Goal: Task Accomplishment & Management: Complete application form

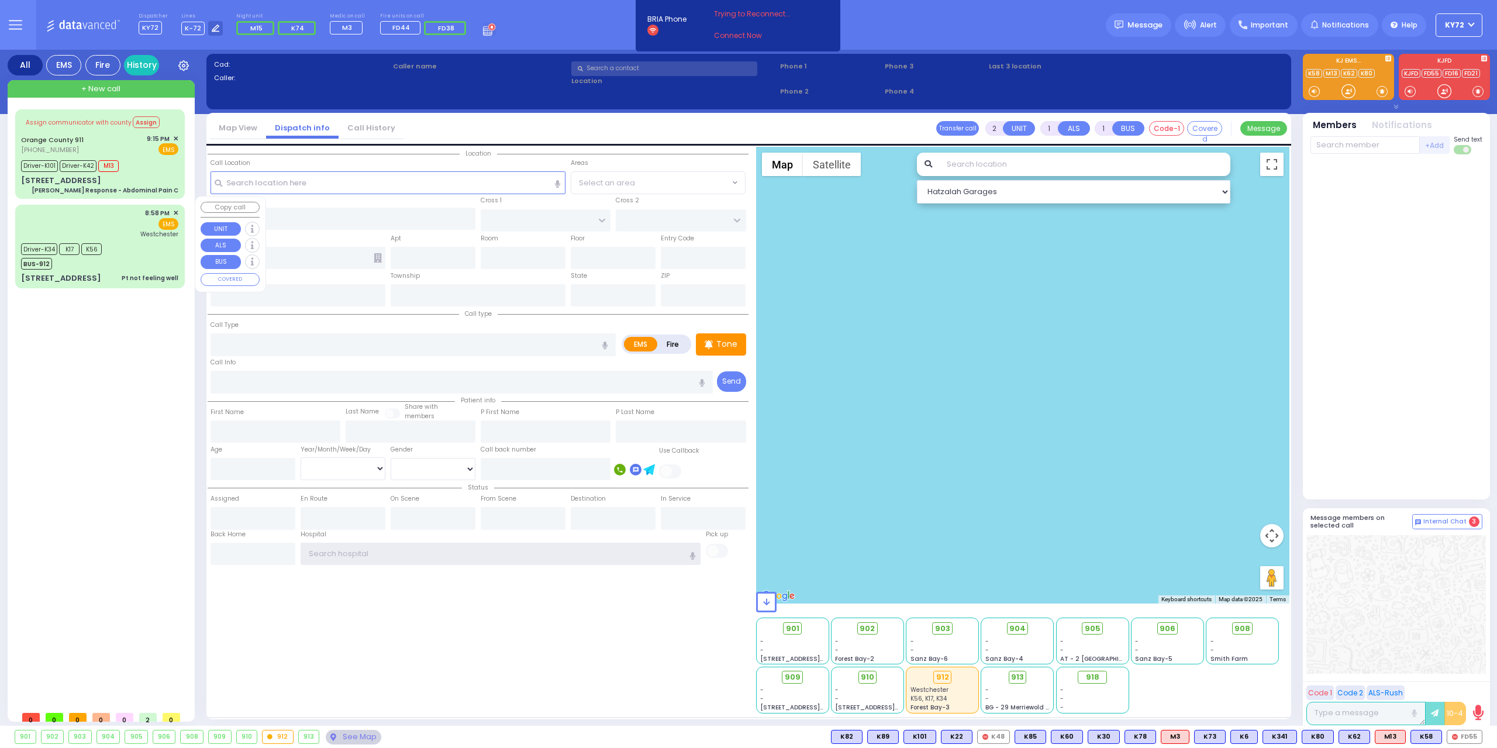
type input "KY72"
click at [149, 261] on div "8:58 PM ✕ EMS Westchester" at bounding box center [100, 246] width 165 height 80
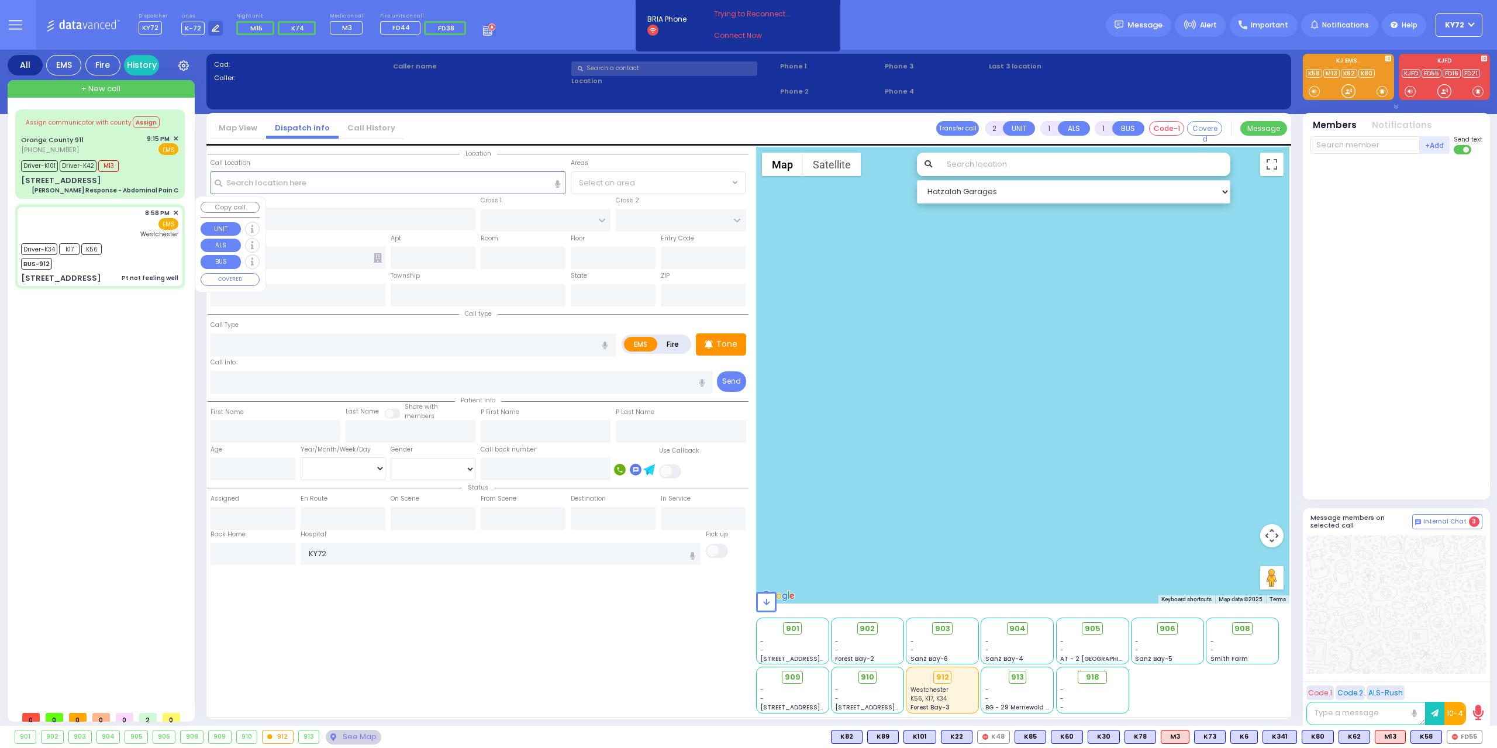
type input "6"
select select
type input "Pt not feeling well"
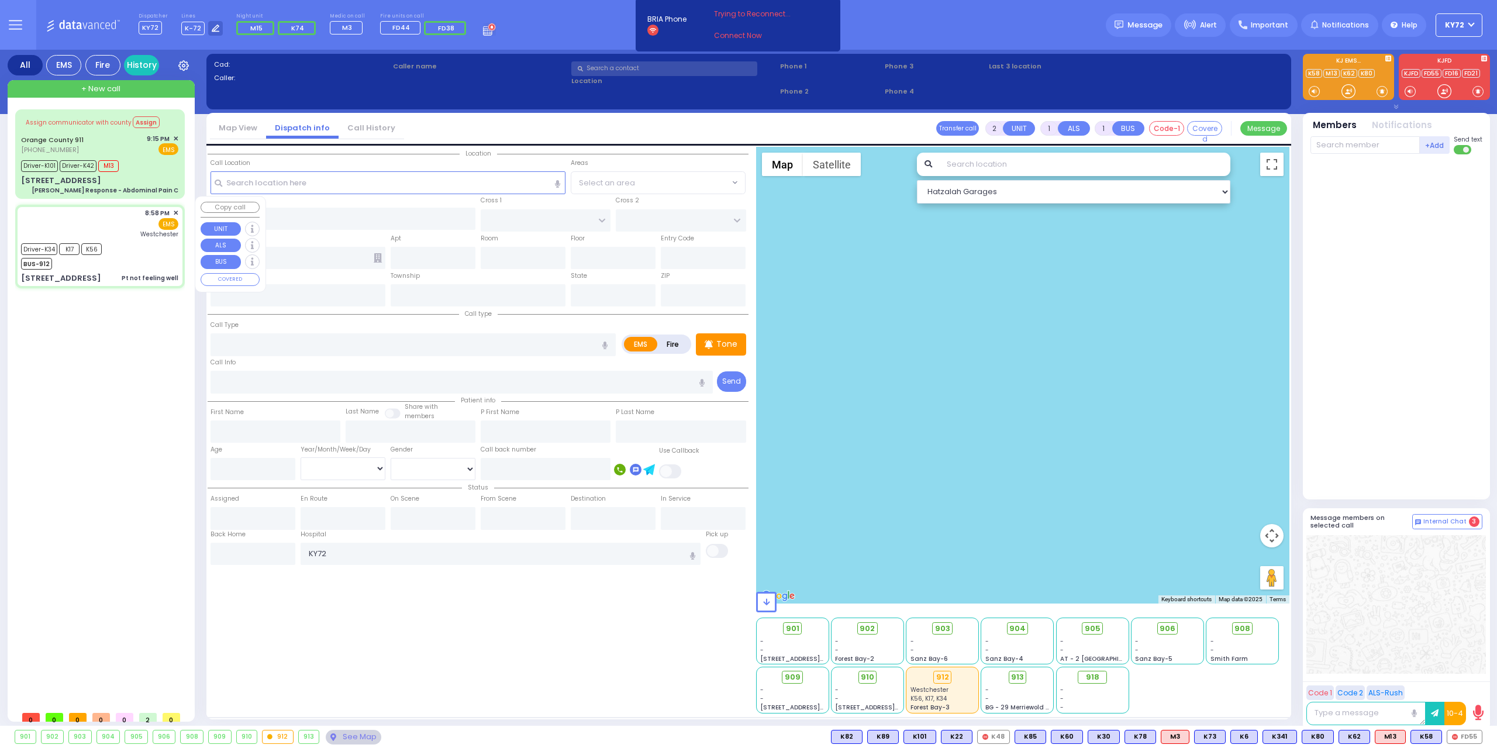
radio input "true"
type input "Cheila"
type input "Ekstein"
type input "21"
select select "Year"
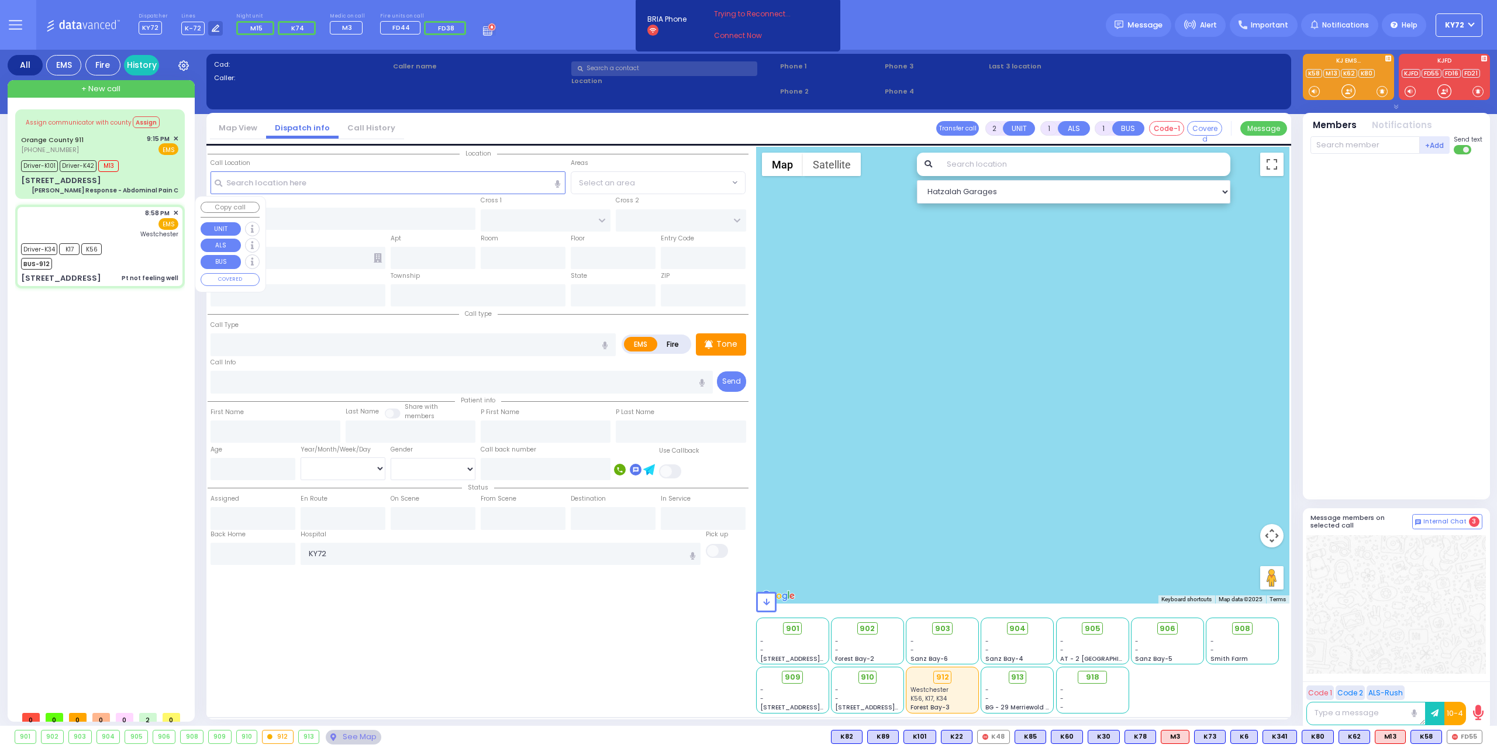
select select "[DEMOGRAPHIC_DATA]"
type input "20:58"
type input "20:59"
type input "21:06"
type input "21:20"
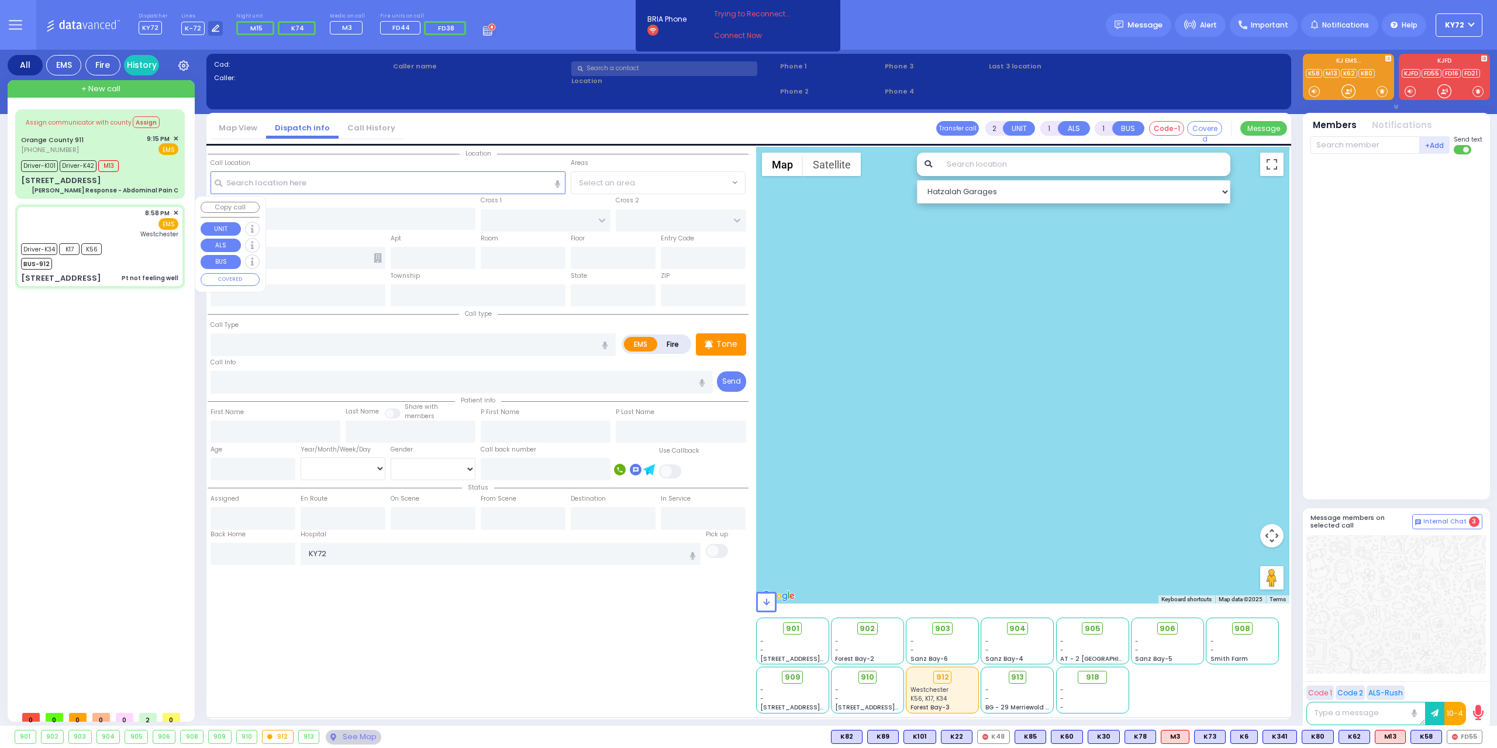
type input "22:00"
type input "23:08"
type input "Westchester Medical Center-Woods Road"
select select "Hatzalah Garages"
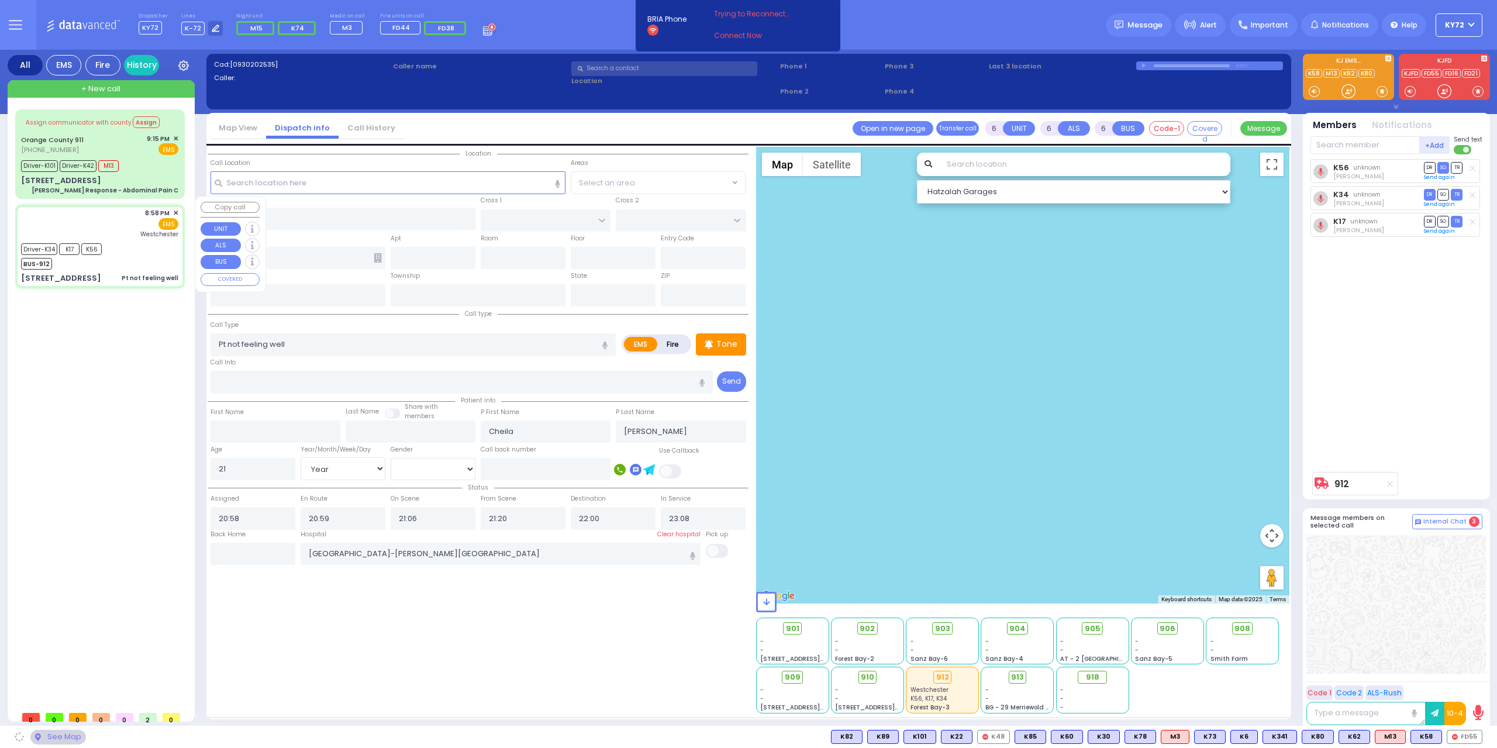
type input "PRESHBURG BLVD"
type input "4 Zlotchev Way"
type input "302"
type input "Kiryas Joel"
type input "[US_STATE]"
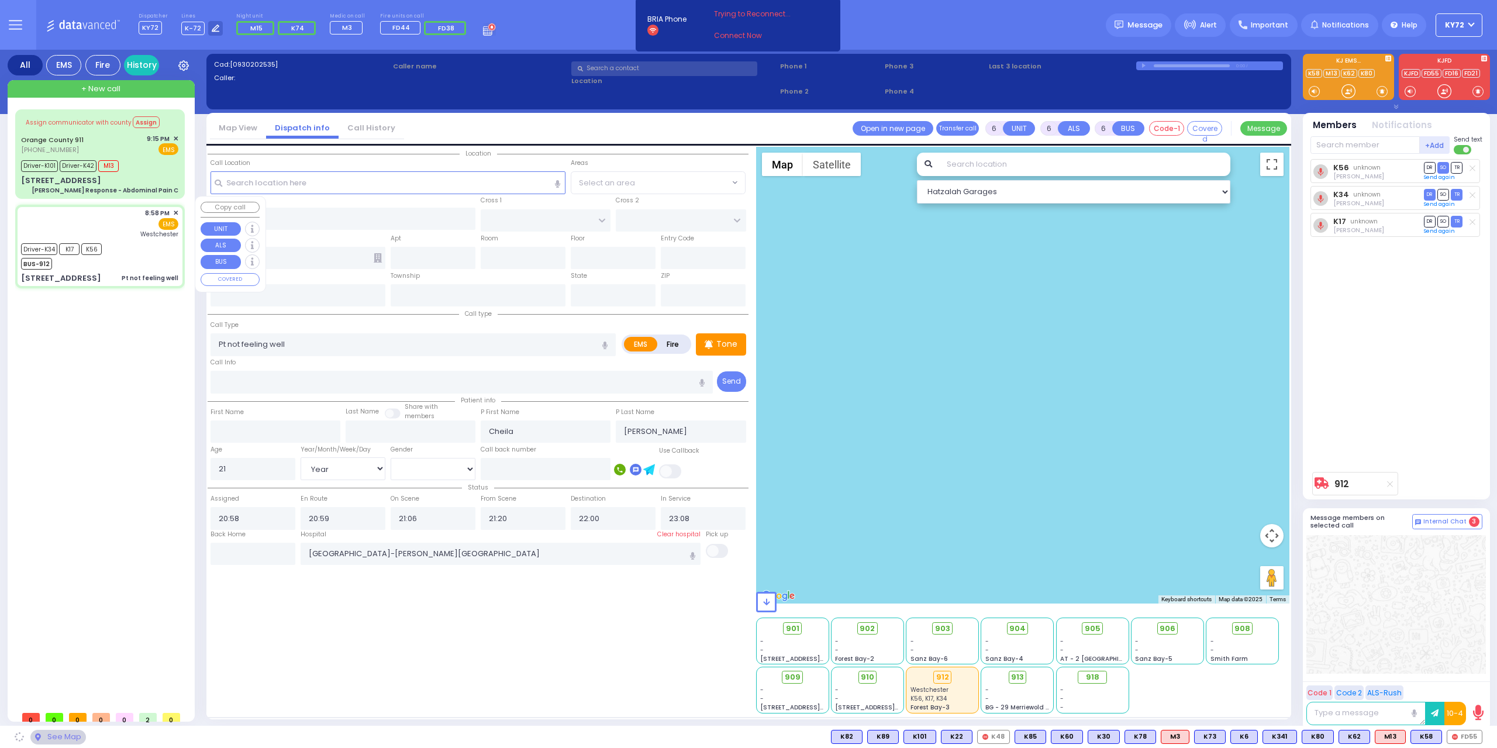
type input "10950"
select select "SECTION 2"
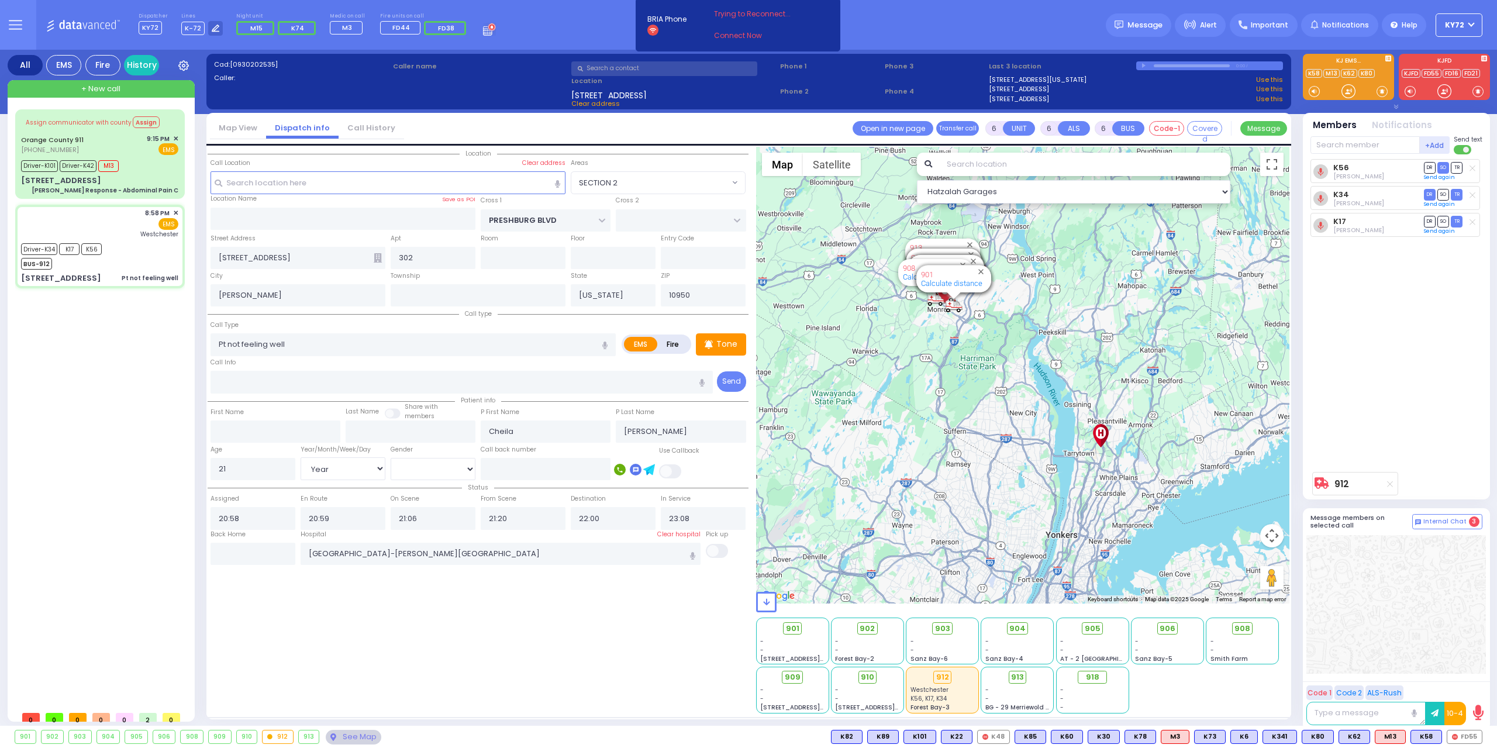
click at [278, 740] on div "912" at bounding box center [278, 736] width 30 height 13
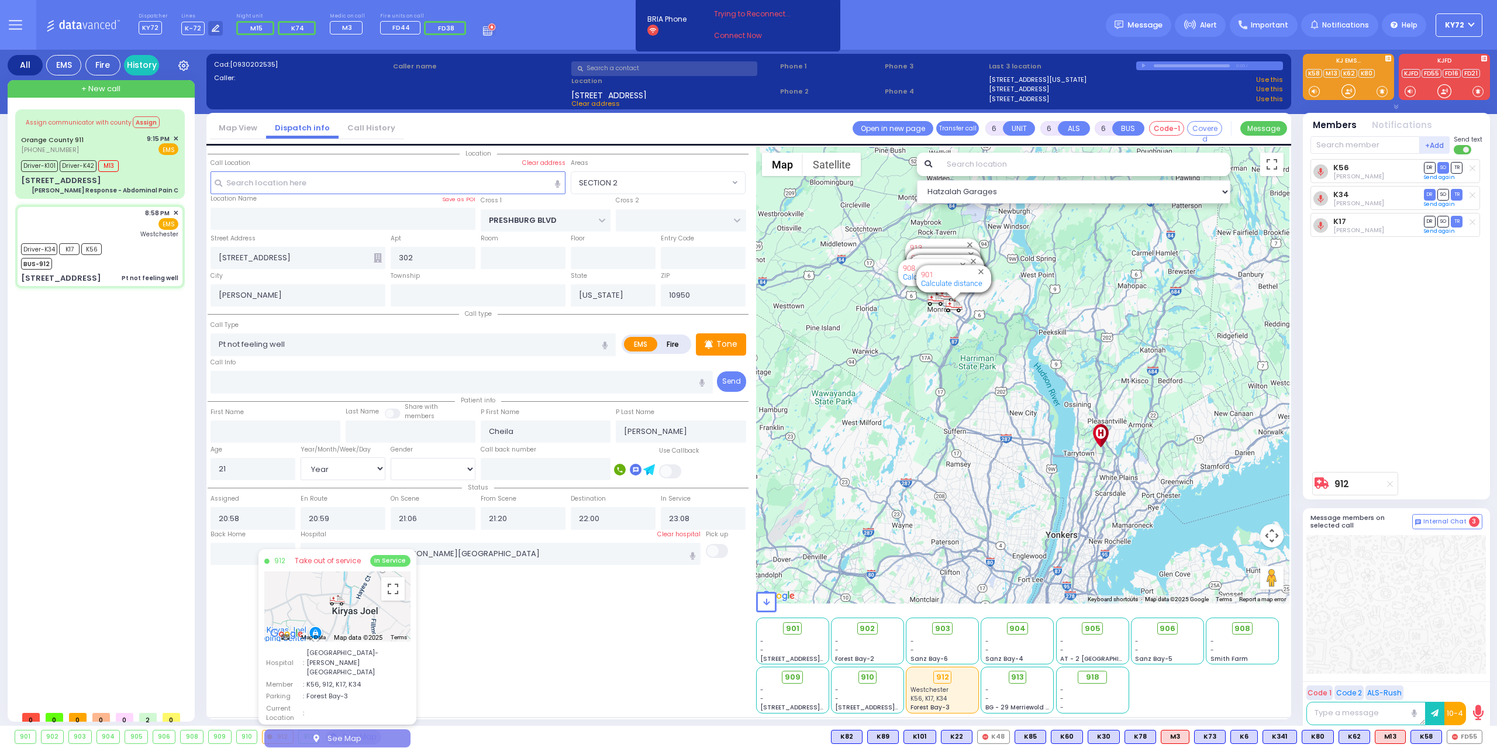
click at [313, 729] on button "See Map" at bounding box center [337, 738] width 146 height 19
click at [313, 722] on div "Cad: [0930202535] Caller: Caller name 4 Zlotchev Way 302 Clear address Phone 1 /" at bounding box center [748, 390] width 1085 height 681
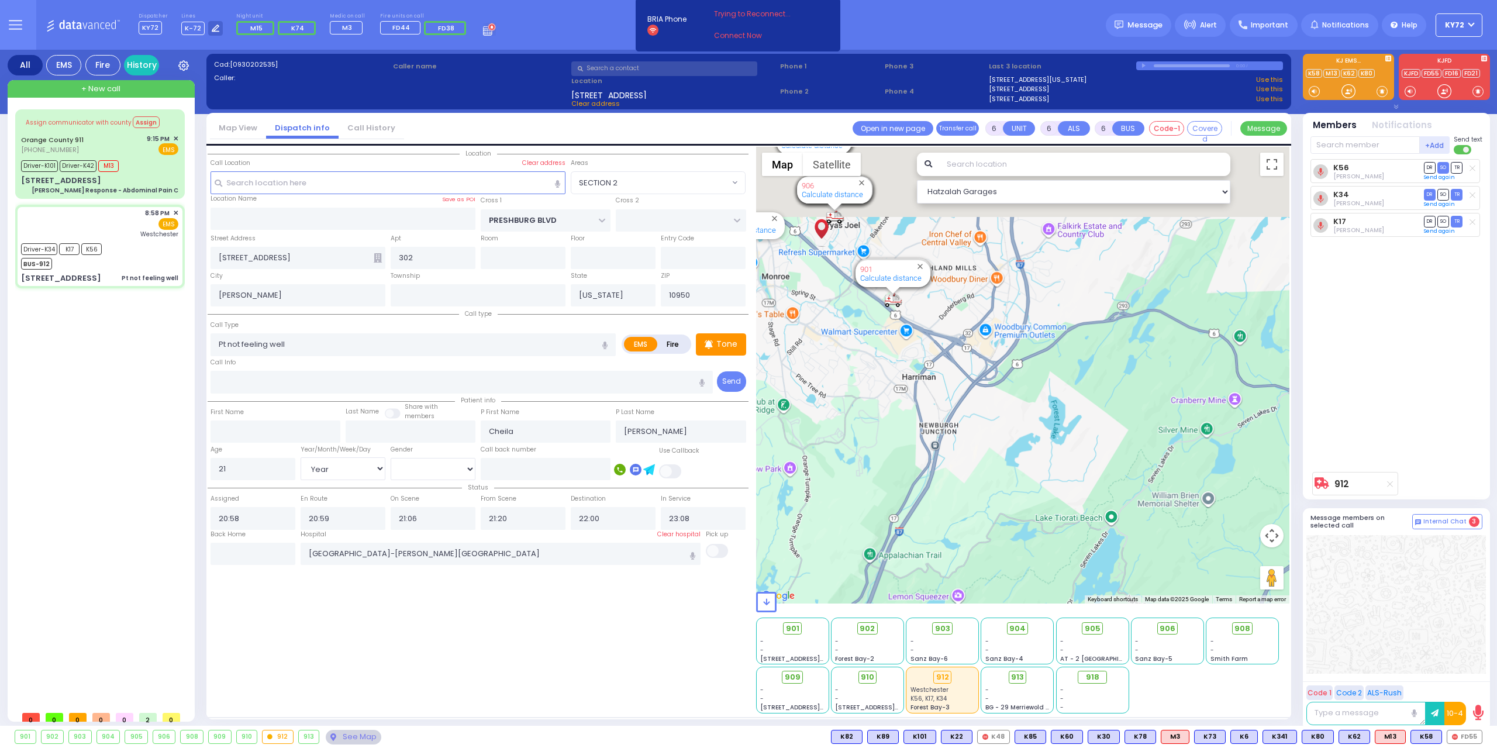
drag, startPoint x: 965, startPoint y: 346, endPoint x: 1092, endPoint y: 557, distance: 246.3
click at [1090, 557] on div "912 Calculate distance 594 Calculate distance 595 Calculate distance 596 Calcul…" at bounding box center [1023, 375] width 534 height 457
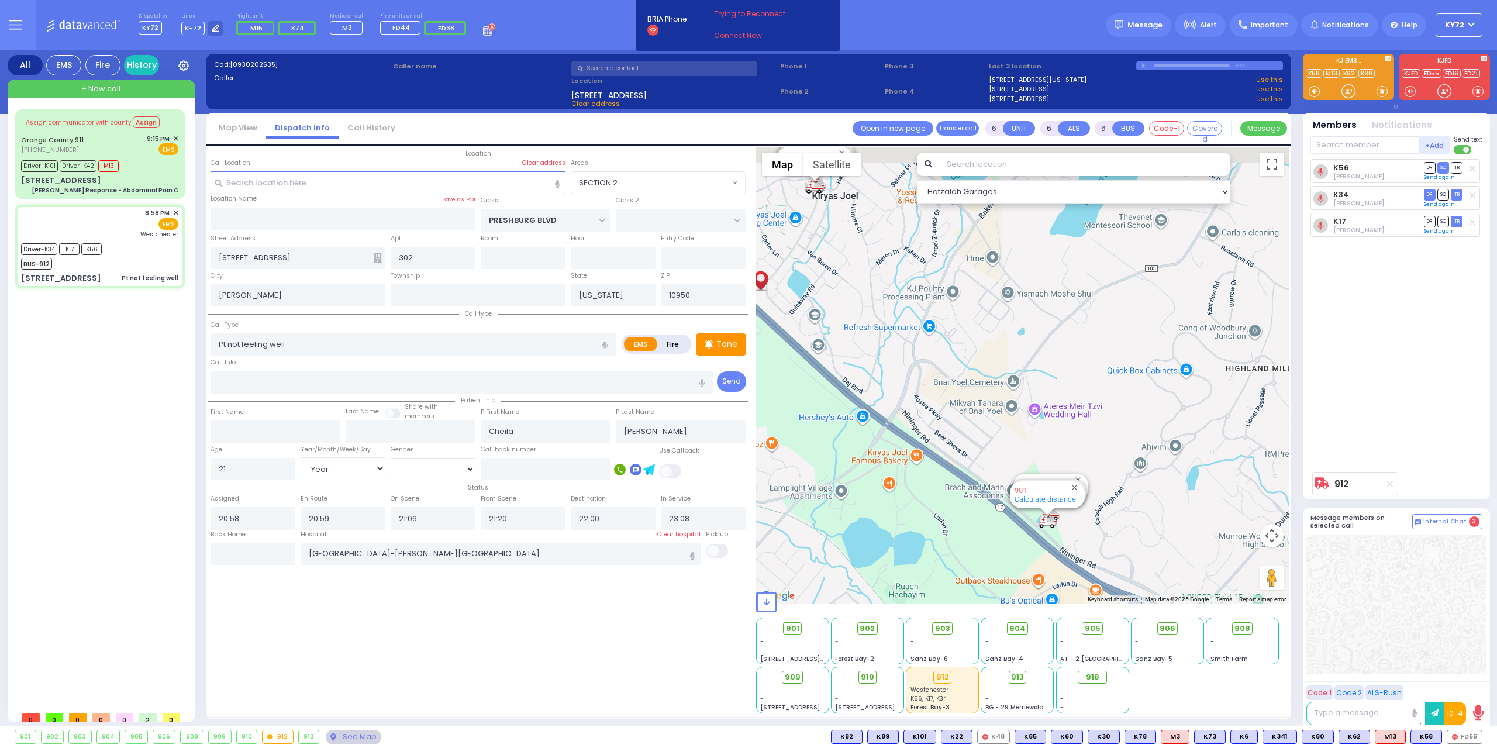
drag, startPoint x: 1047, startPoint y: 395, endPoint x: 1112, endPoint y: 536, distance: 155.4
click at [1111, 533] on div "912 Calculate distance 594 Calculate distance 595 Calculate distance 596 Calcul…" at bounding box center [1023, 375] width 534 height 457
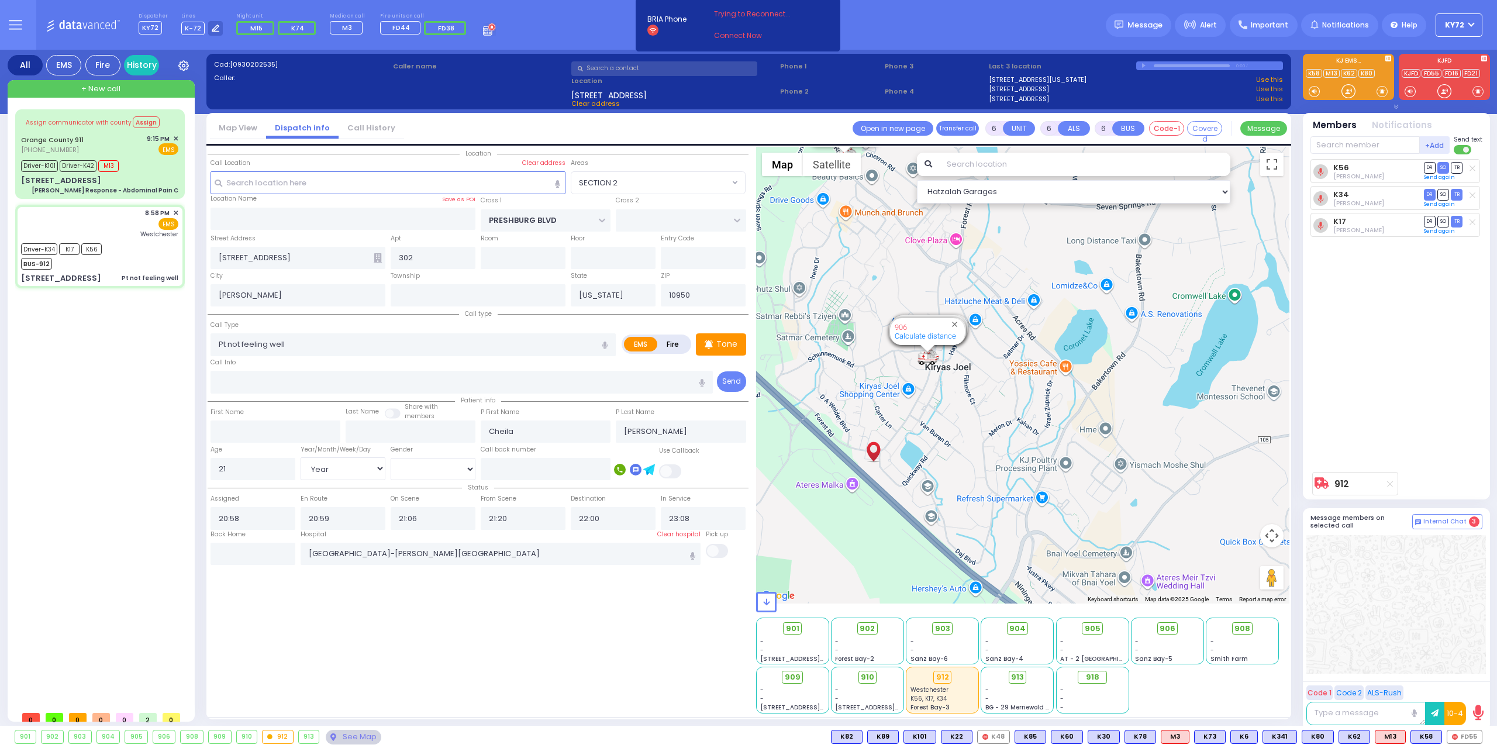
drag, startPoint x: 1066, startPoint y: 426, endPoint x: 1150, endPoint y: 505, distance: 115.4
click at [1150, 505] on div "912 Calculate distance 594 Calculate distance 595 Calculate distance 596 Calcul…" at bounding box center [1023, 375] width 534 height 457
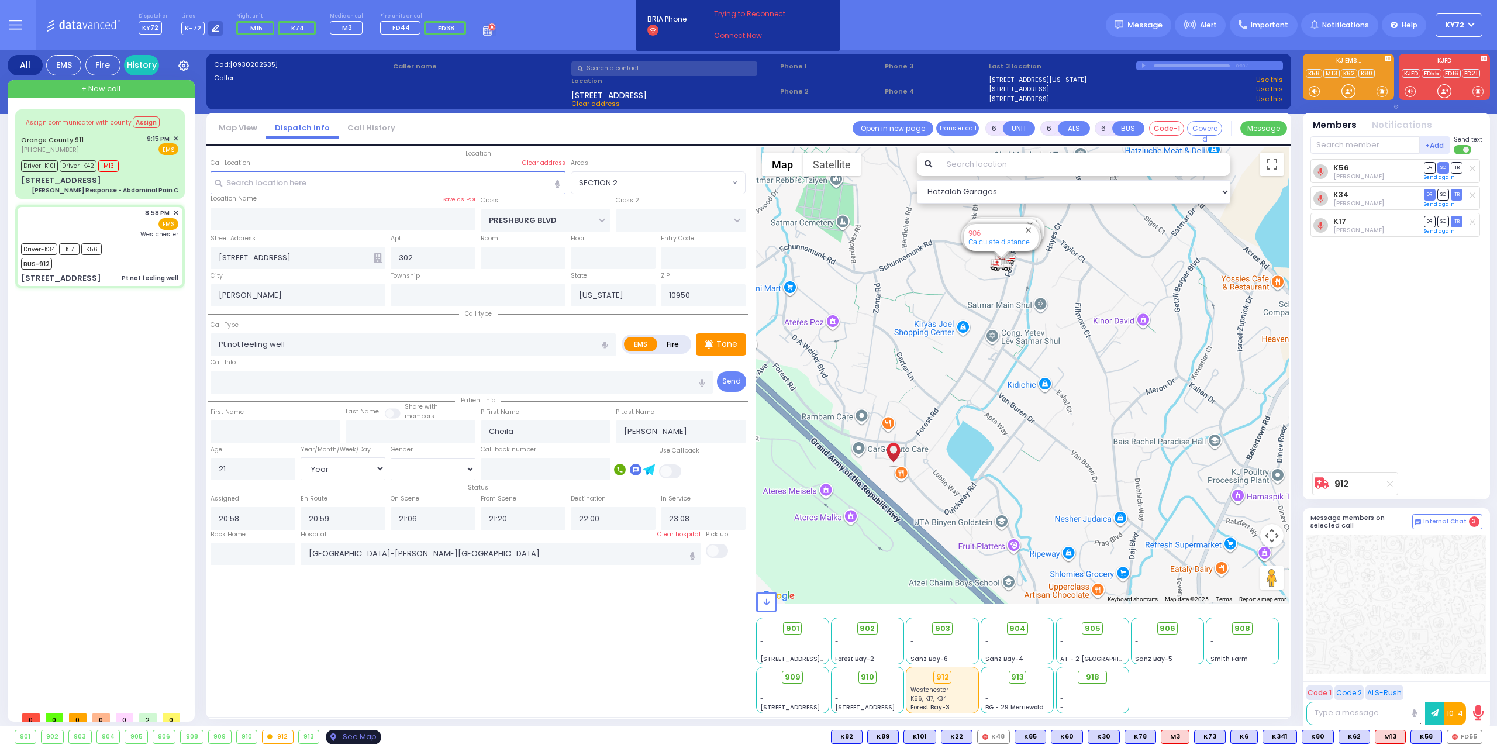
click at [347, 734] on div "See Map" at bounding box center [353, 737] width 55 height 15
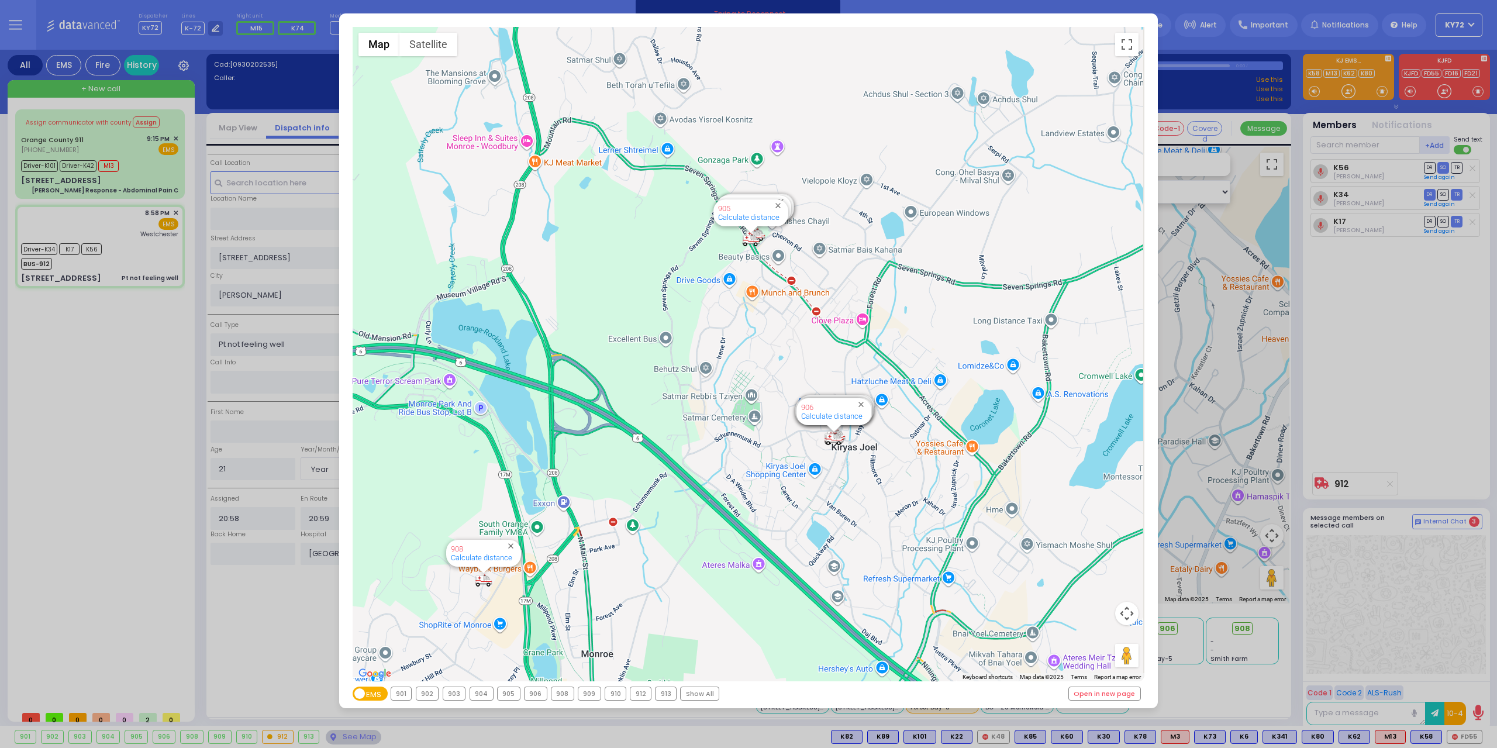
drag, startPoint x: 632, startPoint y: 399, endPoint x: 454, endPoint y: 477, distance: 194.3
click at [467, 475] on div "594 Calculate distance 595 Calculate distance 596 Calculate distance 901 Calcul…" at bounding box center [749, 354] width 792 height 654
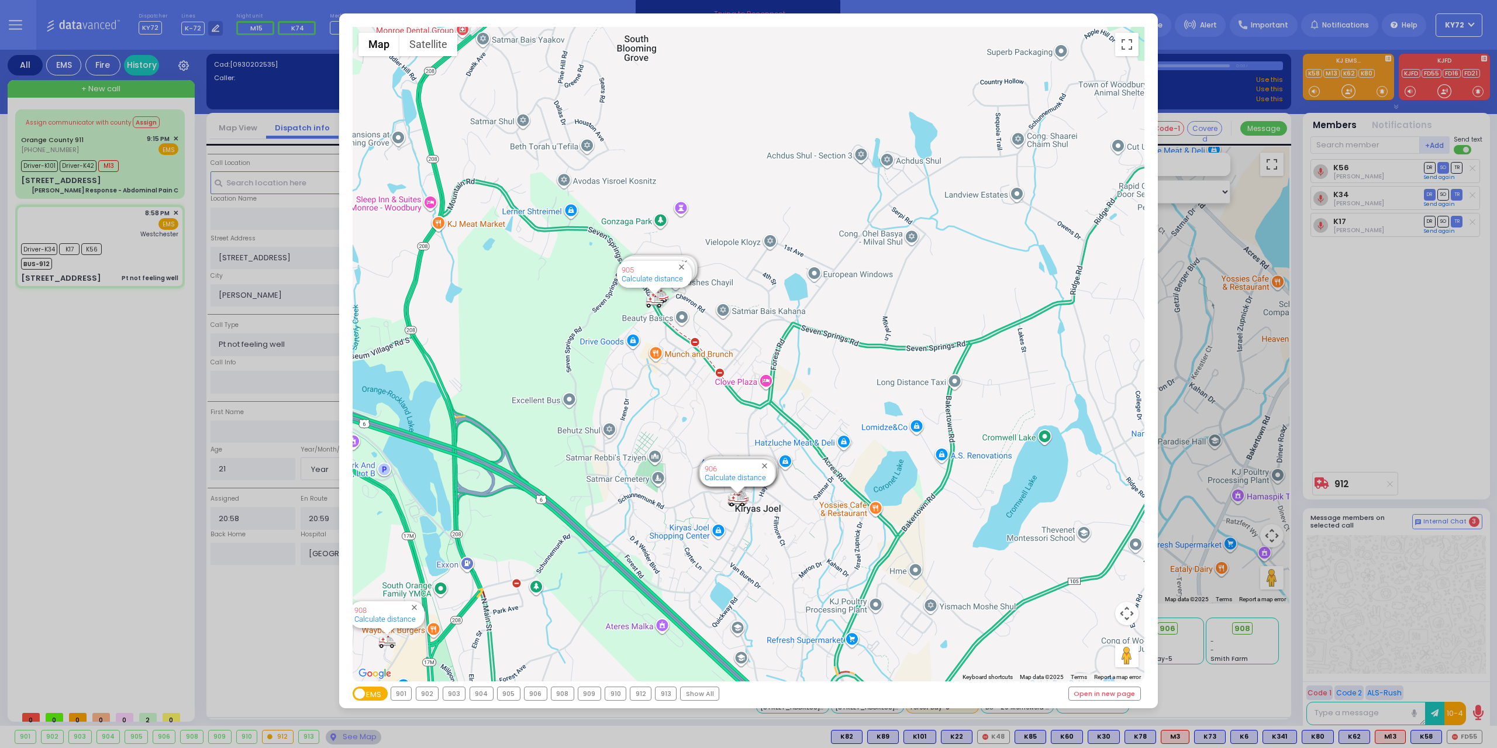
drag, startPoint x: 746, startPoint y: 391, endPoint x: 700, endPoint y: 395, distance: 46.4
click at [700, 395] on div "594 Calculate distance 595 Calculate distance 596 Calculate distance 901 Calcul…" at bounding box center [749, 354] width 792 height 654
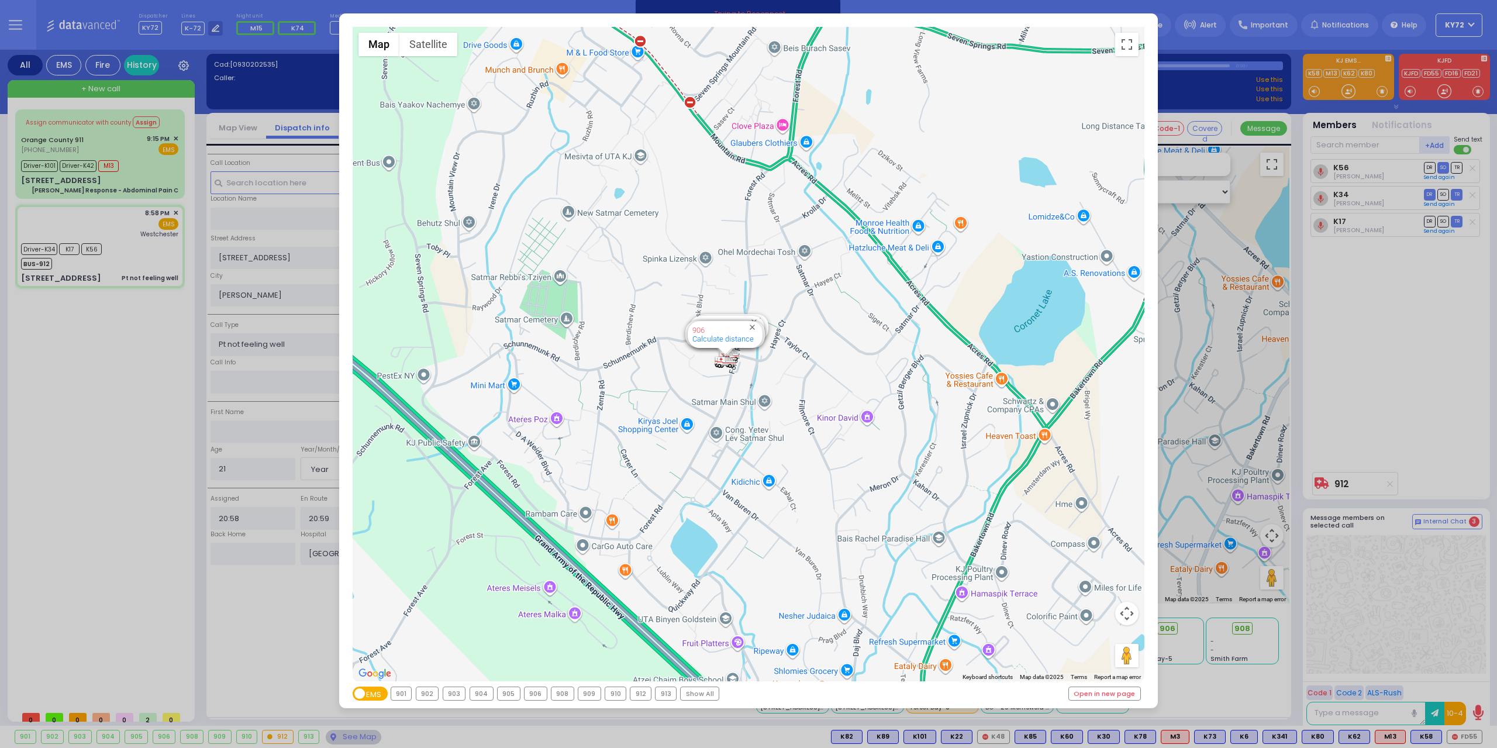
drag, startPoint x: 747, startPoint y: 485, endPoint x: 883, endPoint y: 313, distance: 219.8
click at [883, 313] on div "594 Calculate distance 595 Calculate distance 596 Calculate distance 901 Calcul…" at bounding box center [749, 354] width 792 height 654
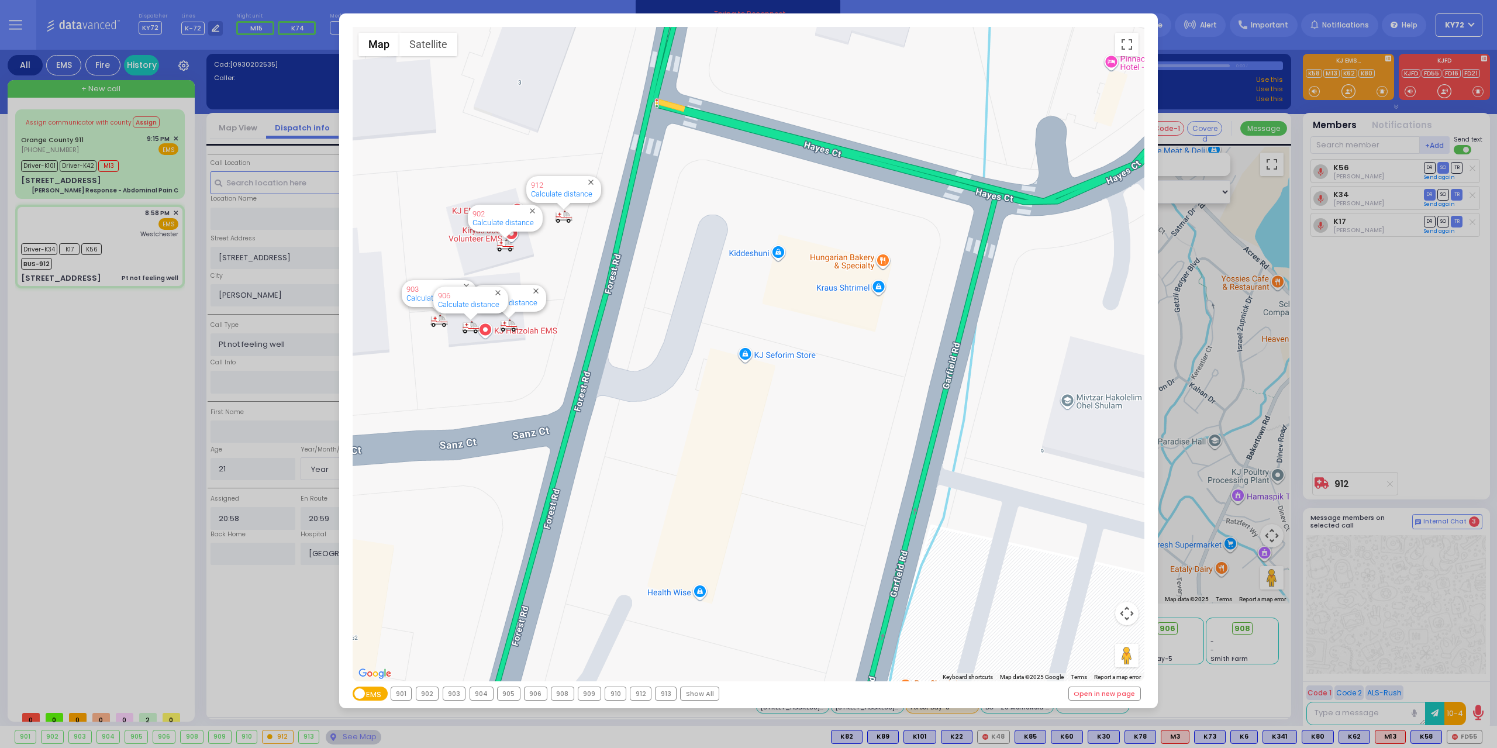
click at [140, 263] on div "← Move left → Move right ↑ Move up ↓ Move down + Zoom in - Zoom out Home Jump l…" at bounding box center [748, 374] width 1497 height 748
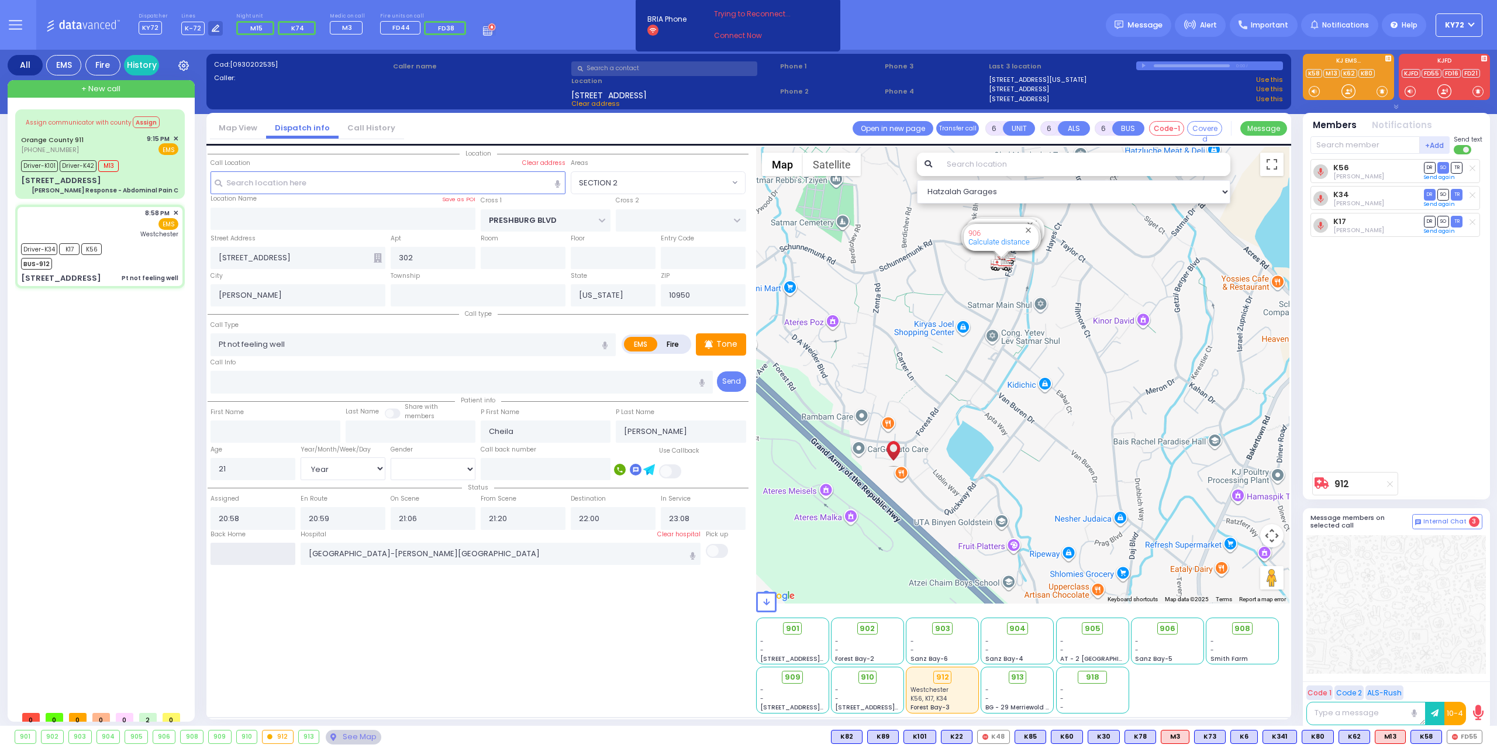
click at [239, 554] on input "text" at bounding box center [252, 554] width 85 height 22
click at [239, 553] on input "text" at bounding box center [252, 554] width 85 height 22
type input "00:21"
select select
radio input "true"
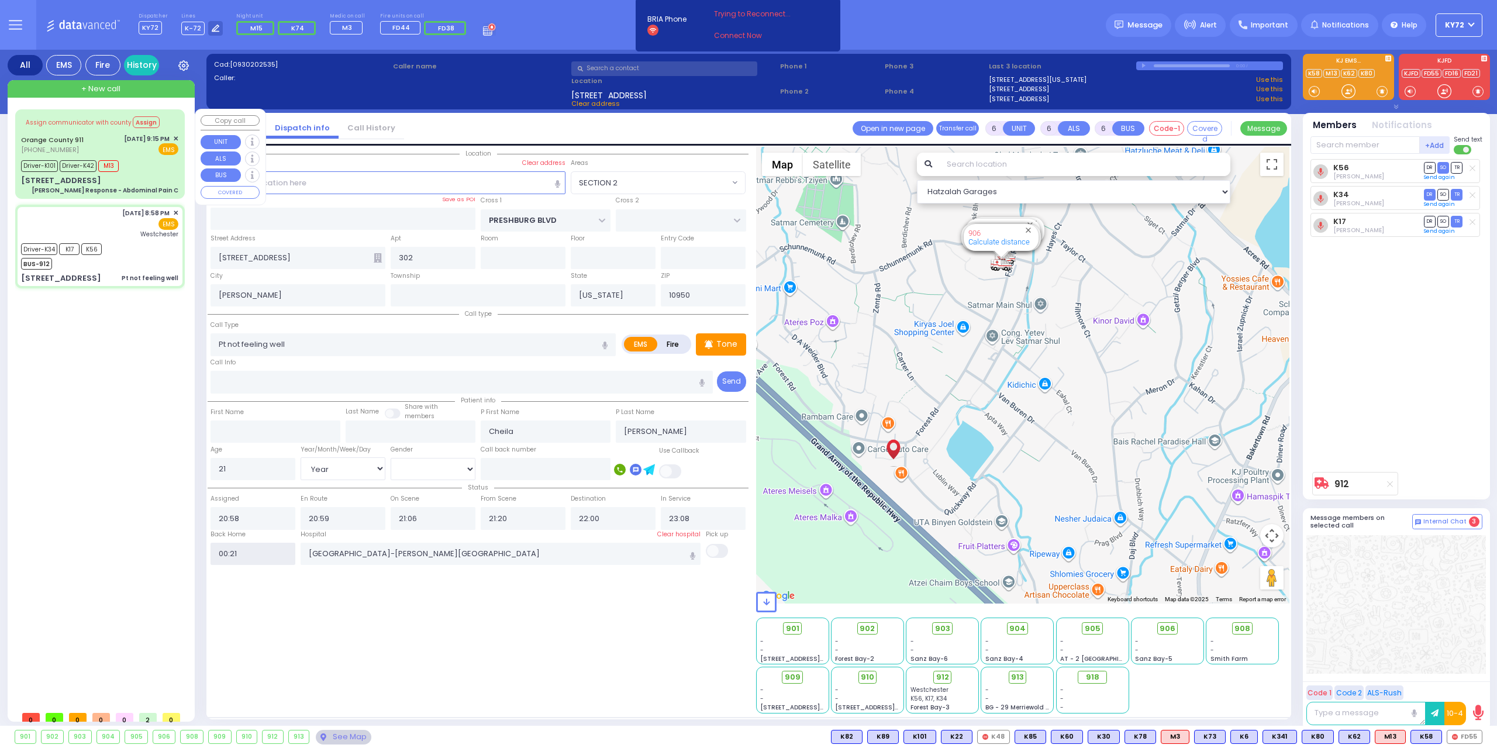
select select
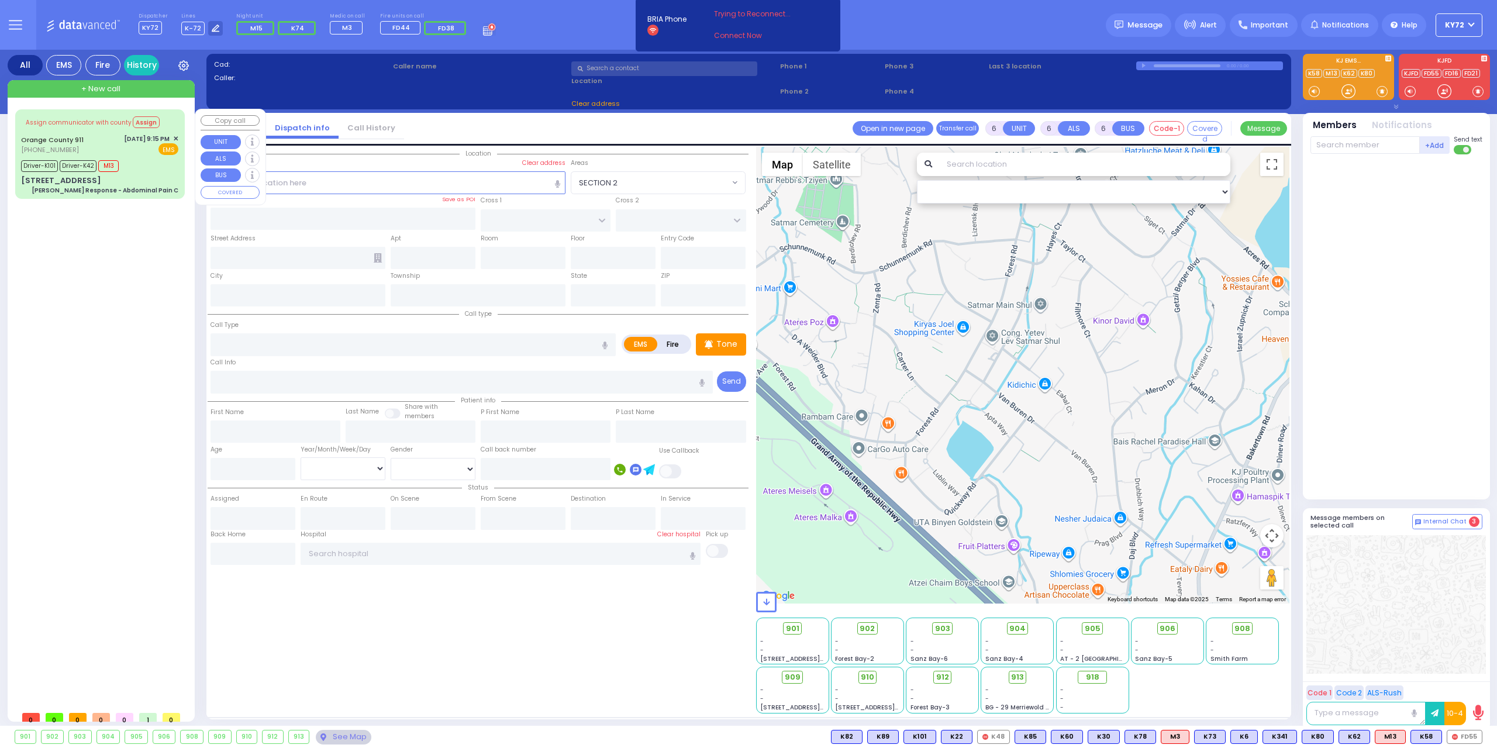
click at [156, 186] on div "Charlie Response - Abdominal Pain C" at bounding box center [105, 190] width 147 height 9
select select
type input "Charlie Response - Abdominal Pain C"
radio input "true"
type input "Nature: : Charlie Response - Abdominal Pain C Address: : 135 Fini Rd, 10950 Cro…"
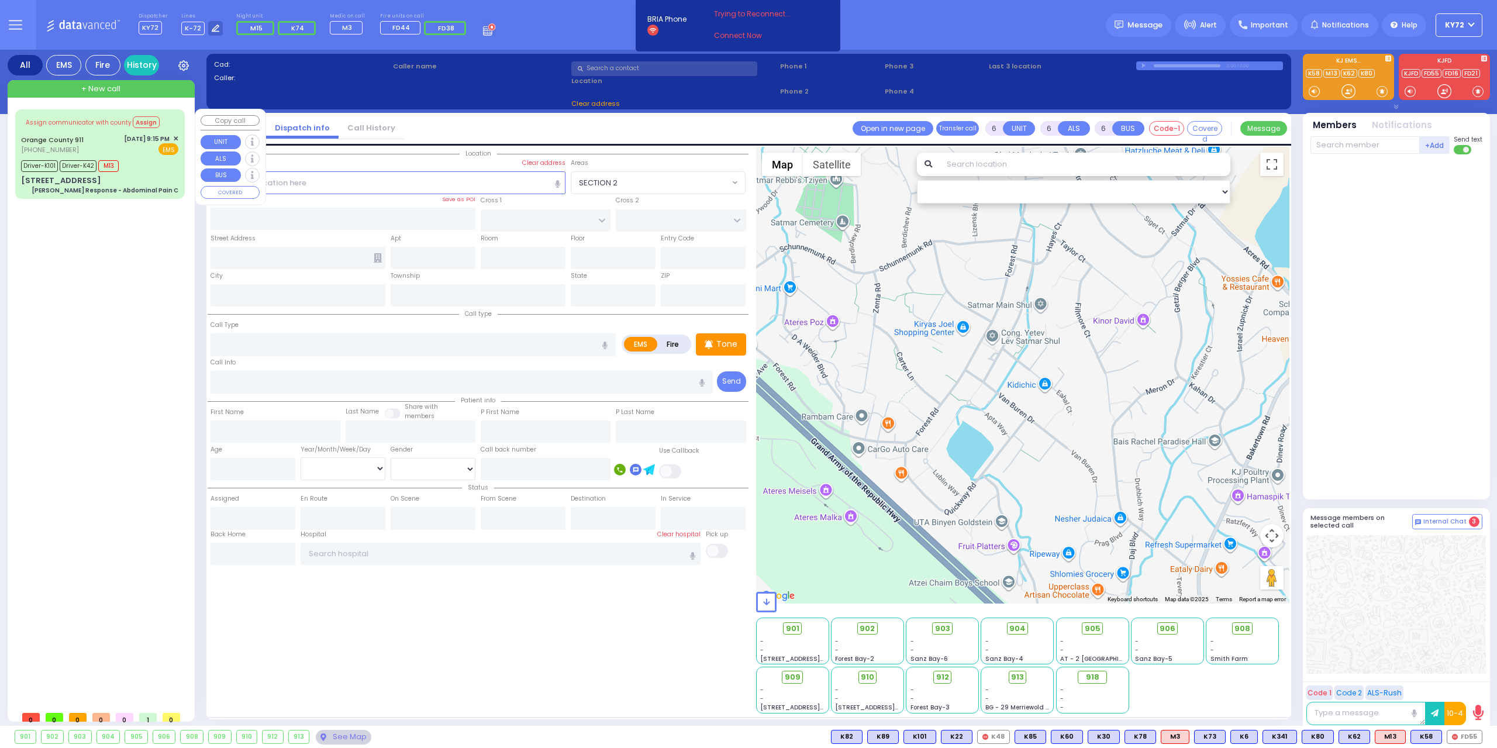
type input "Davit"
type input "Kvirtia"
type input "42"
select select "Year"
select select "[DEMOGRAPHIC_DATA]"
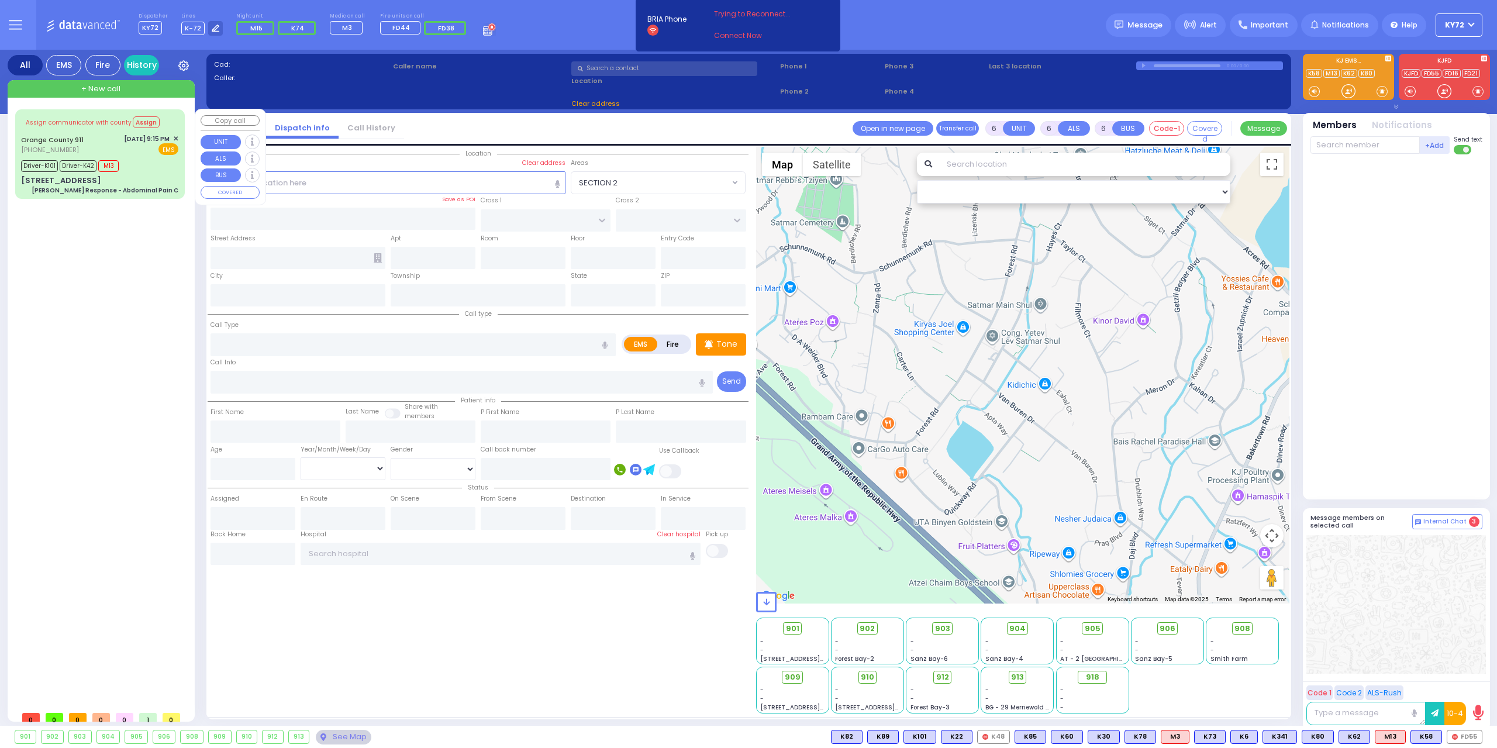
type input "21:19"
type input "21:29"
type input "21:40"
type input "22:10"
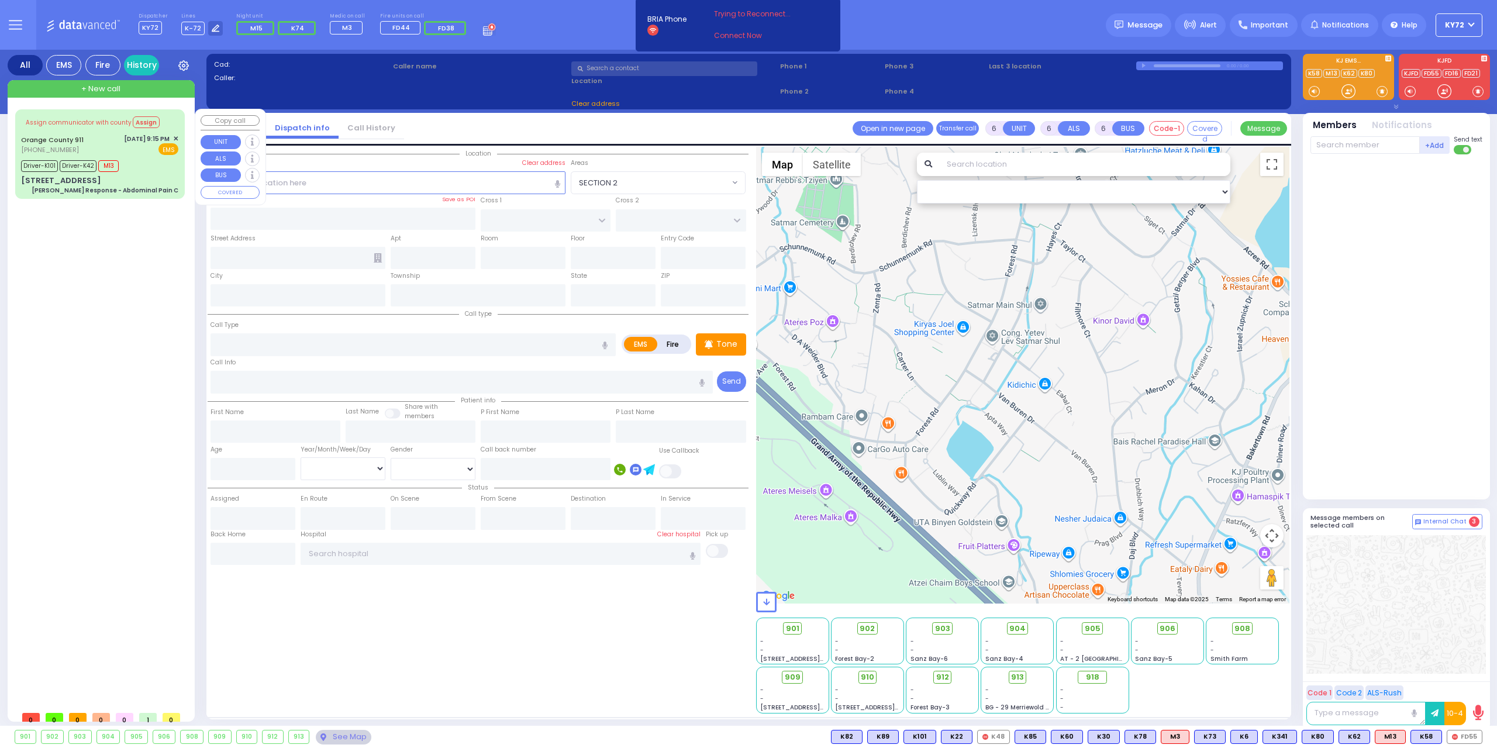
type input "22:19"
type input "Garnet Health Medical Center 707 East Main Street Middletown"
select select "Hatzalah Garages"
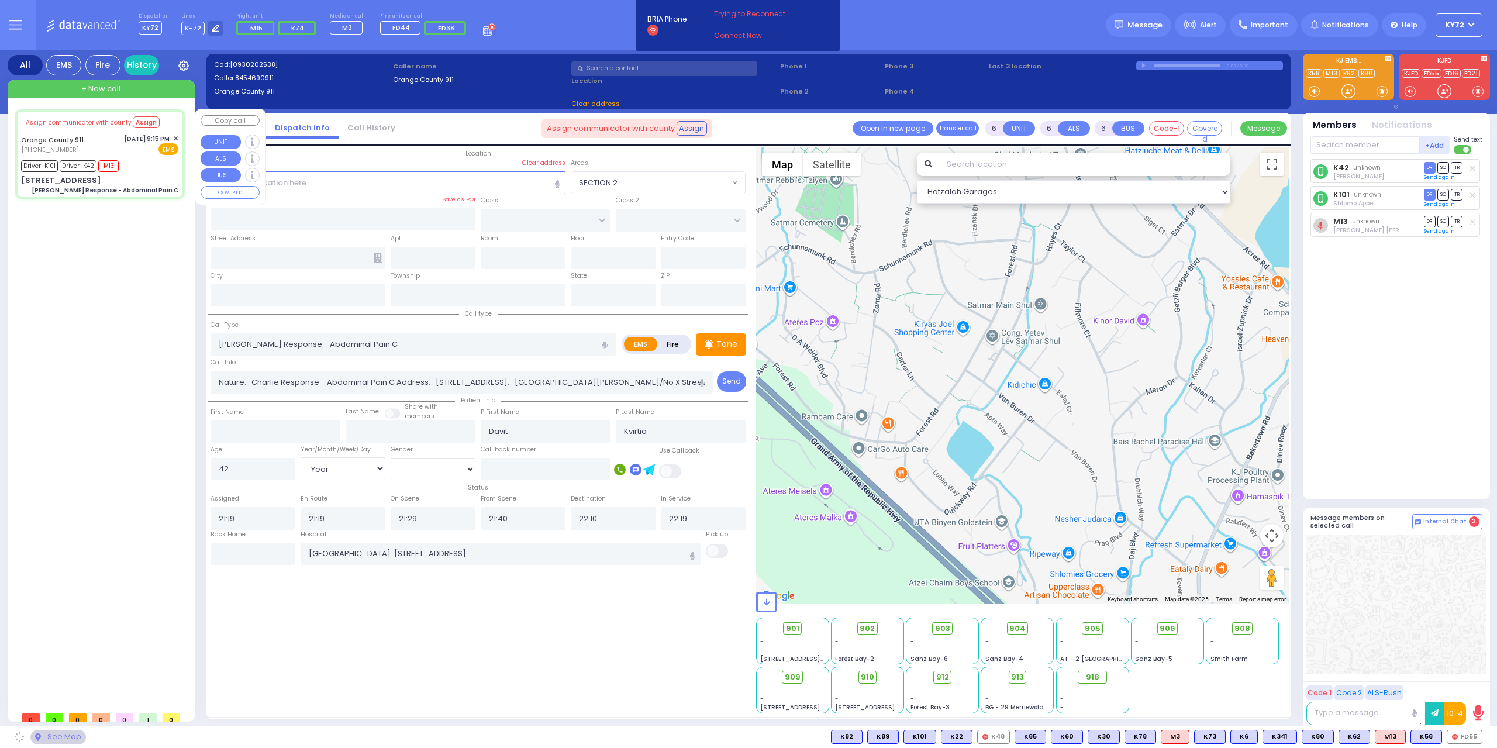
type input "135 Fini Rd"
type input "Monroe"
type input "[US_STATE]"
type input "10950"
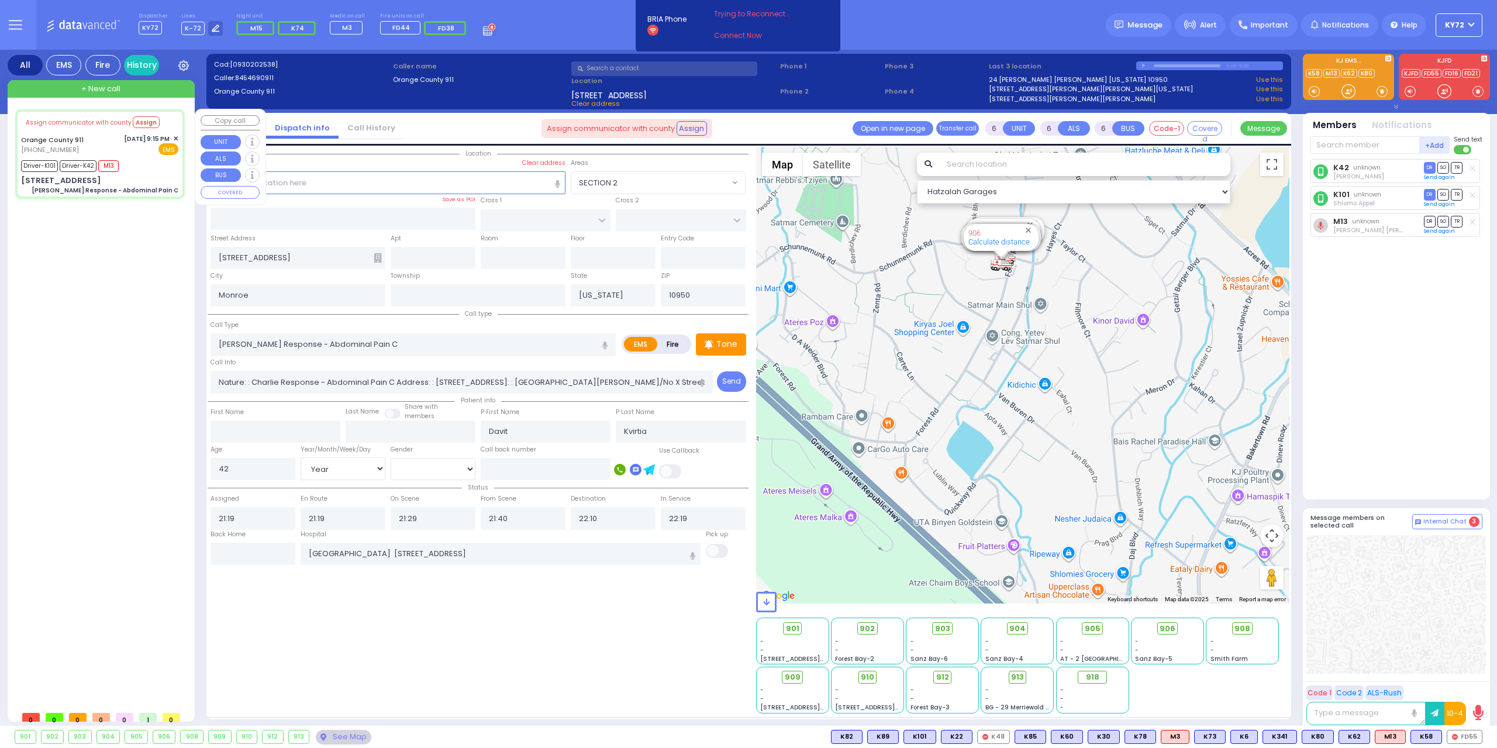
click at [156, 186] on div "Charlie Response - Abdominal Pain C" at bounding box center [105, 190] width 147 height 9
select select
radio input "true"
select select "Year"
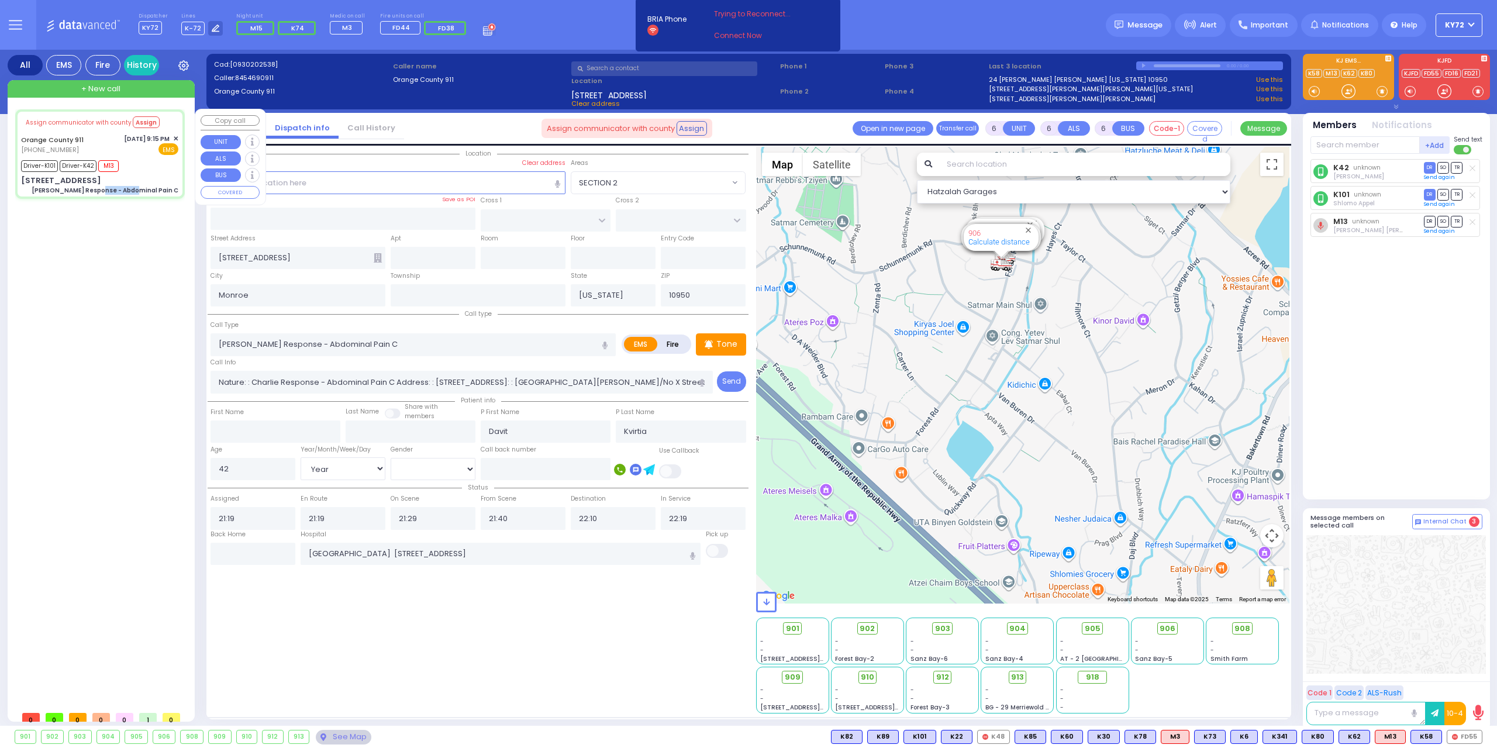
select select "[DEMOGRAPHIC_DATA]"
click at [156, 186] on div "Charlie Response - Abdominal Pain C" at bounding box center [105, 190] width 147 height 9
select select "Hatzalah Garages"
select select
radio input "true"
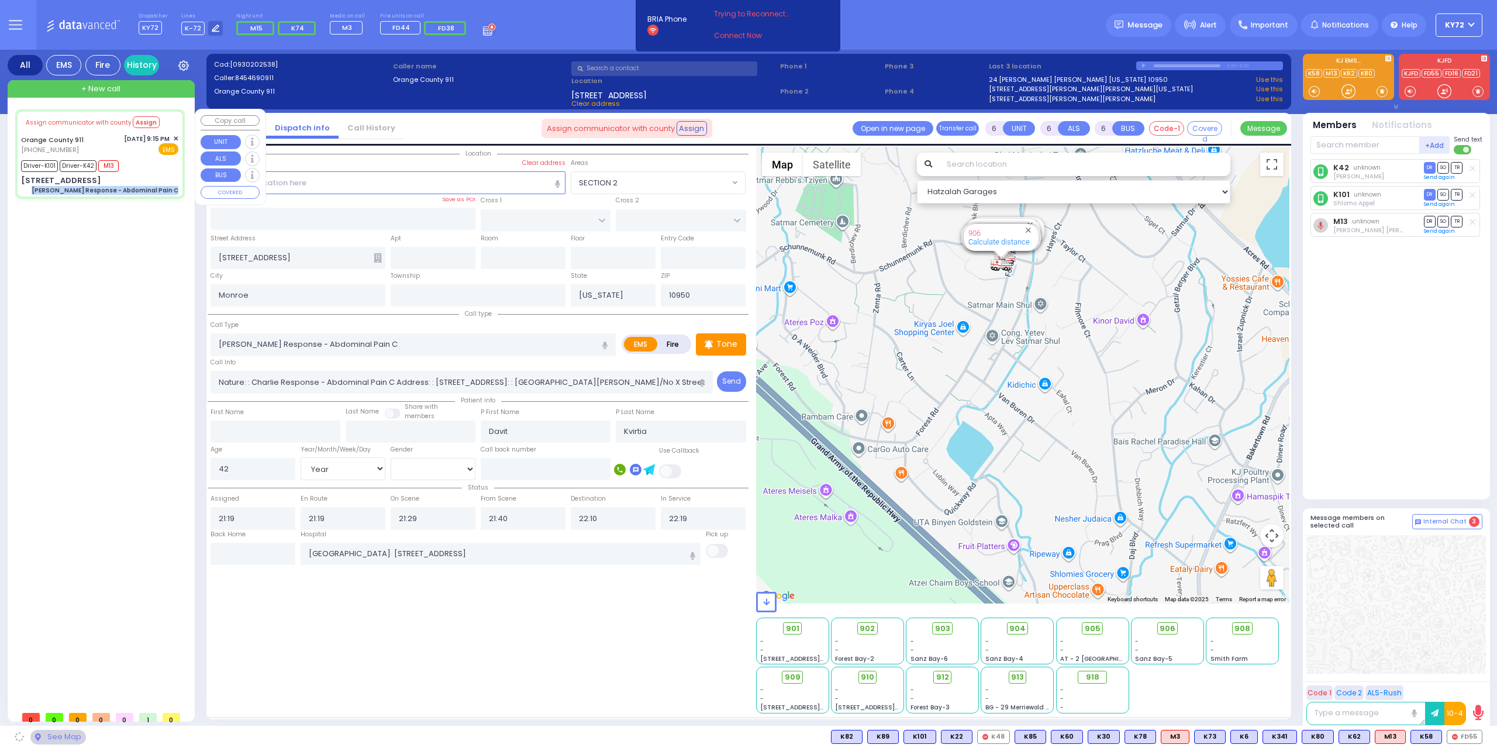
select select "Year"
select select "[DEMOGRAPHIC_DATA]"
select select
radio input "true"
select select "Year"
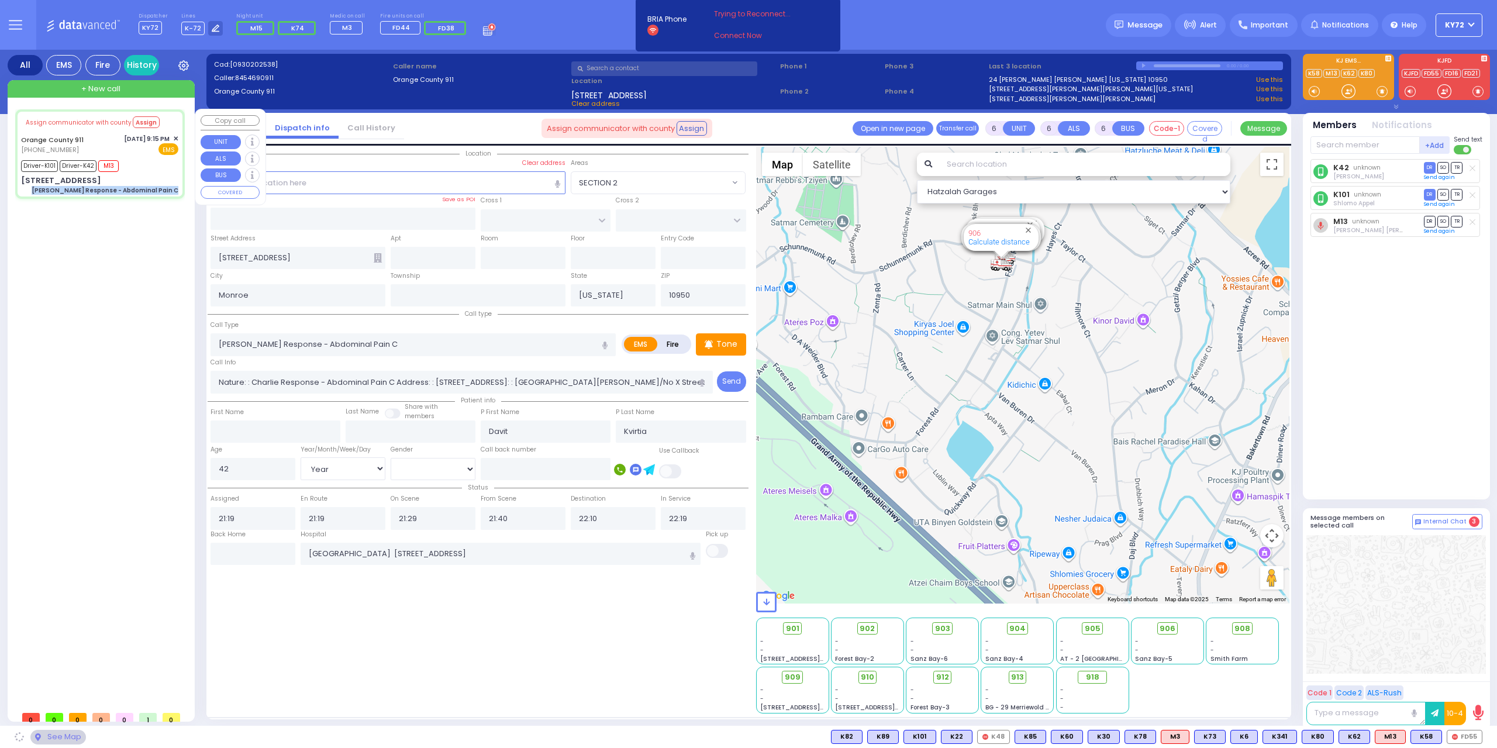
select select "[DEMOGRAPHIC_DATA]"
select select "Hatzalah Garages"
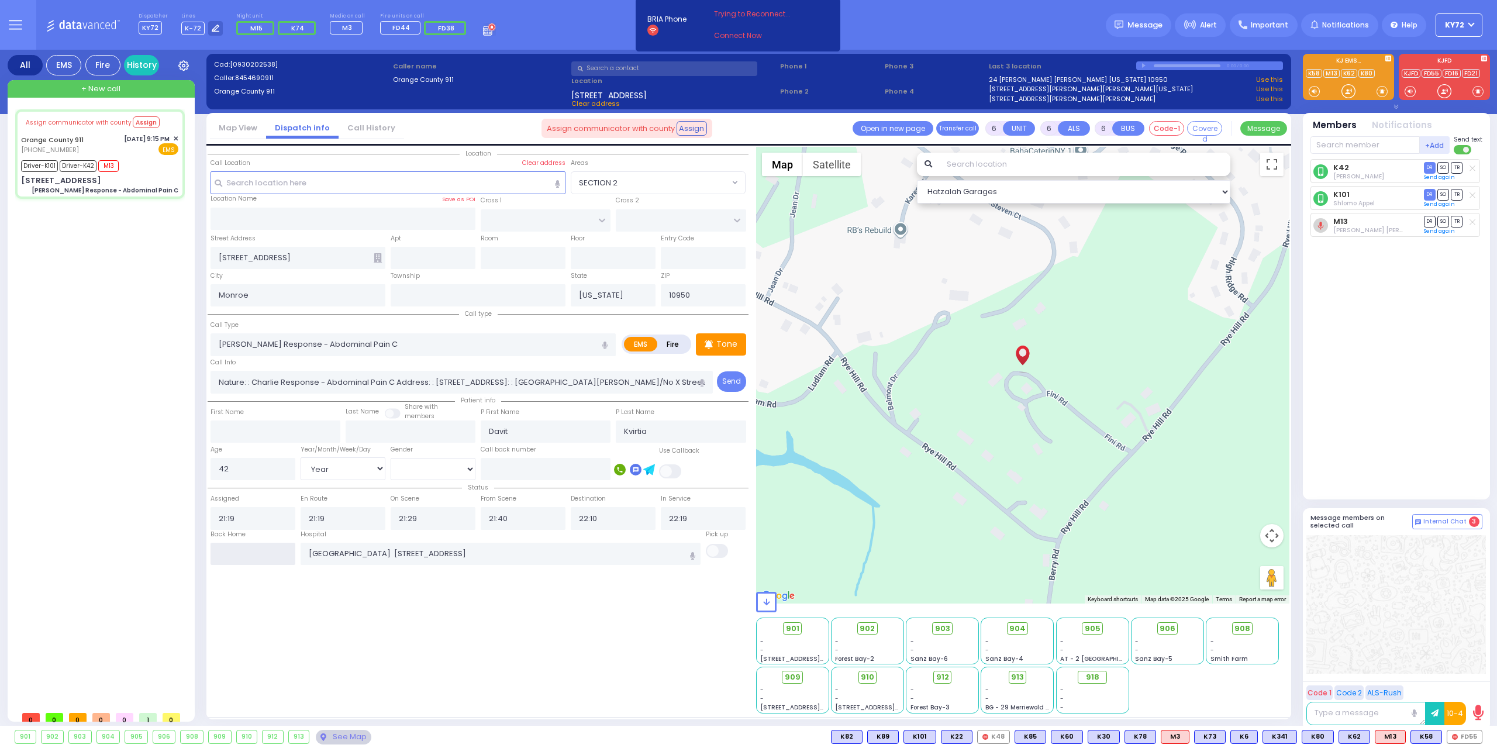
click at [237, 552] on input "text" at bounding box center [252, 554] width 85 height 22
type input "00:21"
select select
radio input "true"
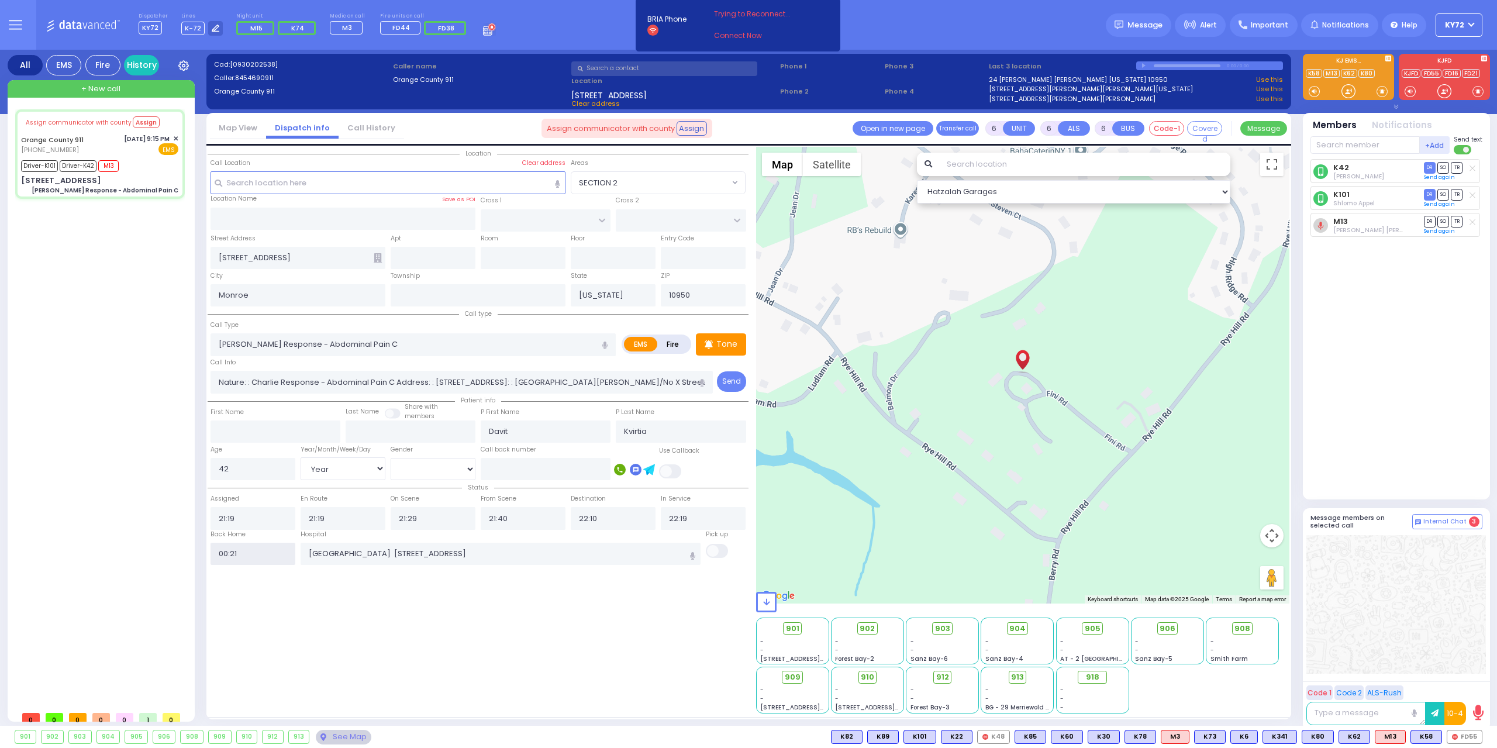
select select
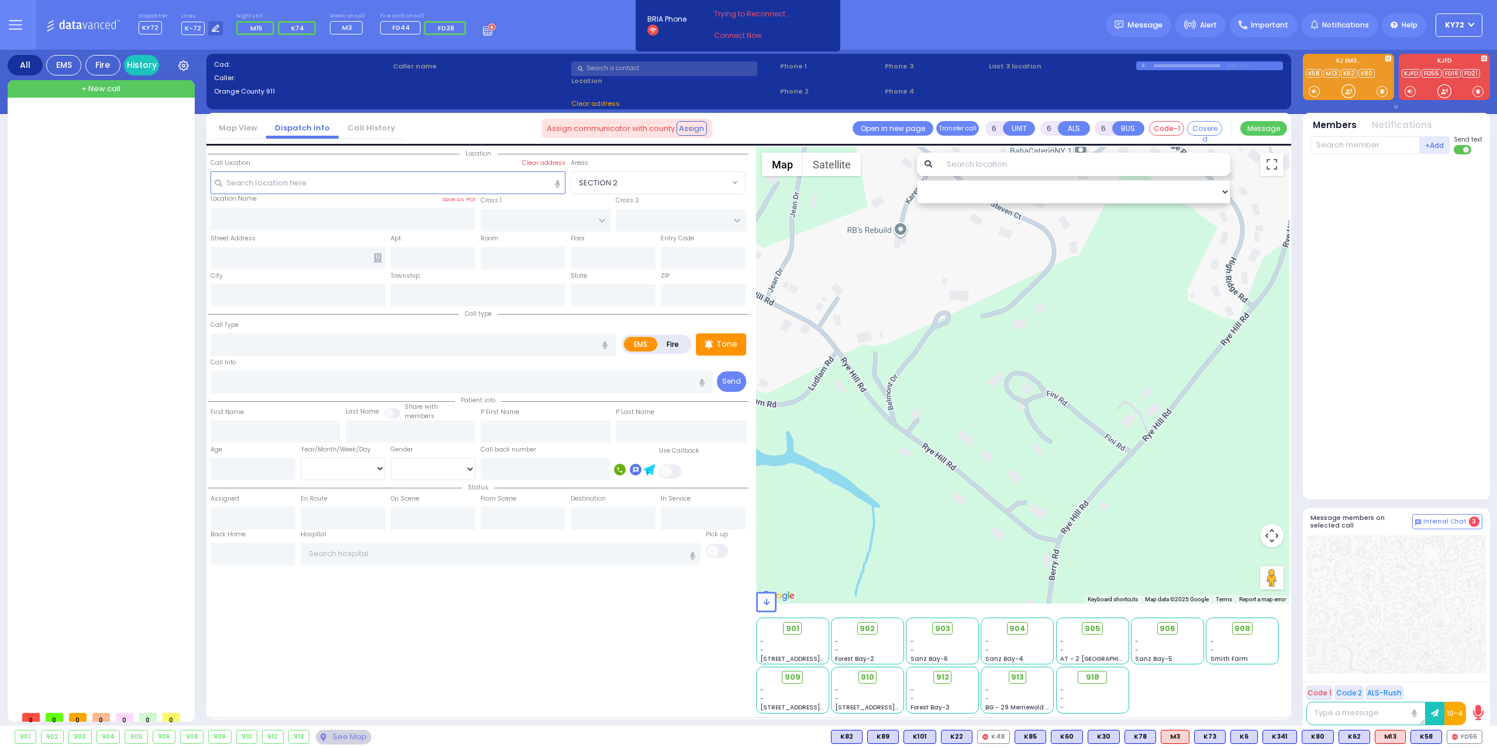
drag, startPoint x: 284, startPoint y: 741, endPoint x: 293, endPoint y: 740, distance: 8.8
click at [289, 740] on div "901 902 903 904 905 906" at bounding box center [748, 737] width 1497 height 22
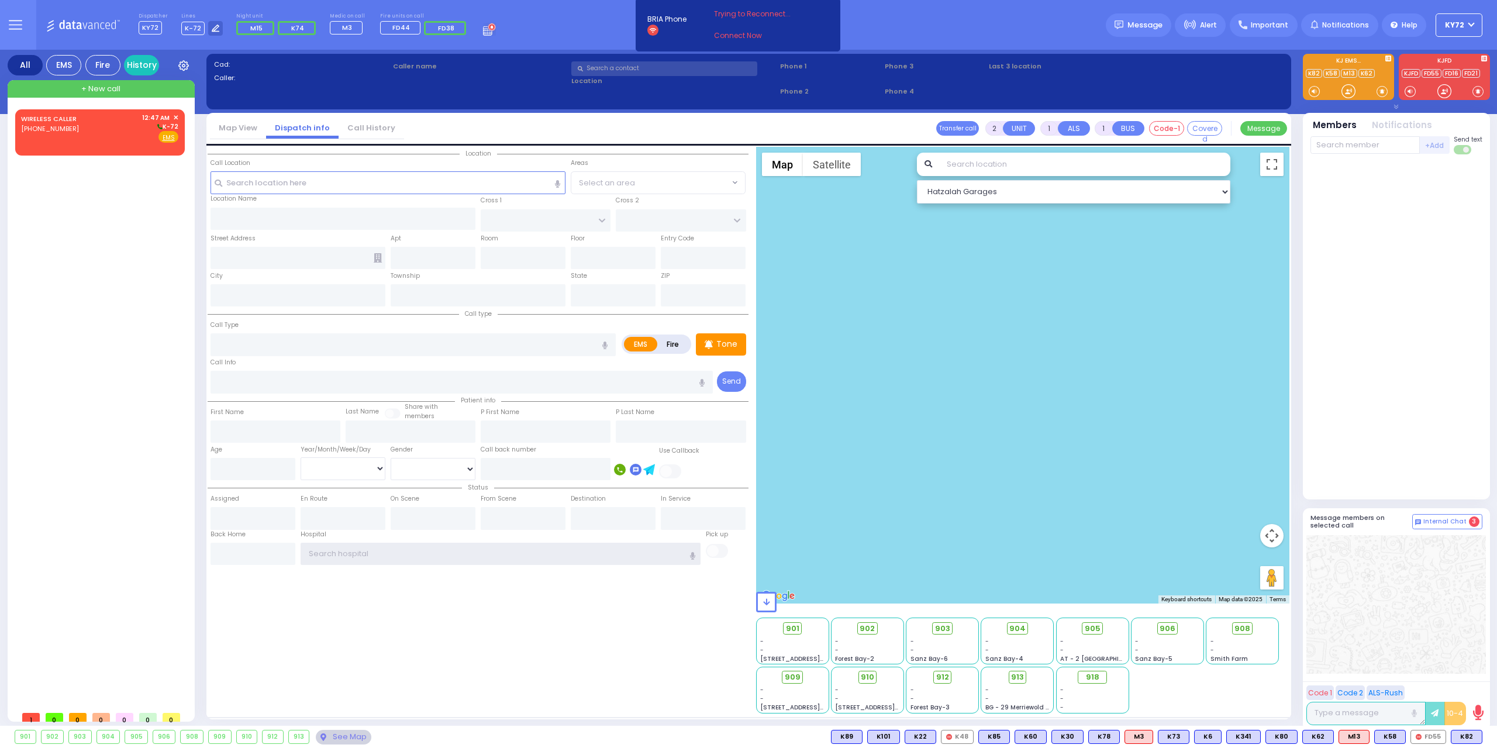
type input "KY72"
click at [51, 118] on link "WIRELESS CALLER" at bounding box center [49, 118] width 56 height 9
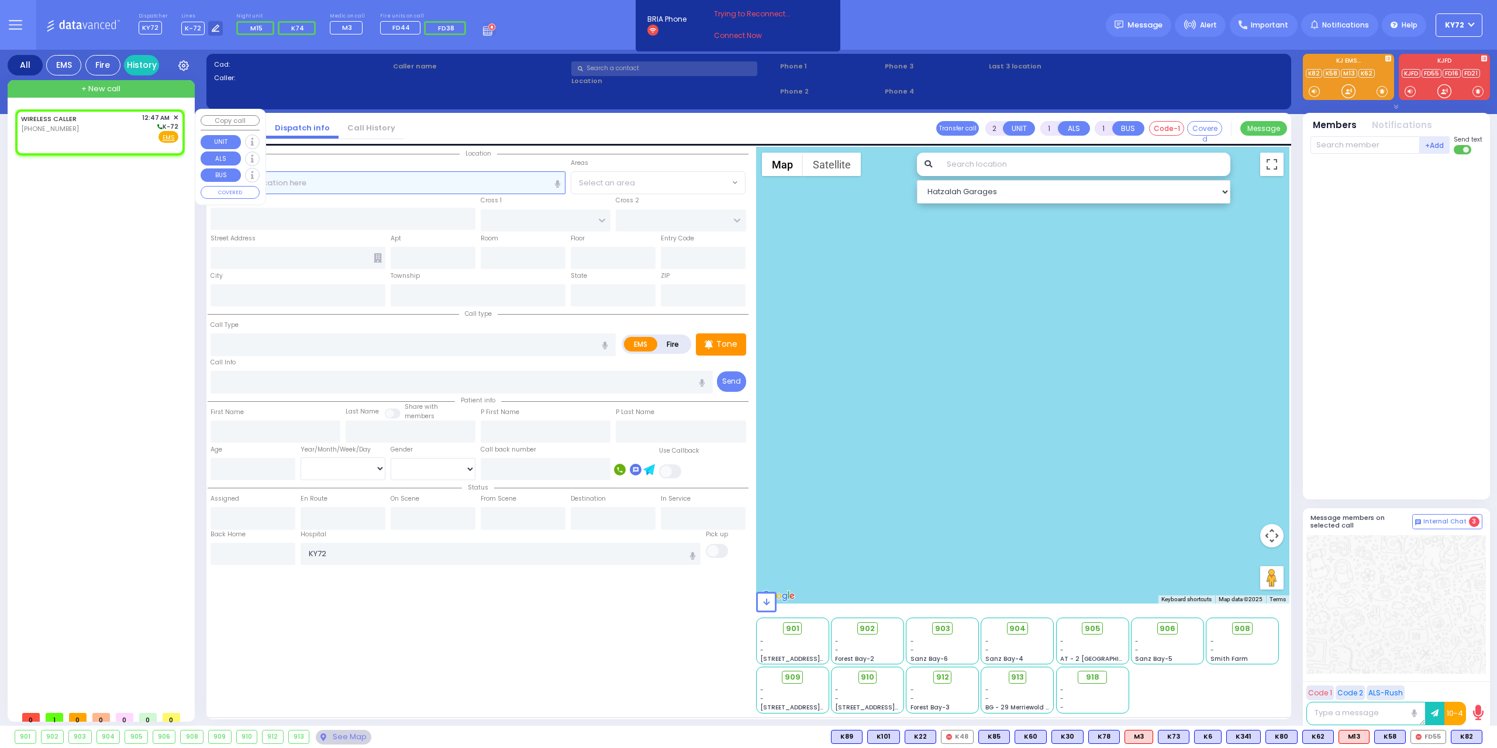
select select
radio input "true"
select select
type input "00:47"
select select "Hatzalah Garages"
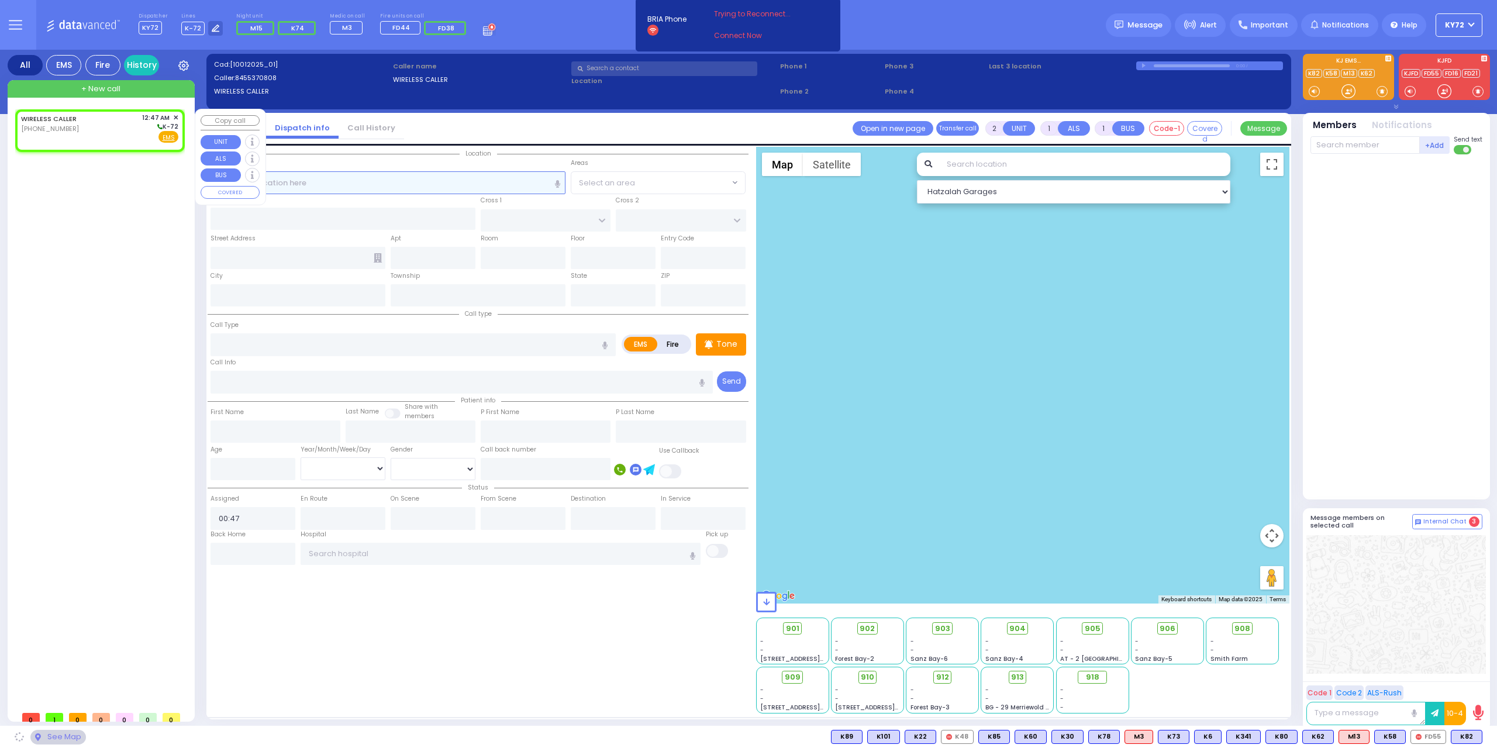
select select
radio input "true"
select select
select select "Hatzalah Garages"
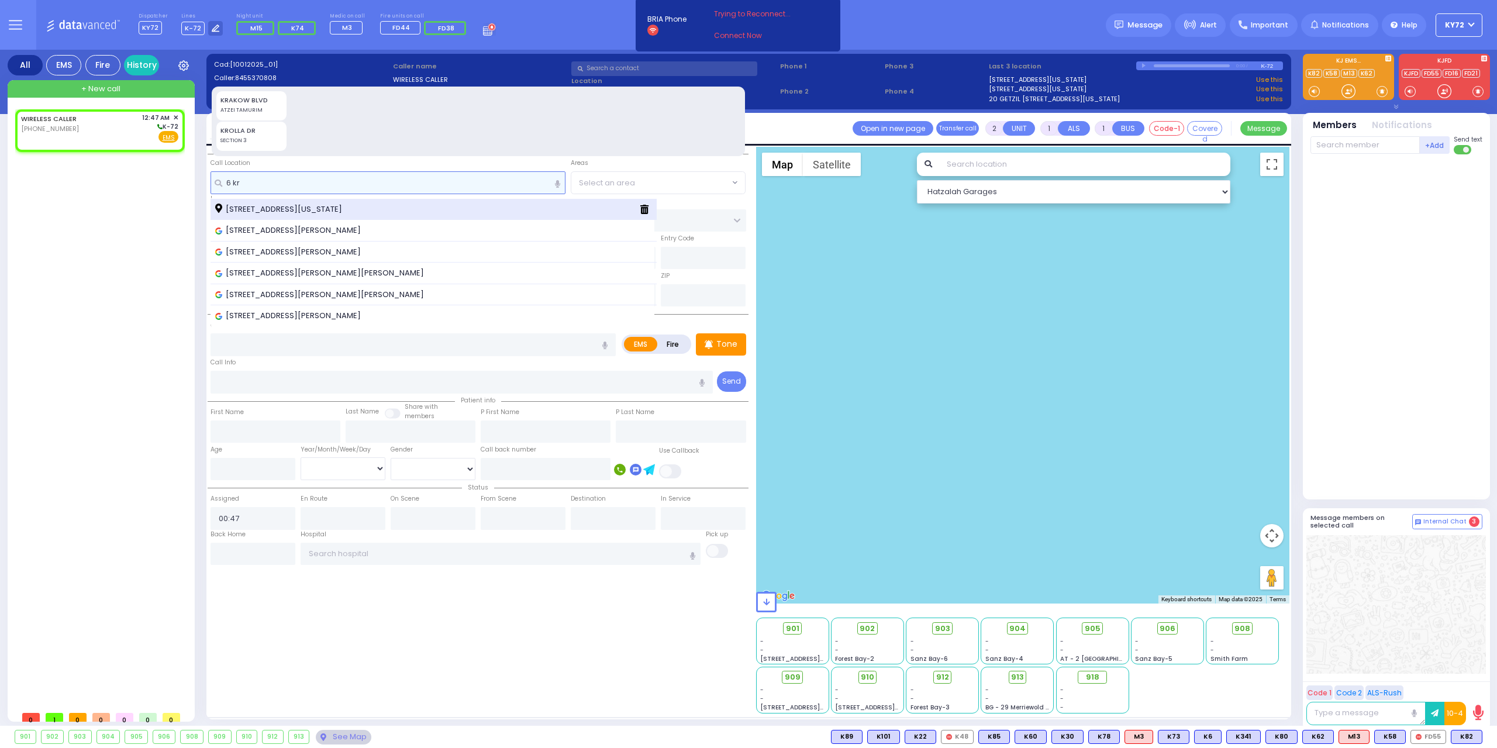
type input "6 kr"
click at [379, 209] on div "[STREET_ADDRESS][US_STATE]" at bounding box center [422, 209] width 415 height 12
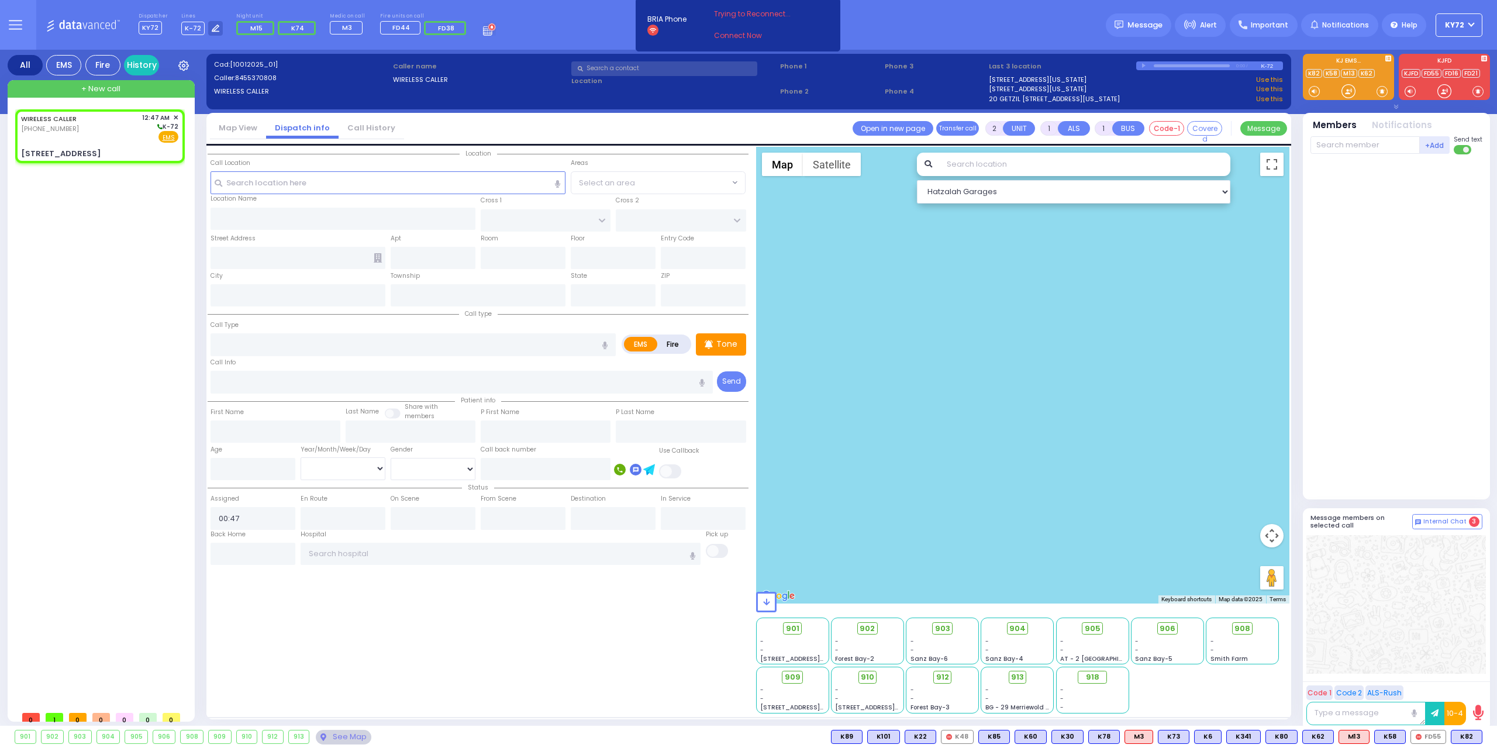
select select
radio input "true"
select select
type input "ACRES RD"
type input "SATMAR DR"
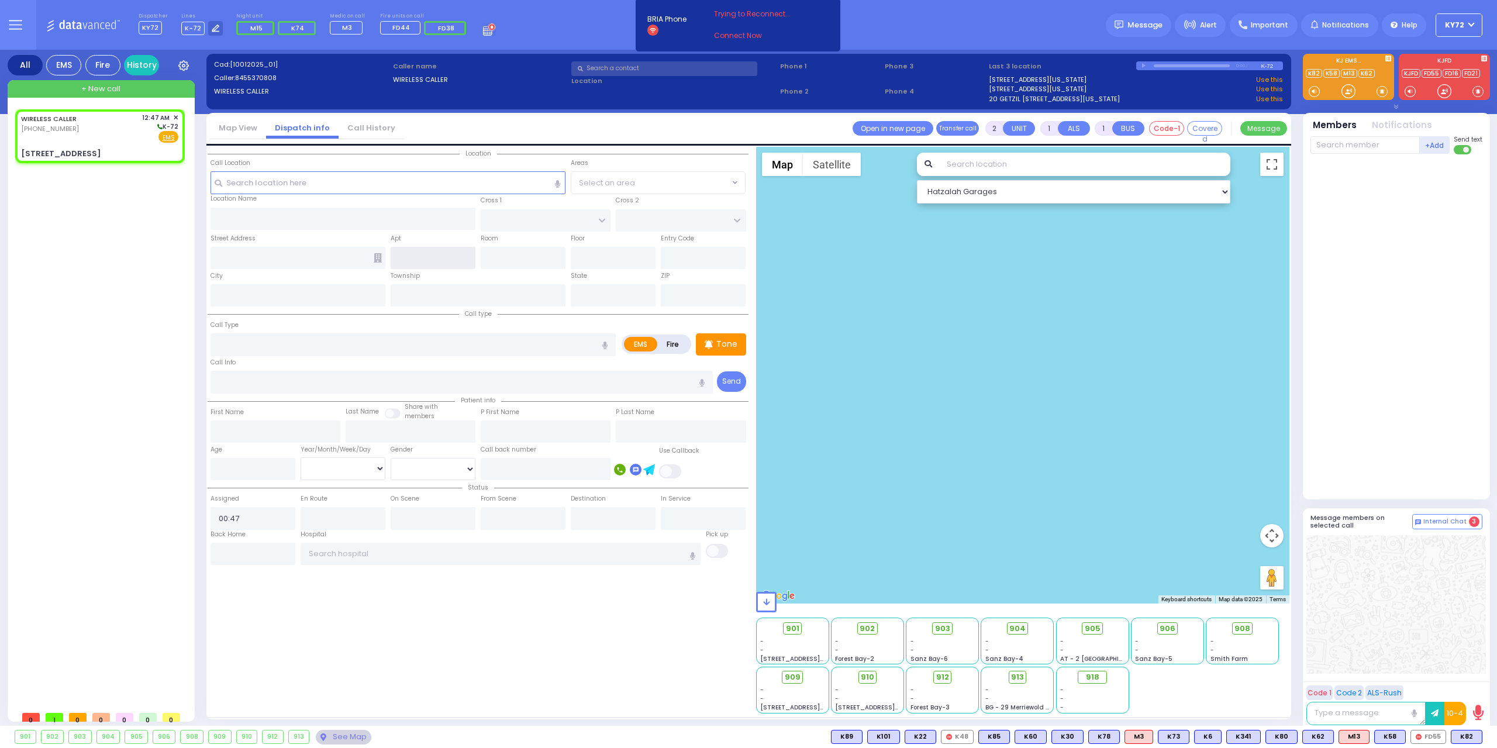
type input "[STREET_ADDRESS]"
type input "Monroe"
type input "[US_STATE]"
type input "10950"
select select "Hatzalah Garages"
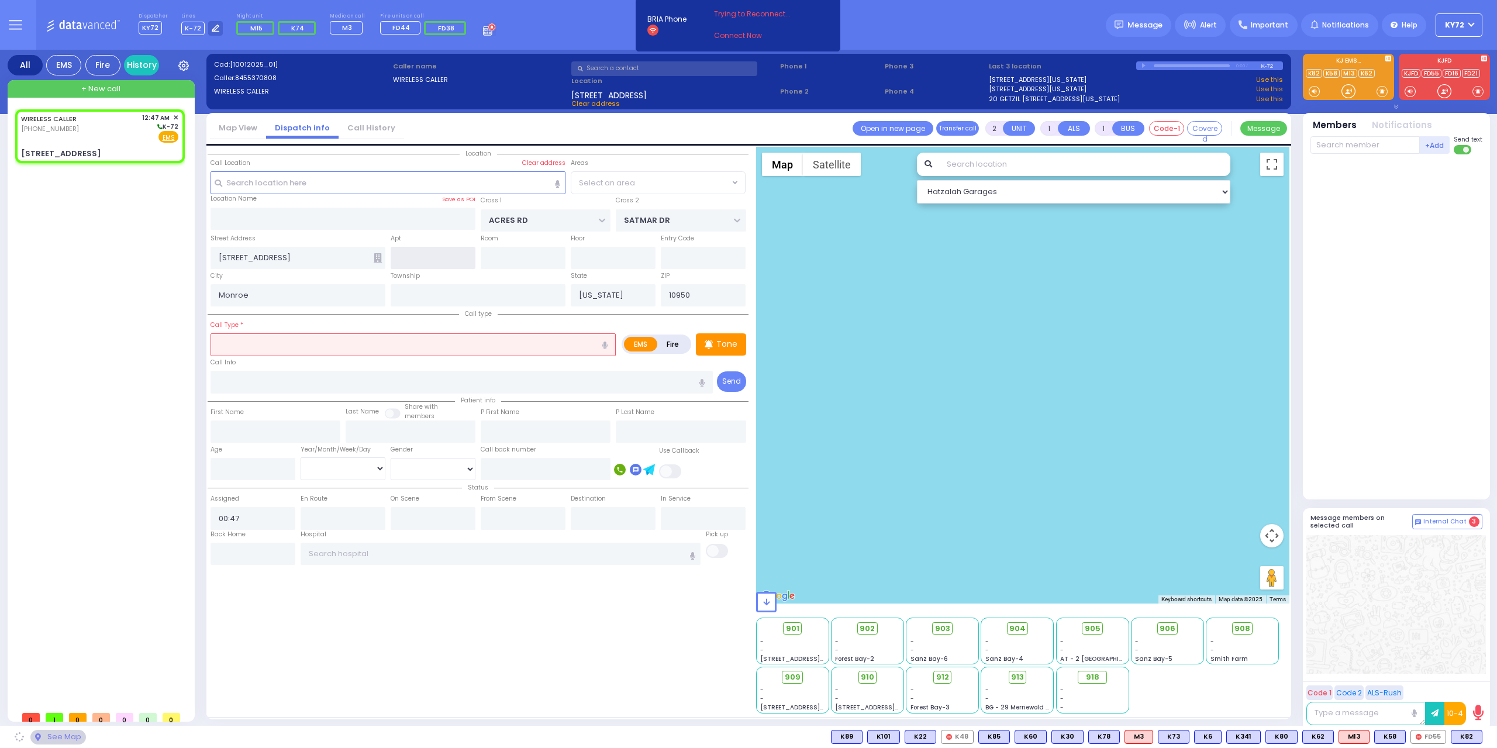
select select "PALM TREE"
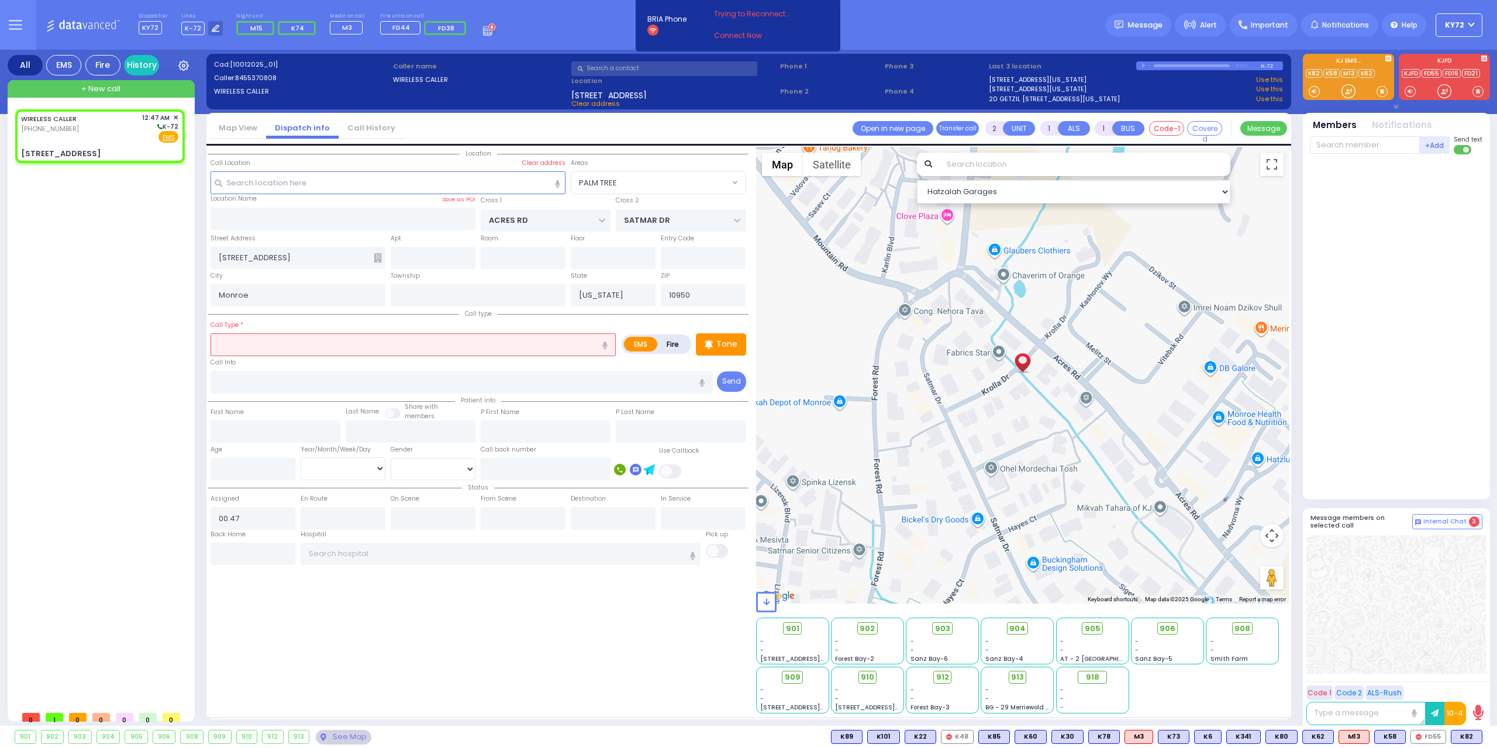
click at [429, 270] on div "Township" at bounding box center [478, 288] width 180 height 37
click at [437, 254] on input "text" at bounding box center [433, 258] width 85 height 22
type input "301"
click at [313, 348] on input "text" at bounding box center [412, 344] width 405 height 22
select select
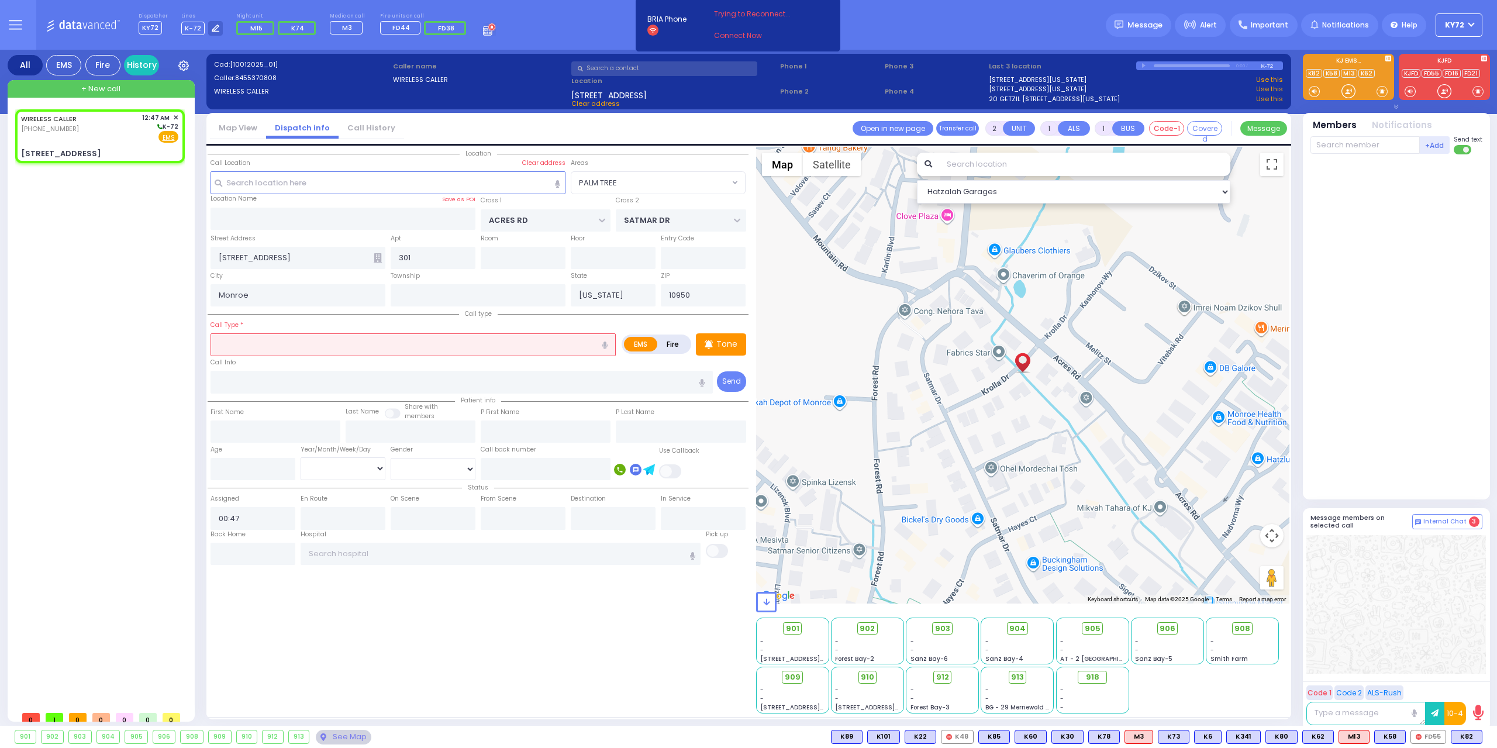
radio input "true"
select select
select select "Hatzalah Garages"
select select "PALM TREE"
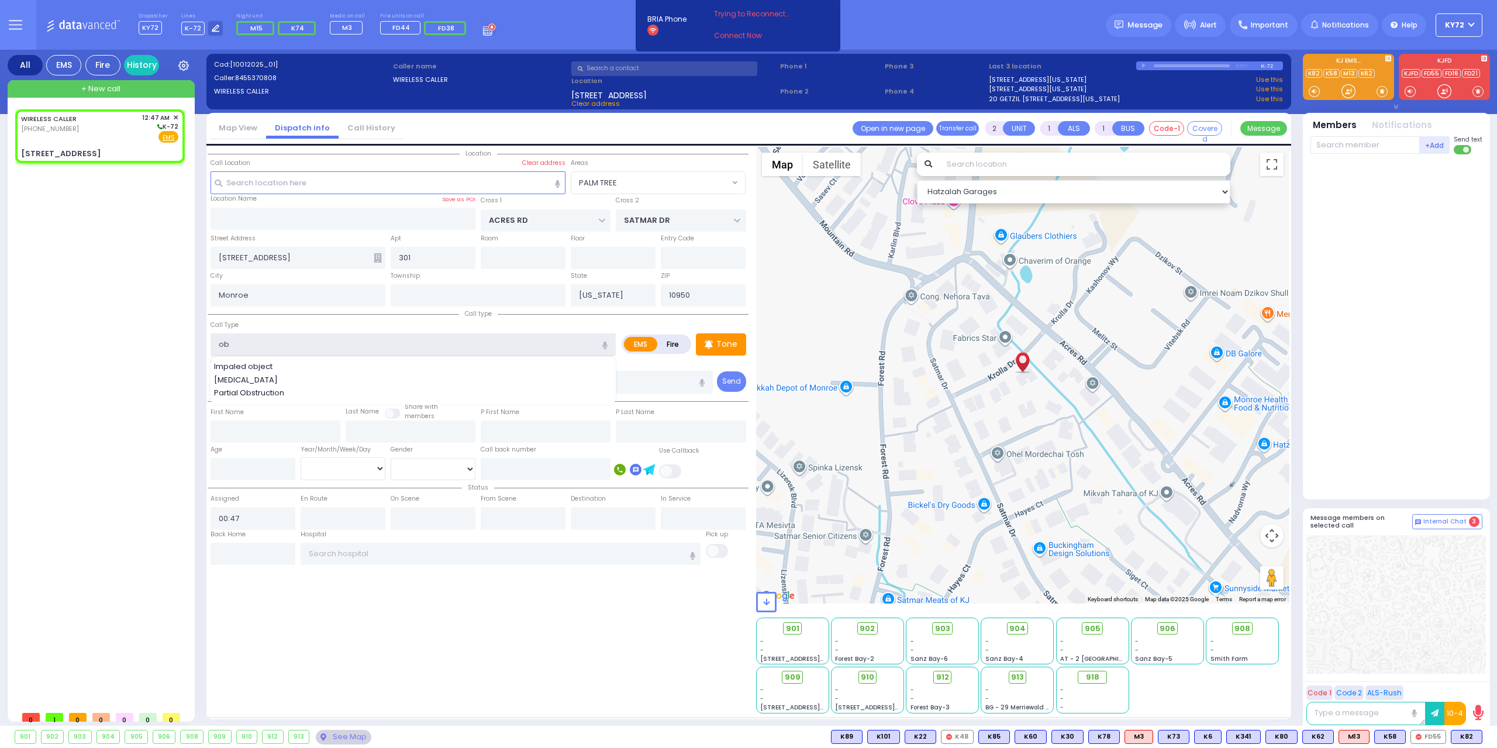
type input "ob"
click at [41, 299] on div "WIRELESS CALLER [PHONE_NUMBER] 12:47 AM ✕ EMS" at bounding box center [102, 407] width 174 height 596
select select
radio input "true"
select select
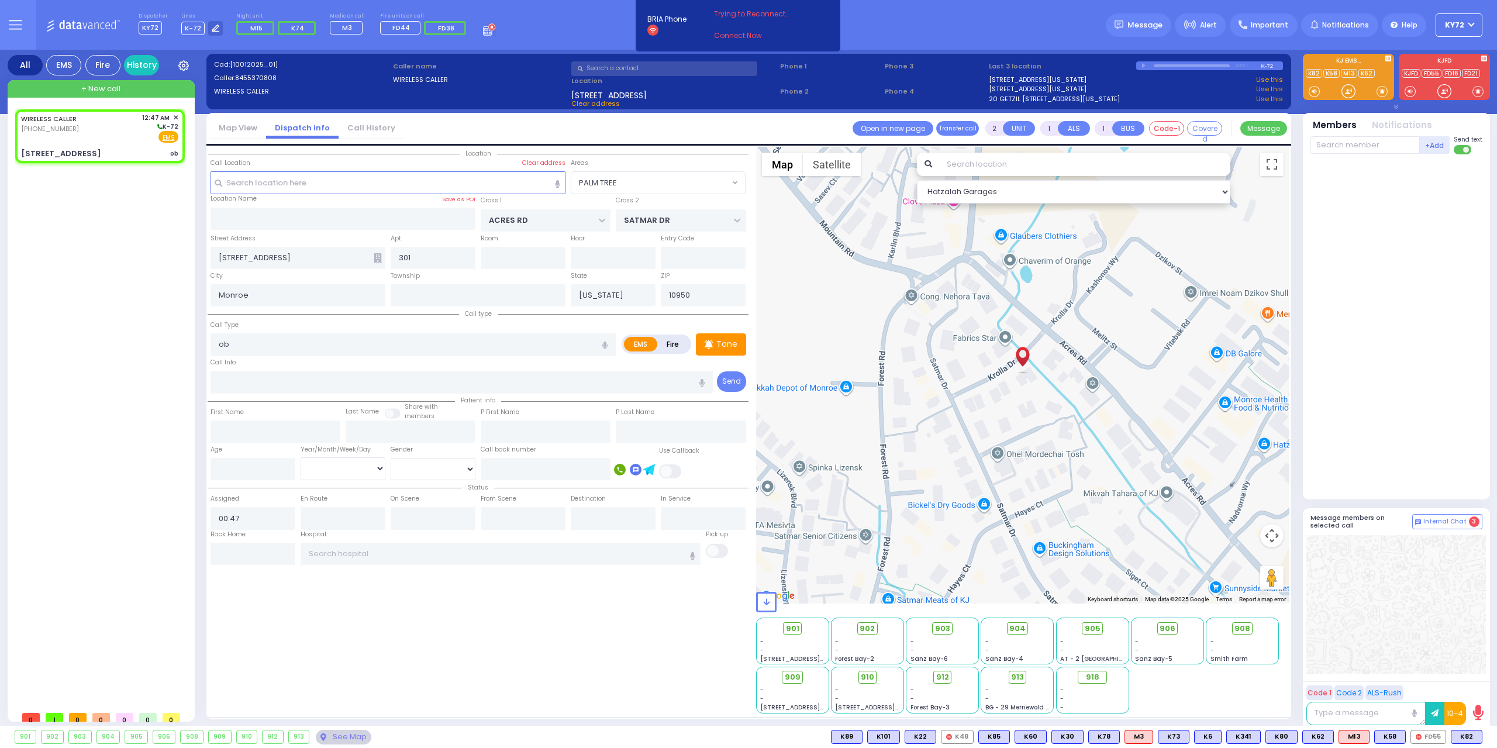
select select "Hatzalah Garages"
select select "PALM TREE"
select select
radio input "true"
select select
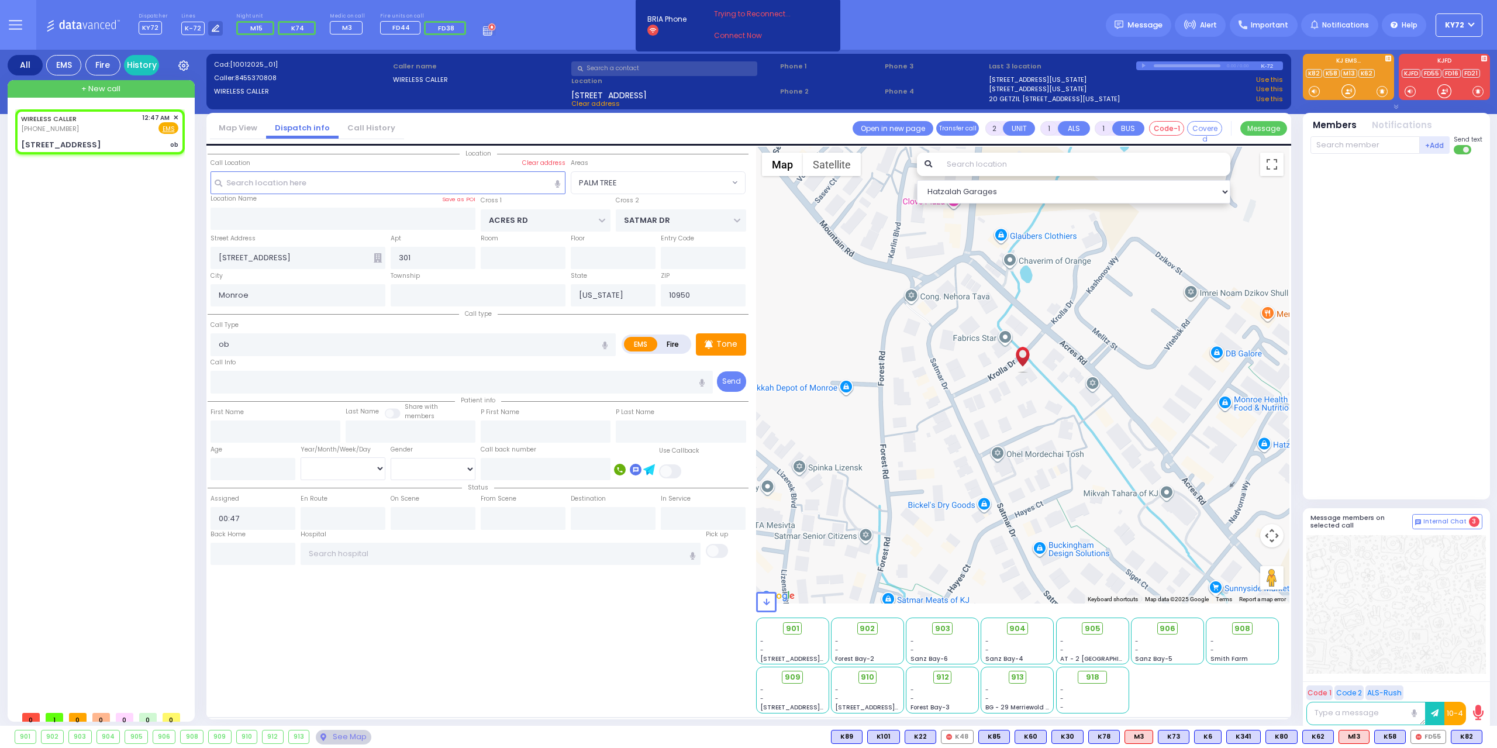
select select "Hatzalah Garages"
select select "PALM TREE"
click at [724, 349] on div "Tone" at bounding box center [721, 344] width 50 height 22
click at [1464, 741] on span "K2" at bounding box center [1468, 736] width 26 height 13
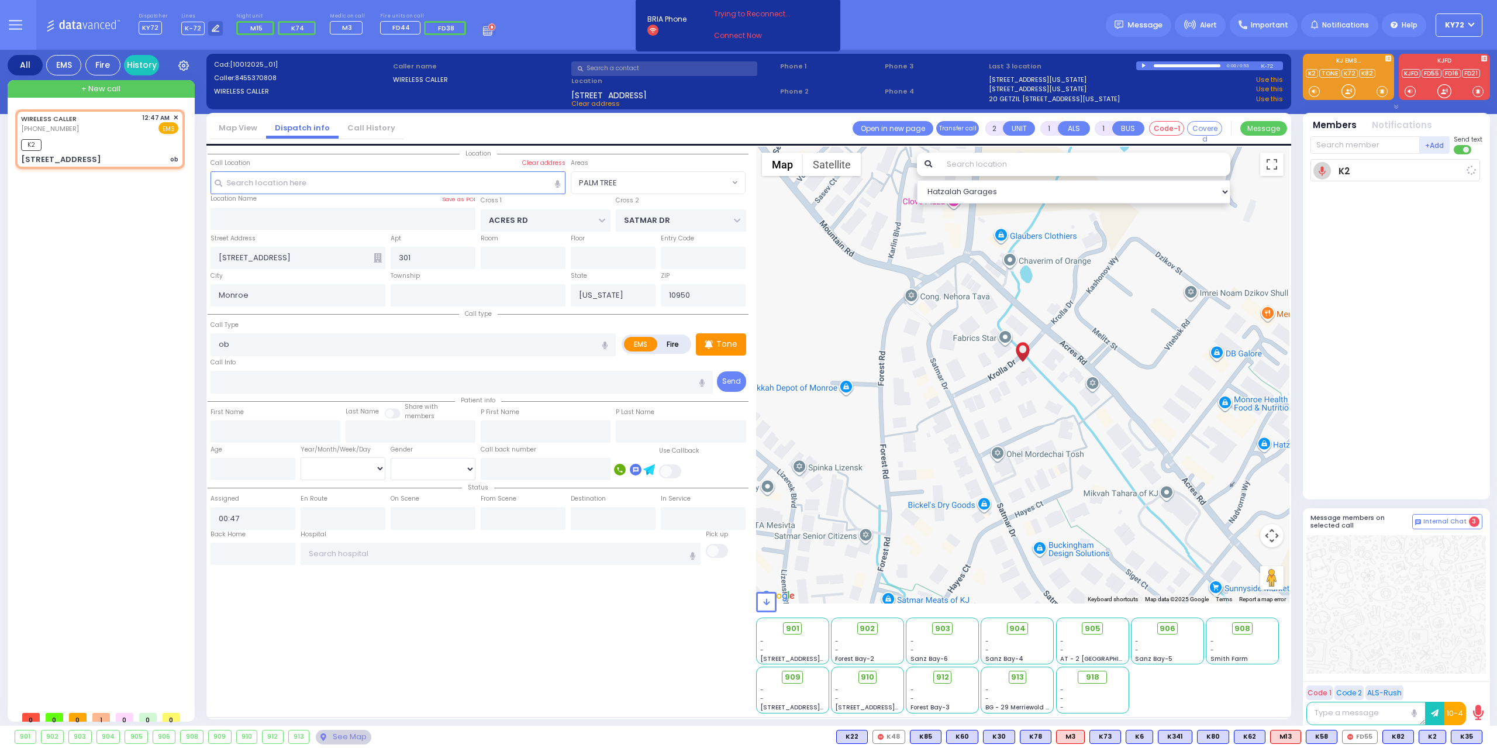
select select
radio input "true"
select select
type input "00:49"
select select "Hatzalah Garages"
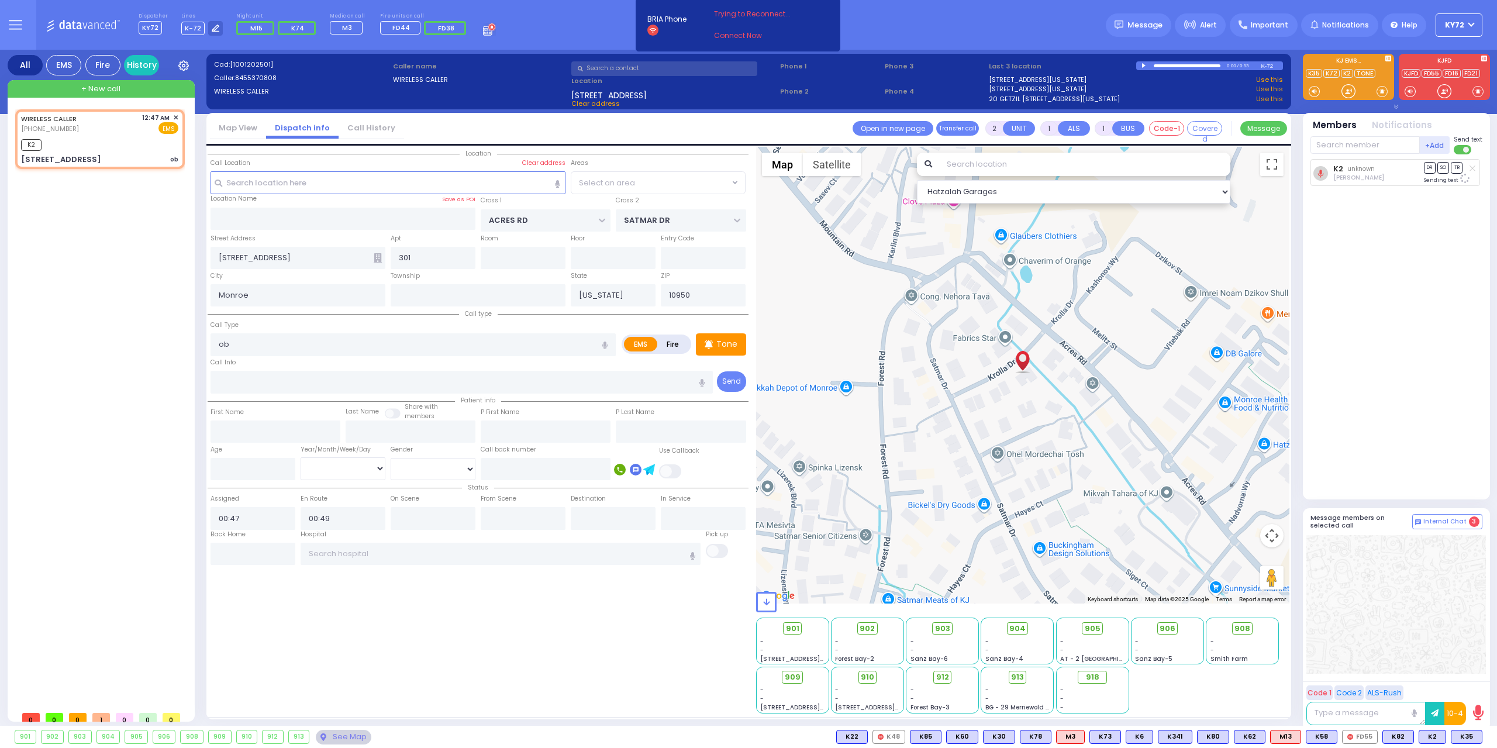
select select "PALM TREE"
click at [1458, 738] on icon at bounding box center [1455, 737] width 6 height 6
select select
radio input "true"
select select
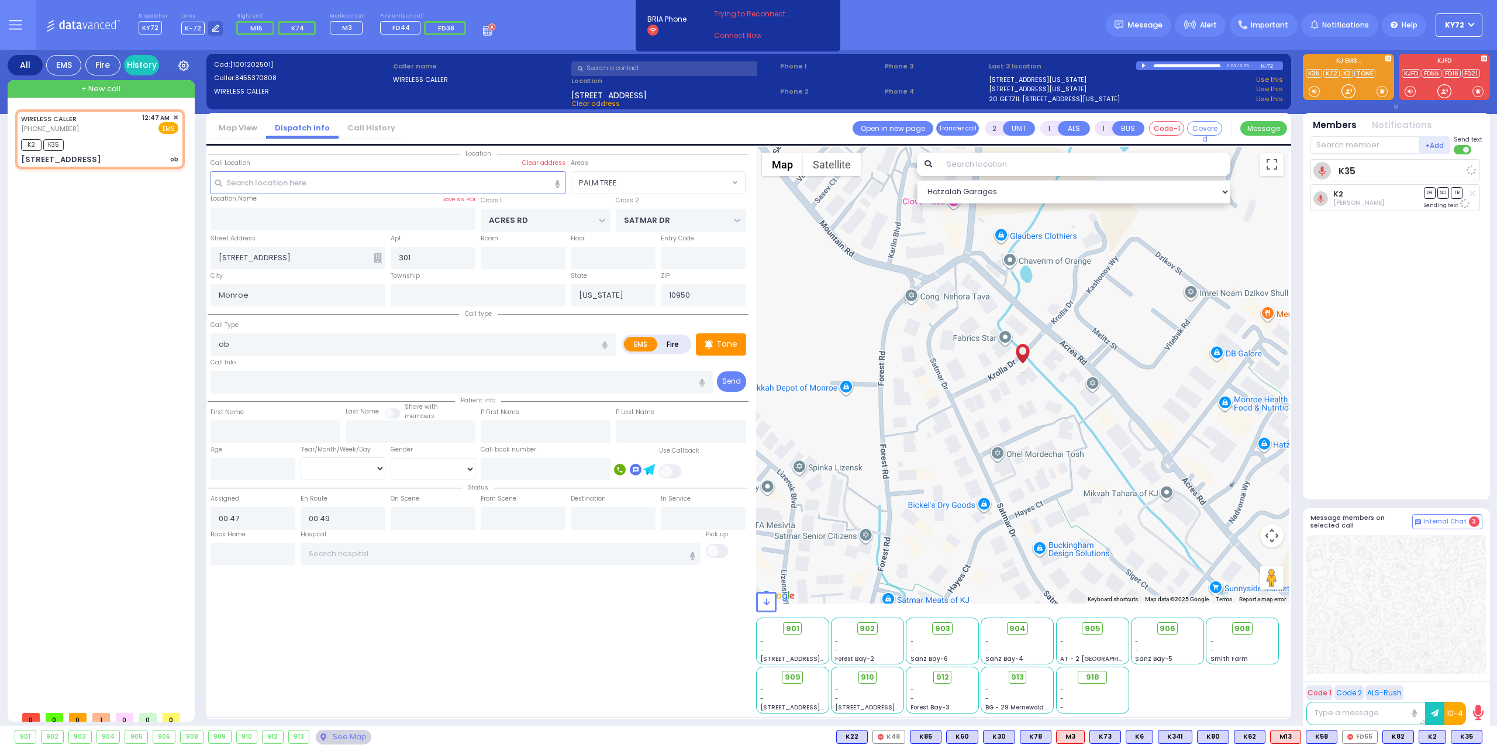
select select "Hatzalah Garages"
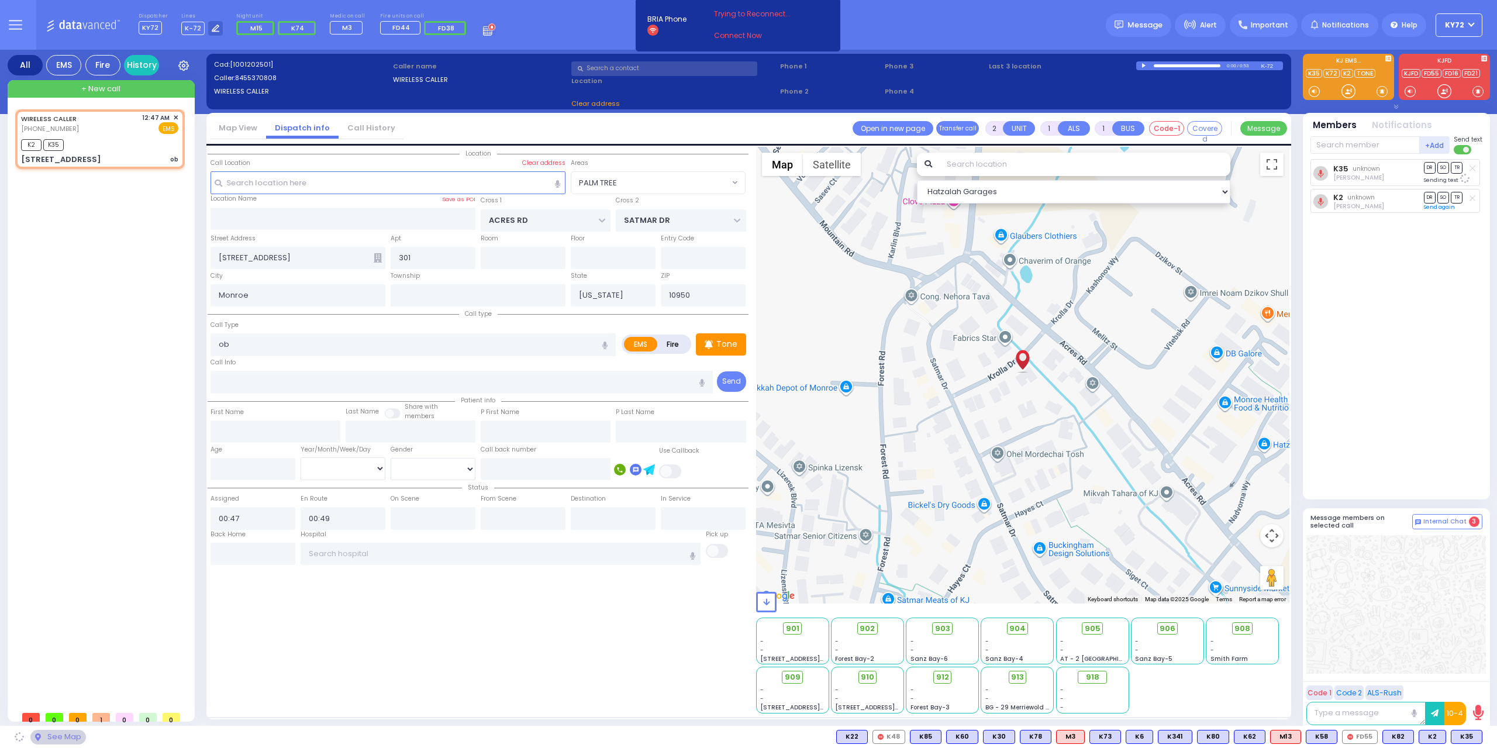
select select "PALM TREE"
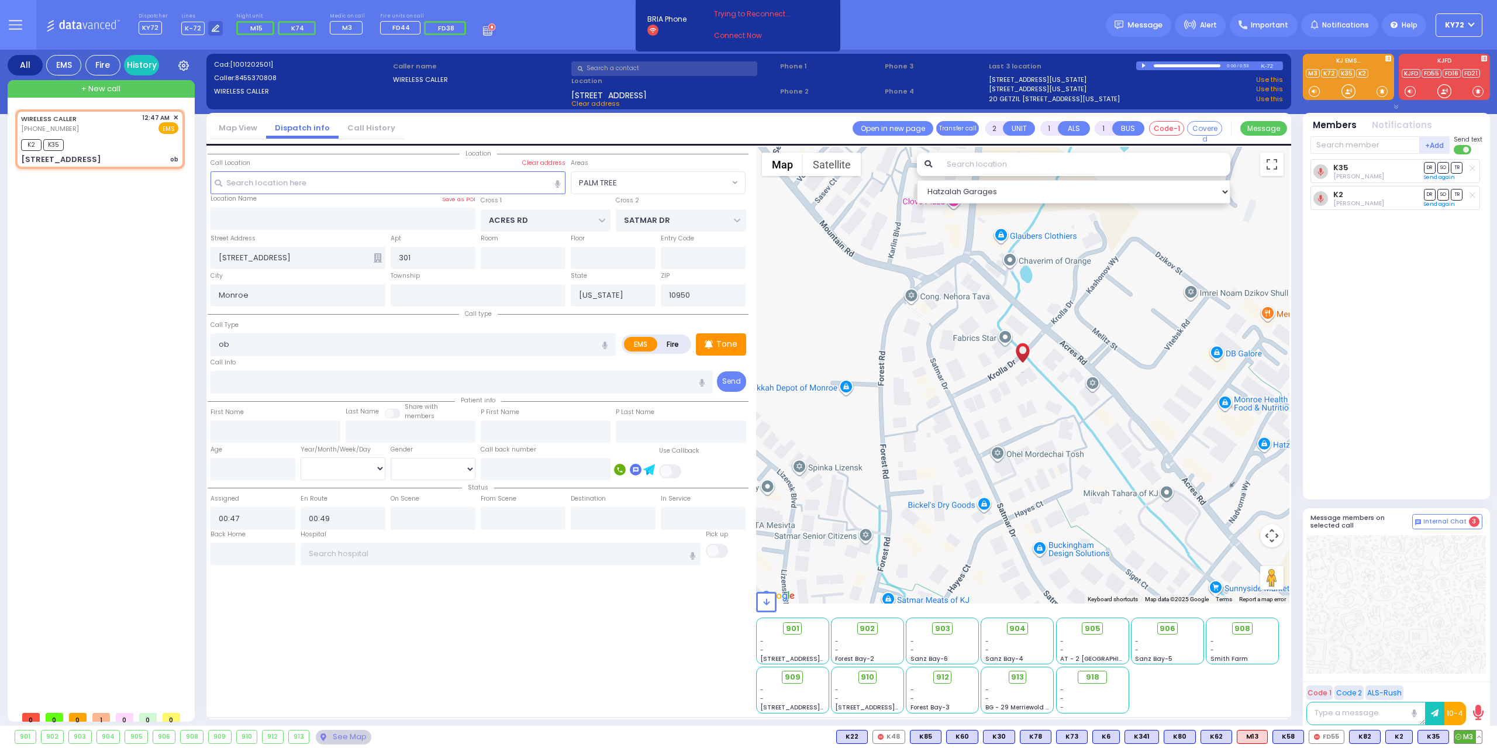
click at [1469, 740] on span "M3" at bounding box center [1467, 736] width 27 height 13
select select
radio input "true"
select select
select select "Hatzalah Garages"
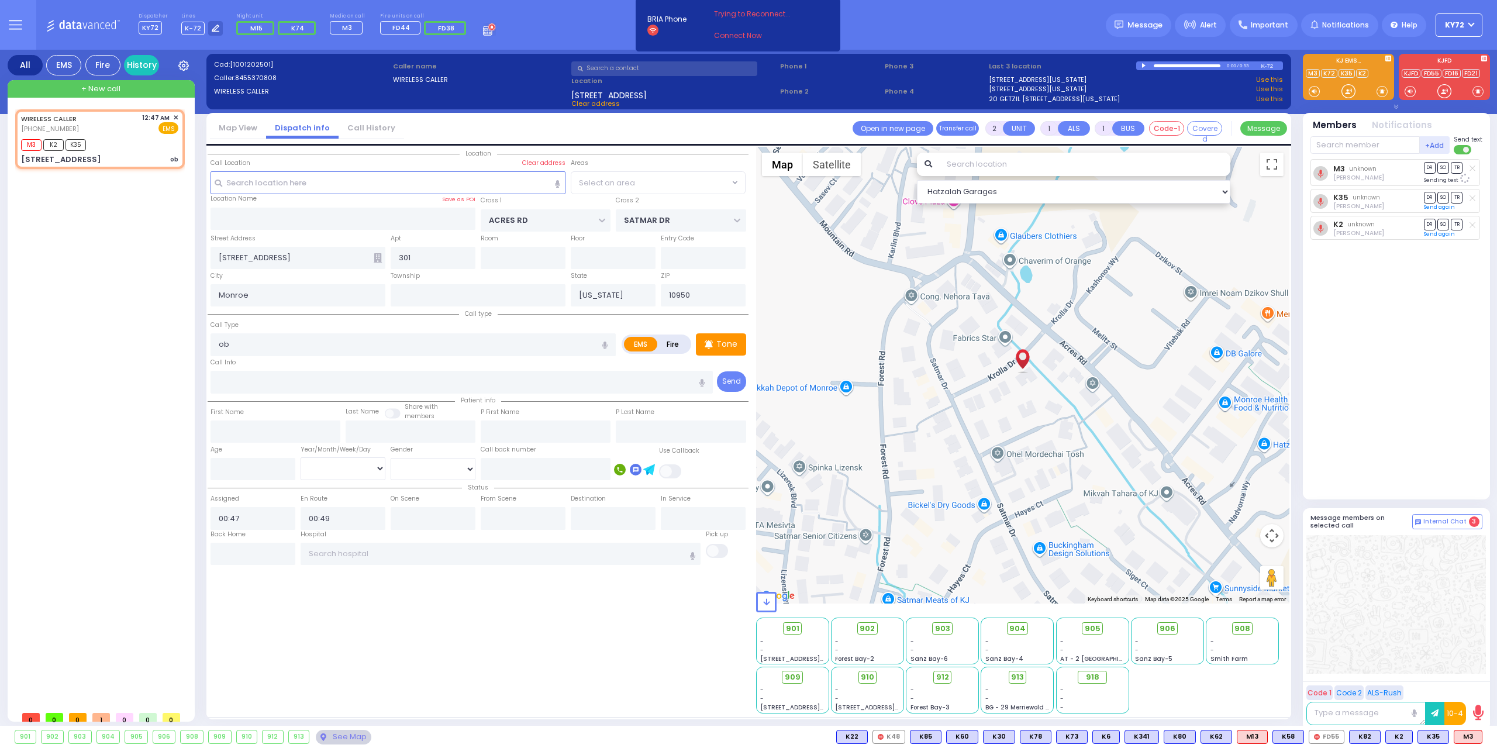
select select "PALM TREE"
click at [1465, 740] on span "K68" at bounding box center [1466, 736] width 30 height 13
select select
radio input "true"
select select
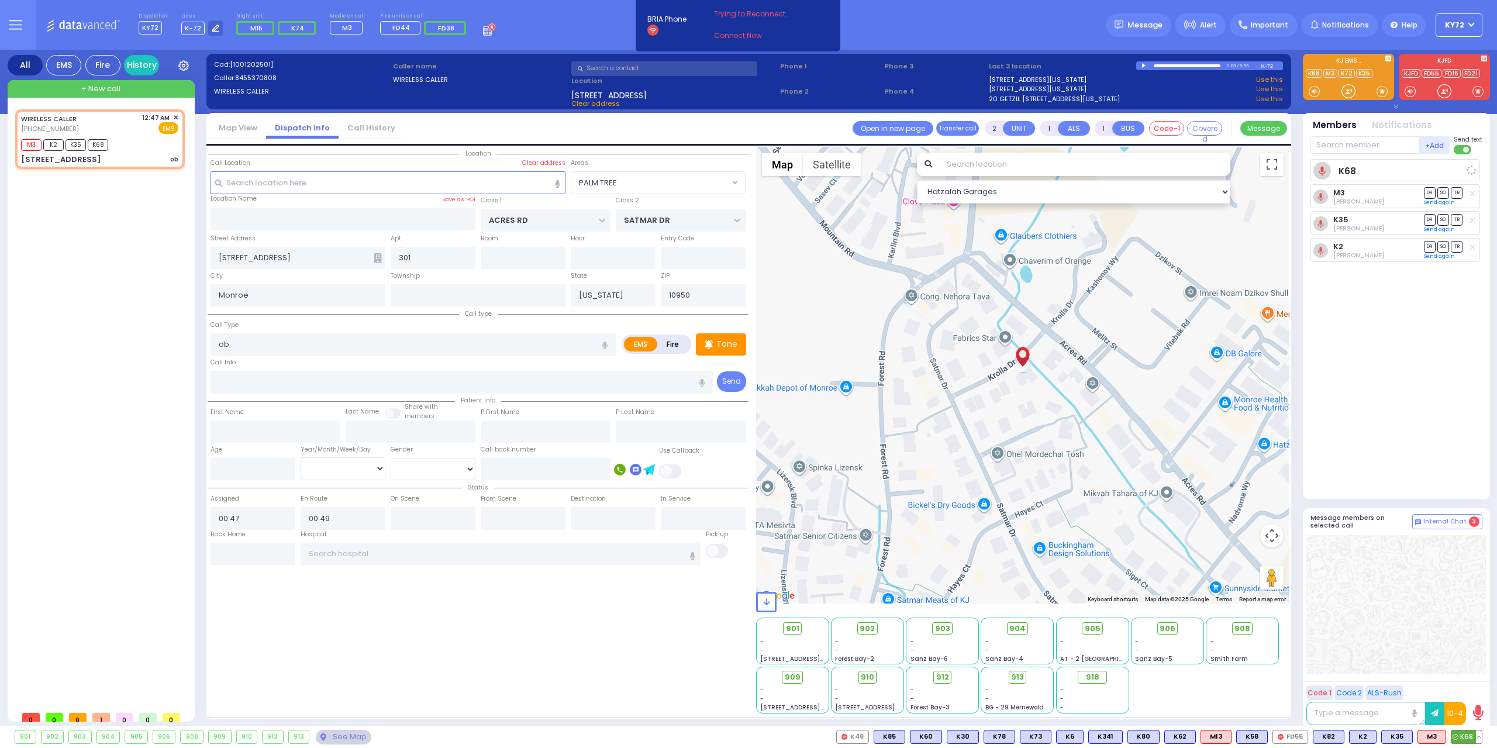
select select "Hatzalah Garages"
select select "PALM TREE"
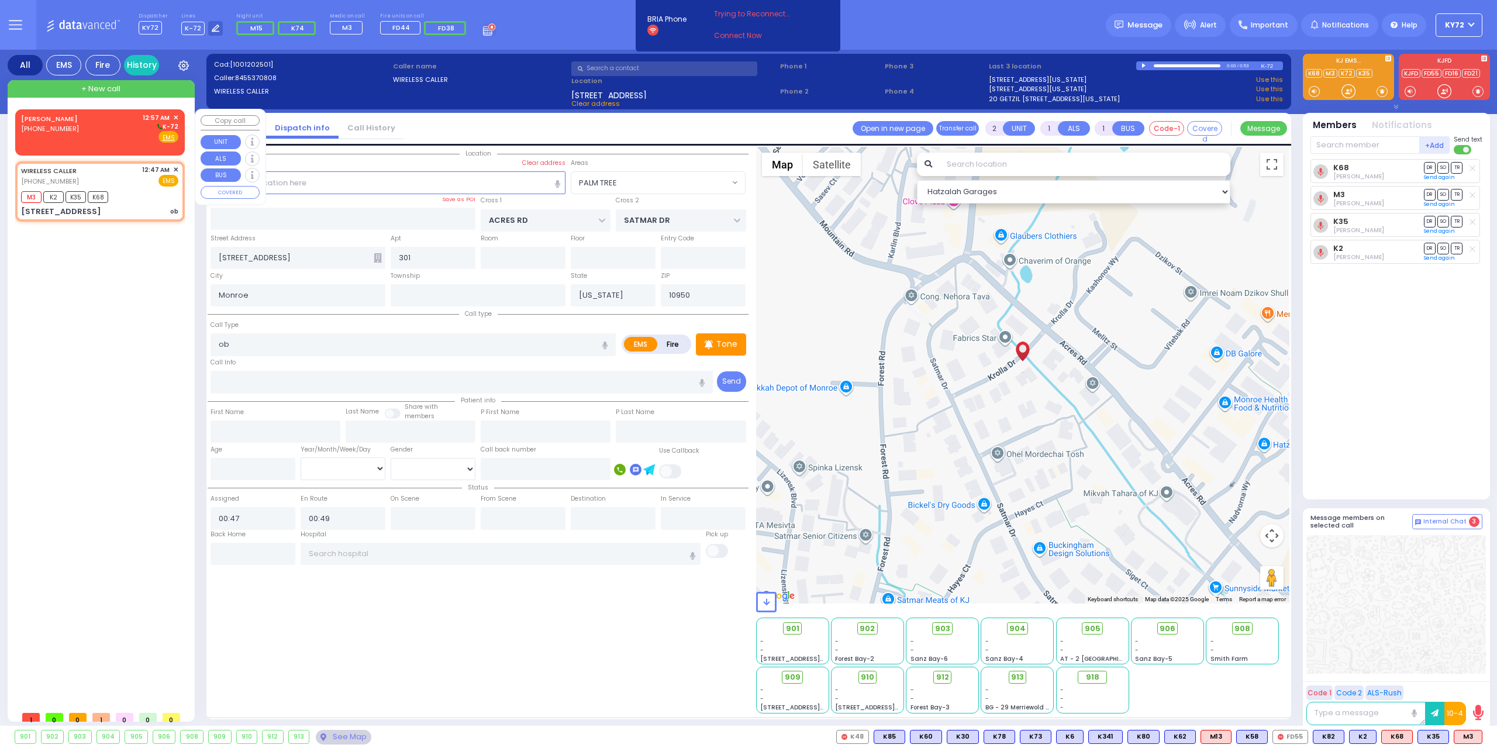
click at [53, 139] on div "[PERSON_NAME] [PHONE_NUMBER]" at bounding box center [51, 128] width 61 height 30
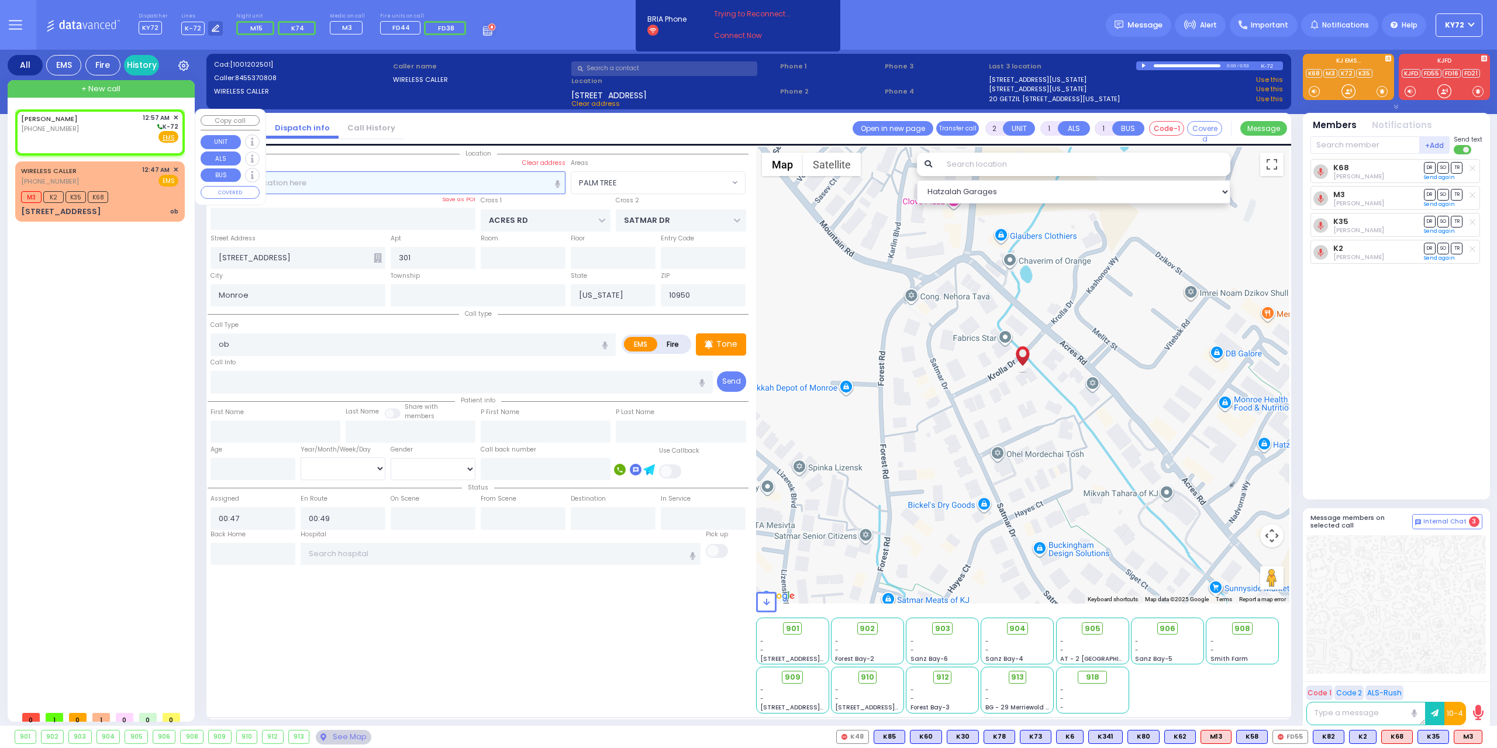
select select
radio input "true"
select select
type input "00:57"
select select "Hatzalah Garages"
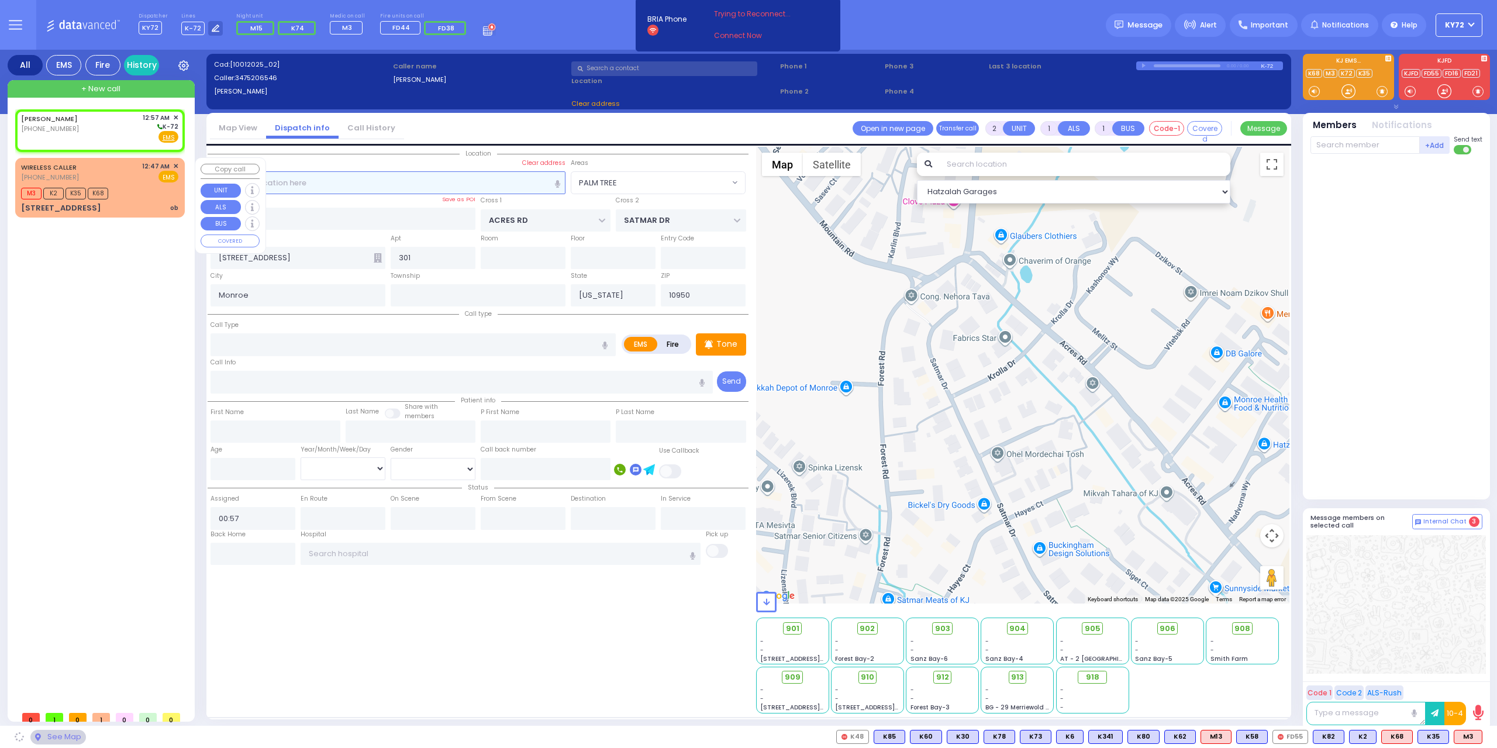
select select
radio input "true"
select select
select select "Hatzalah Garages"
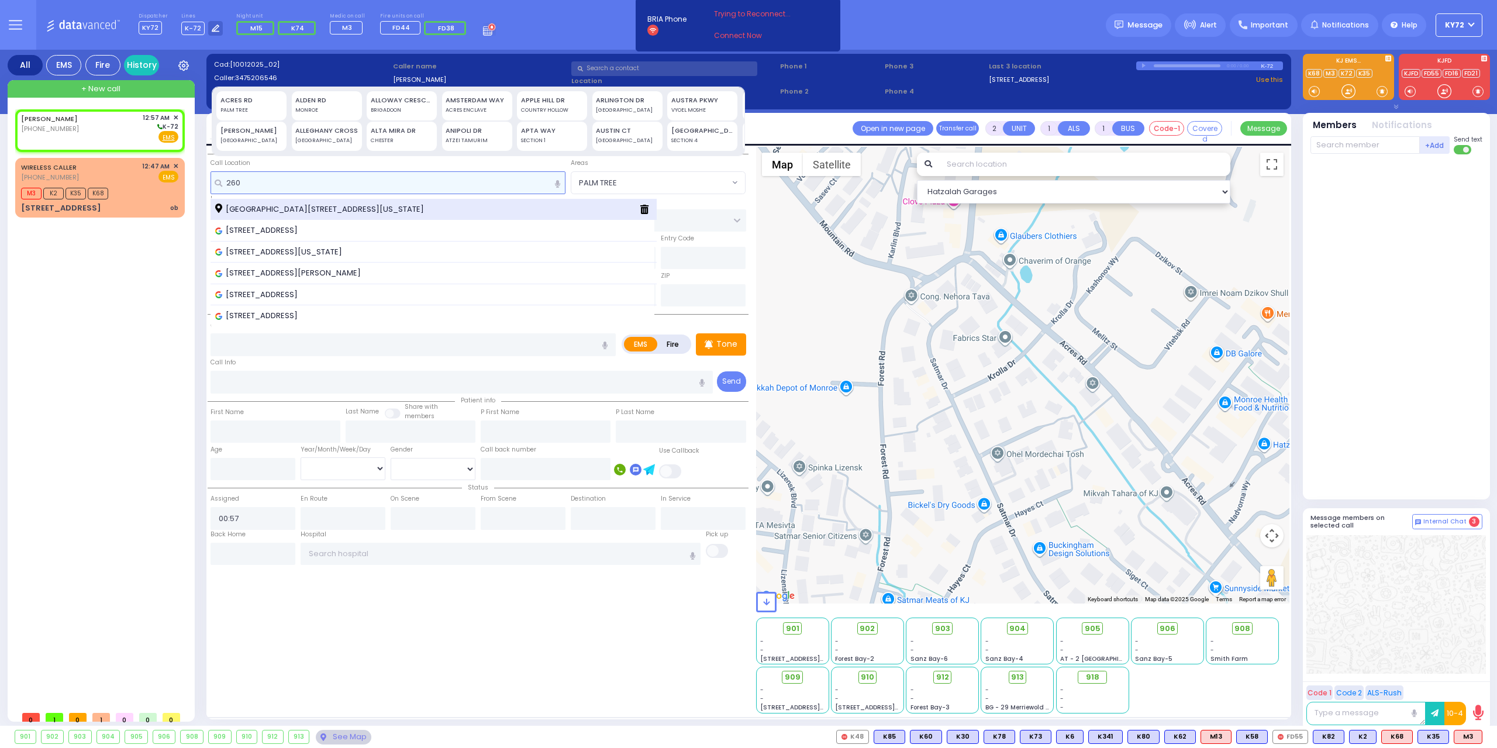
type input "260"
click at [303, 208] on span "[GEOGRAPHIC_DATA][STREET_ADDRESS][US_STATE]" at bounding box center [321, 209] width 213 height 12
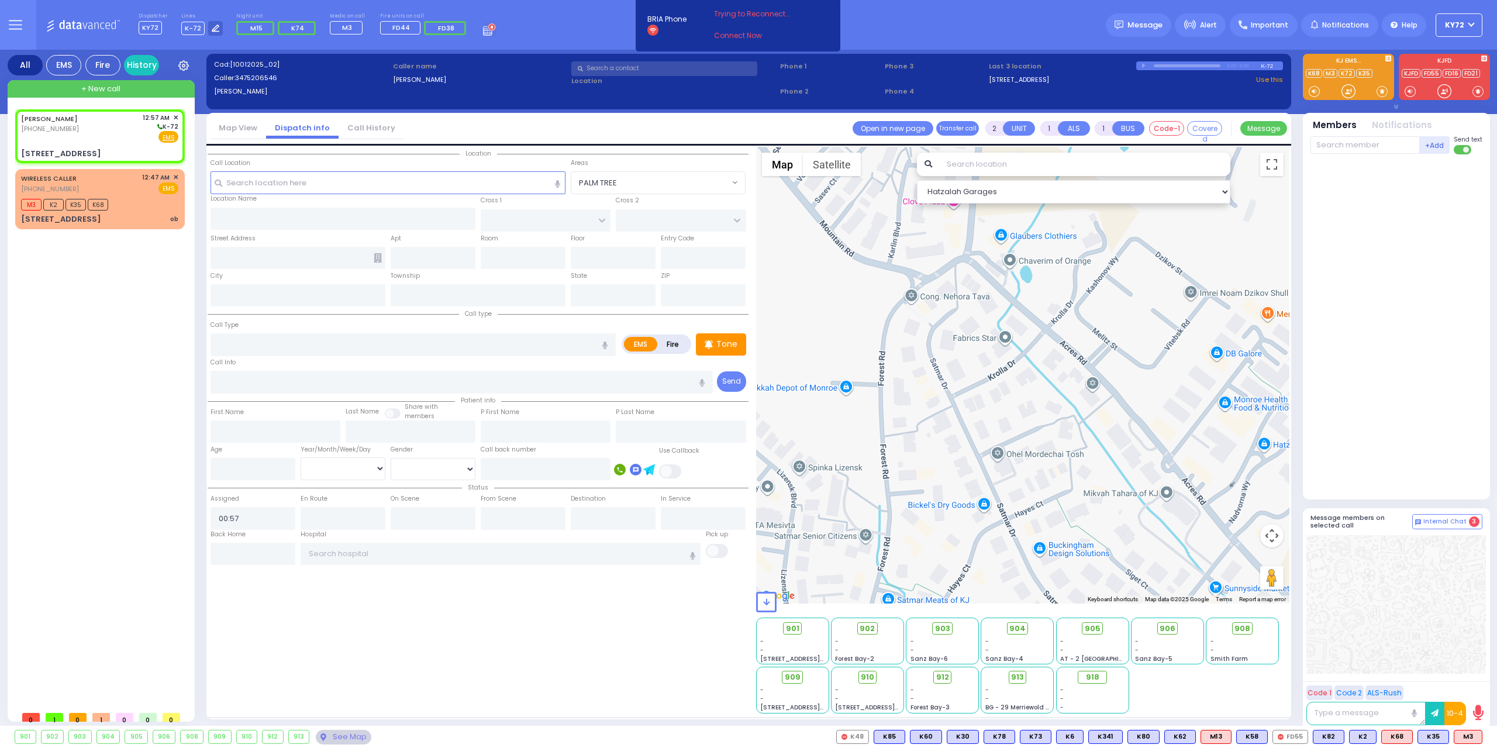
select select
radio input "true"
select select
type input "CLIFF COURT"
type input "ROCKY RD"
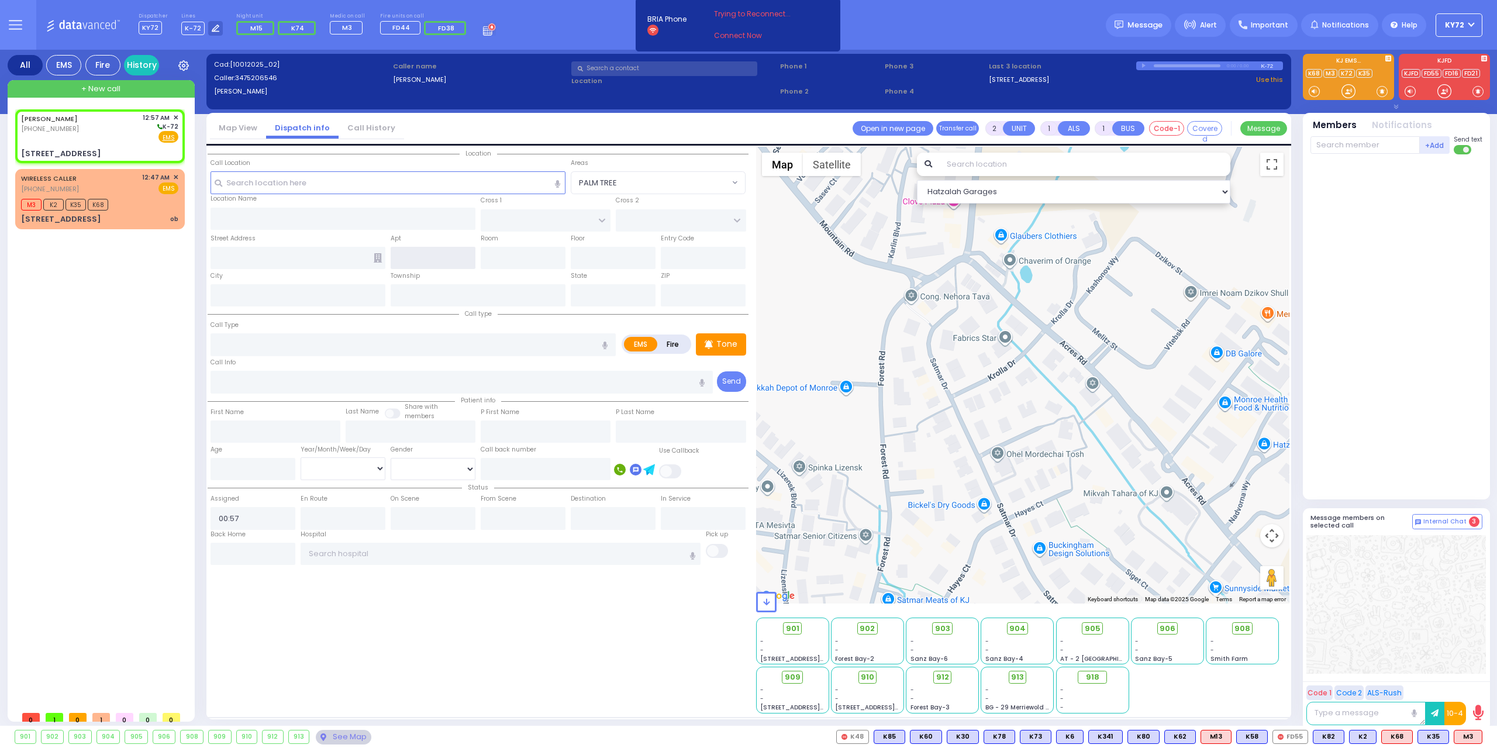
type input "[STREET_ADDRESS]"
type input "Monroe"
type input "[US_STATE]"
type input "10950"
select select "Hatzalah Garages"
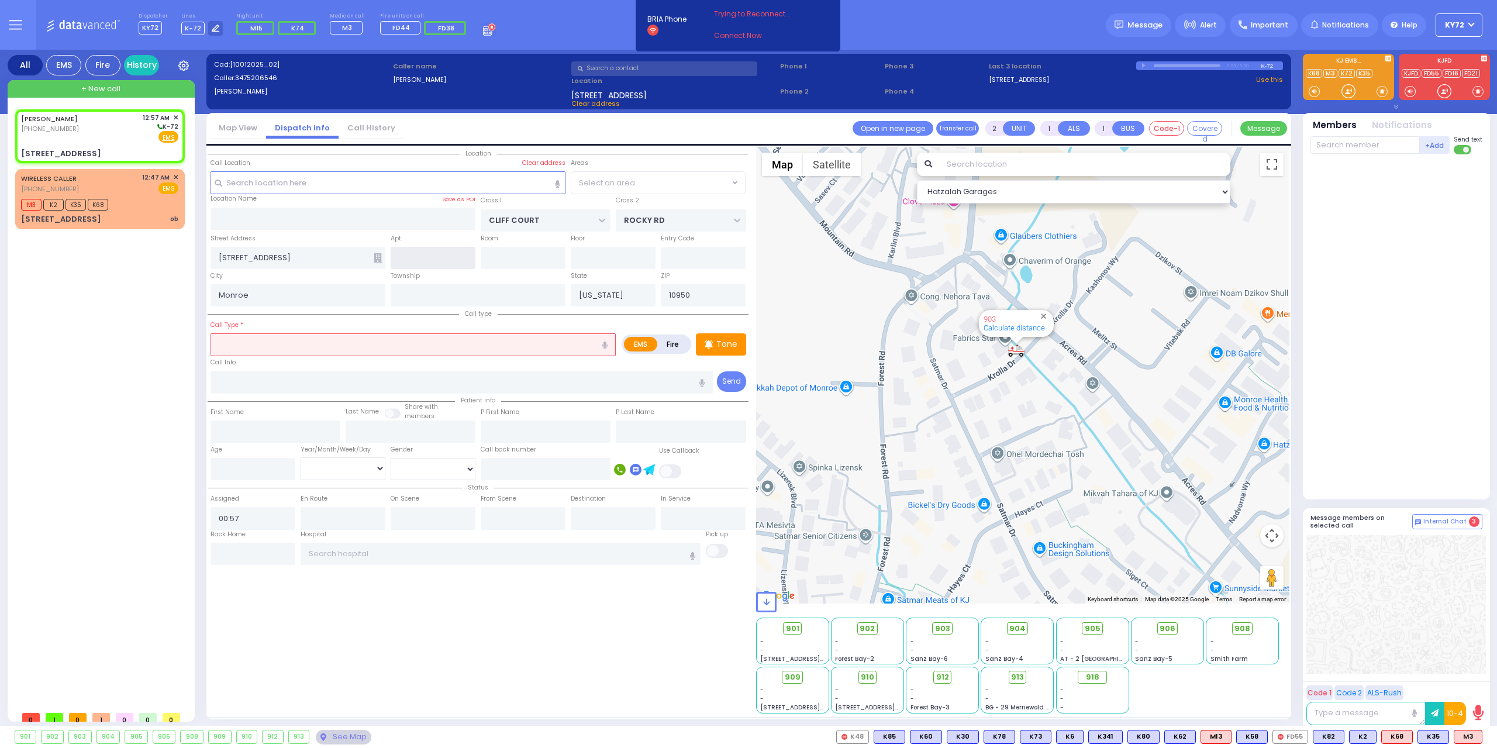
select select "MONROE"
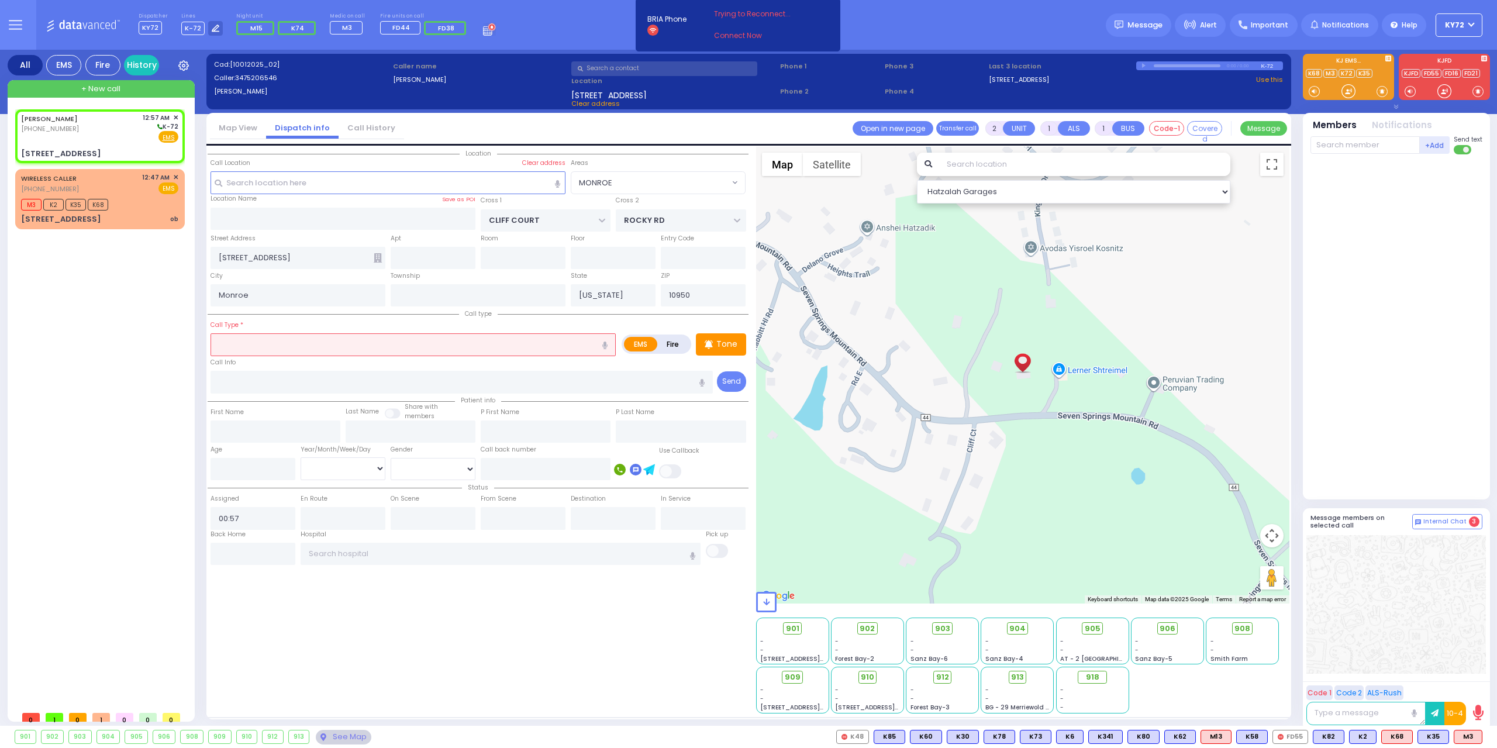
click at [391, 339] on input "text" at bounding box center [412, 344] width 405 height 22
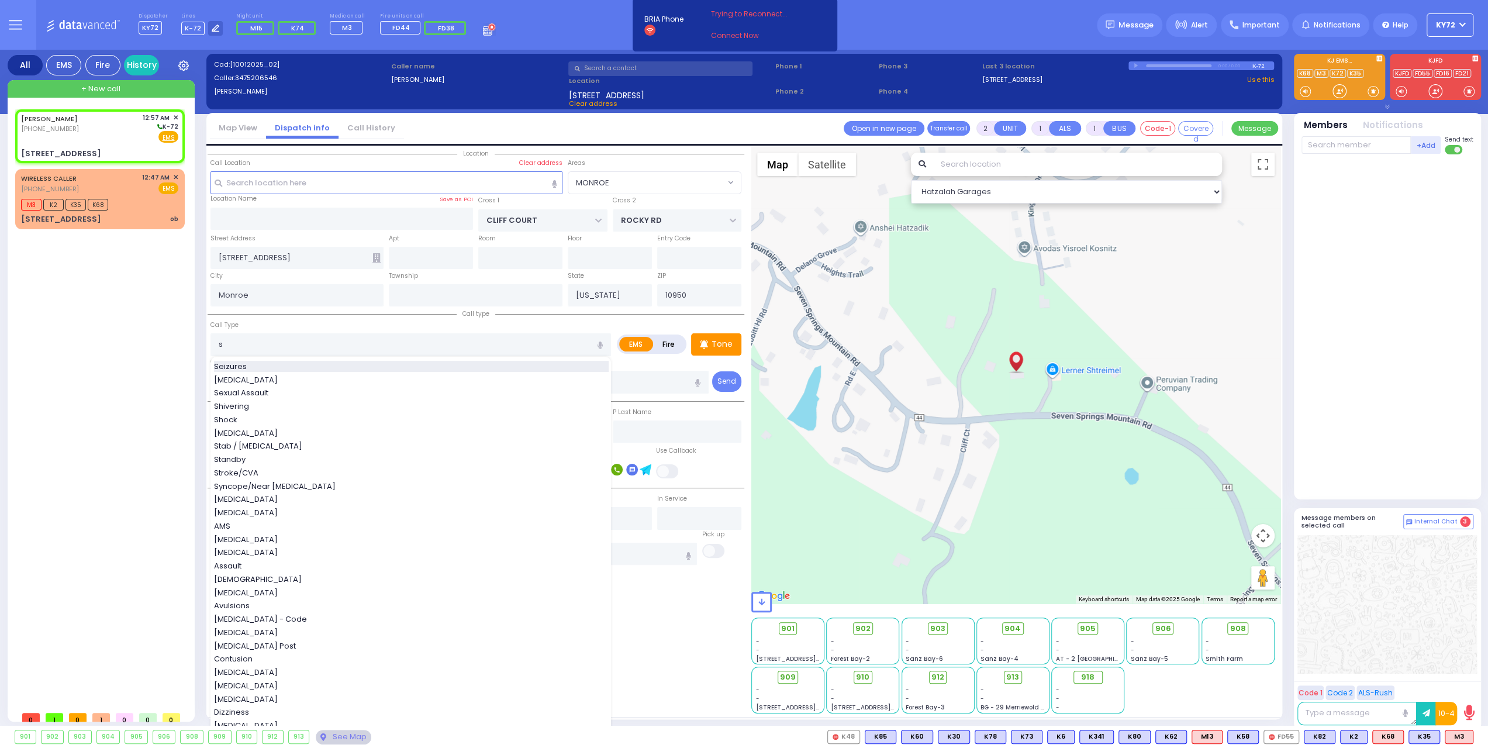
click at [386, 363] on div "Seizures" at bounding box center [411, 367] width 395 height 12
type input "Seizures"
type input "3"
type input "2"
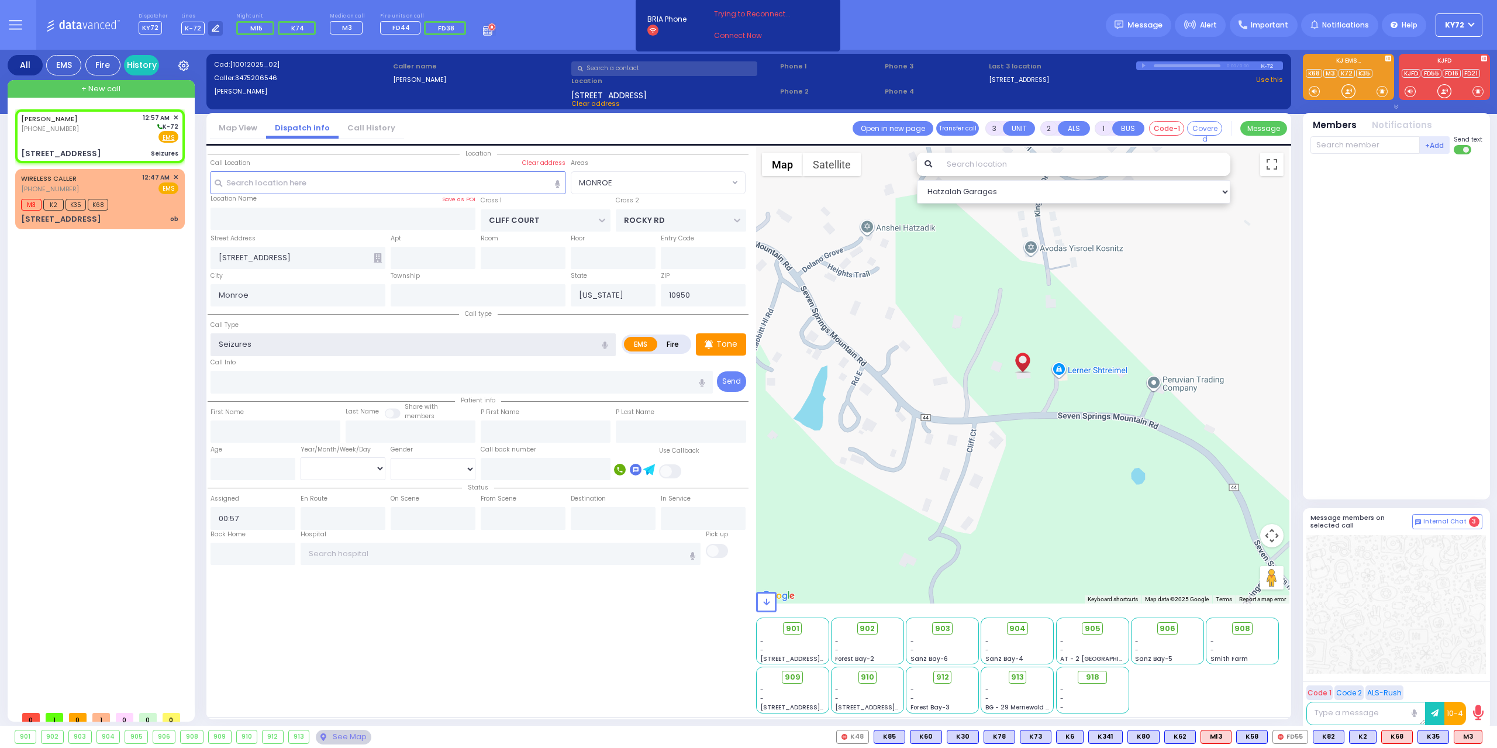
select select
radio input "true"
select select
select select "Hatzalah Garages"
select select "MONROE"
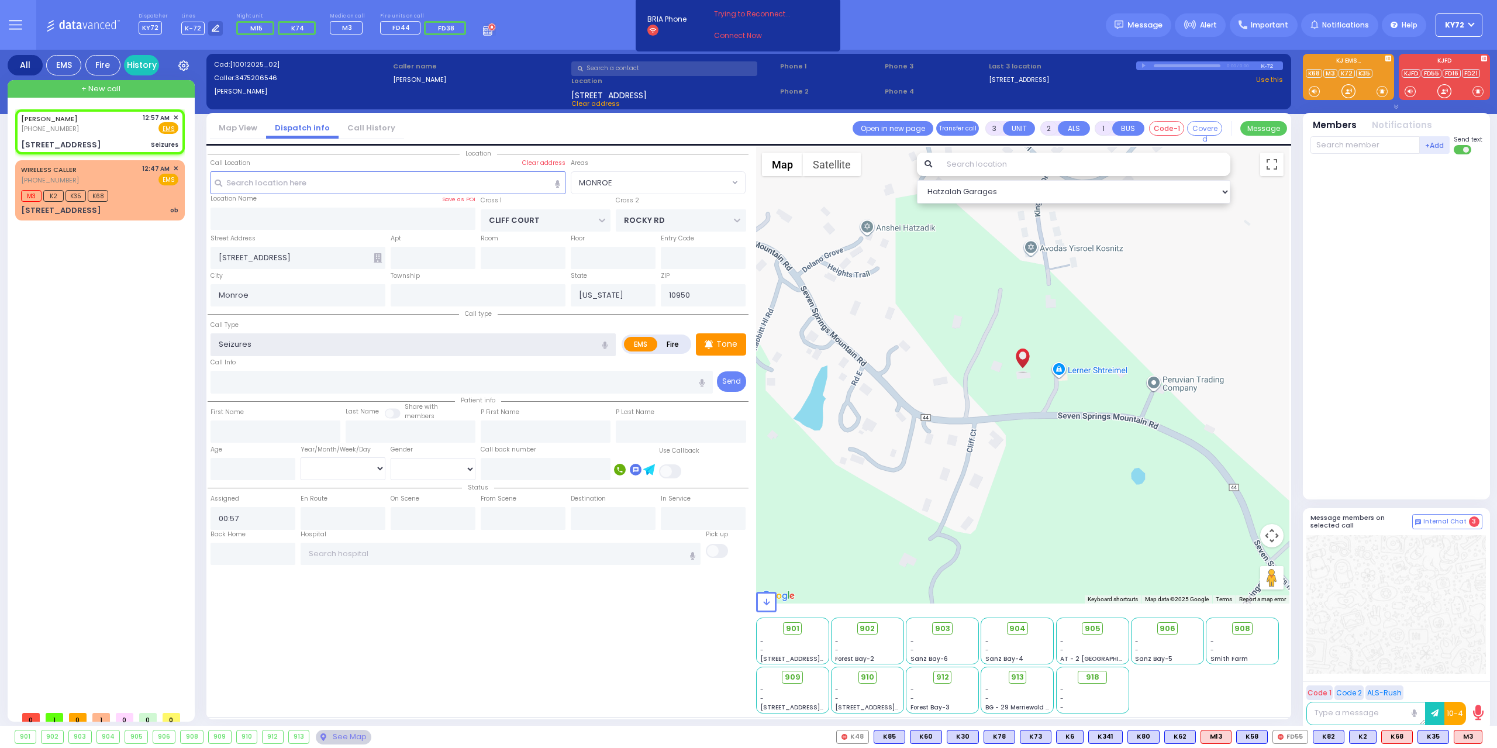
select select
radio input "true"
select select
select select "Hatzalah Garages"
select select "MONROE"
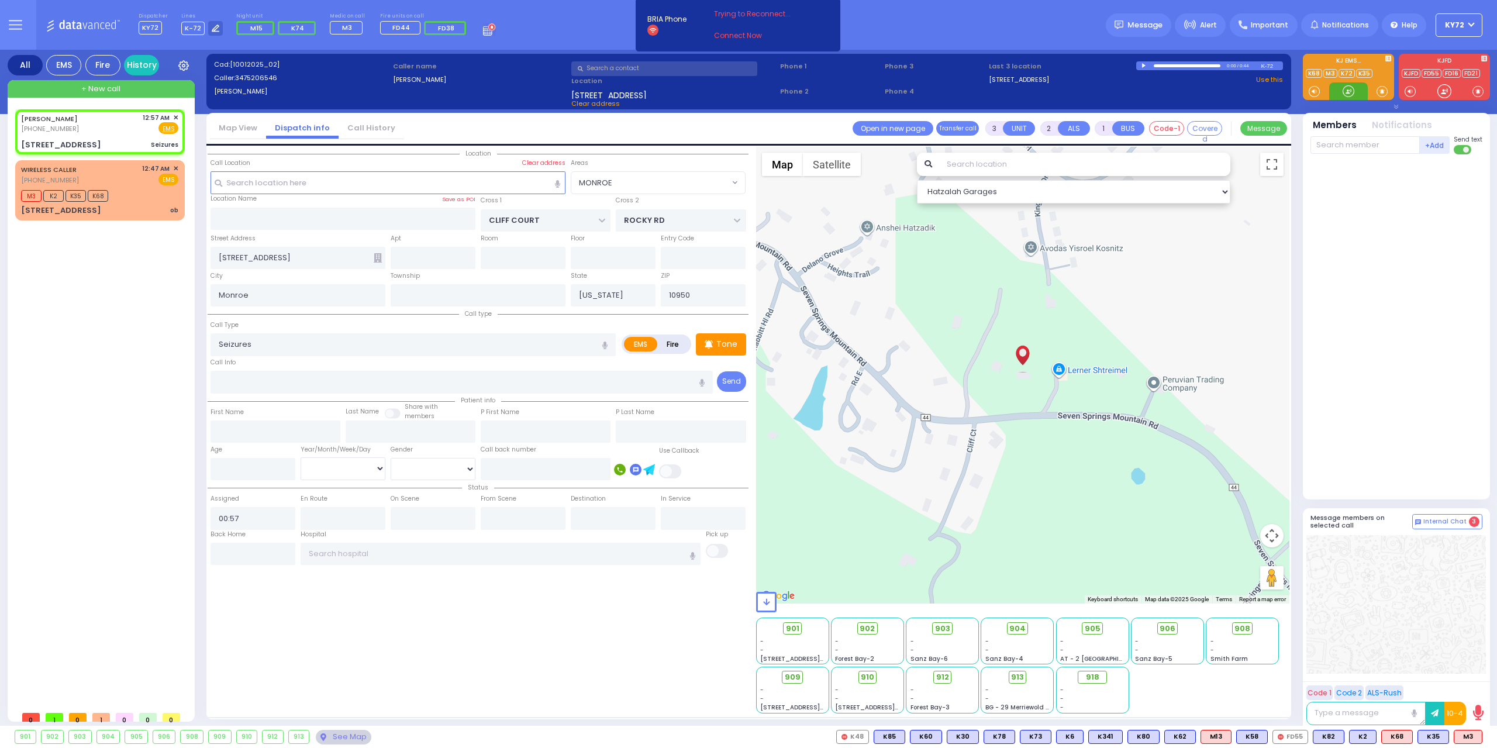
select select
radio input "true"
select select
select select "Hatzalah Garages"
select select "MONROE"
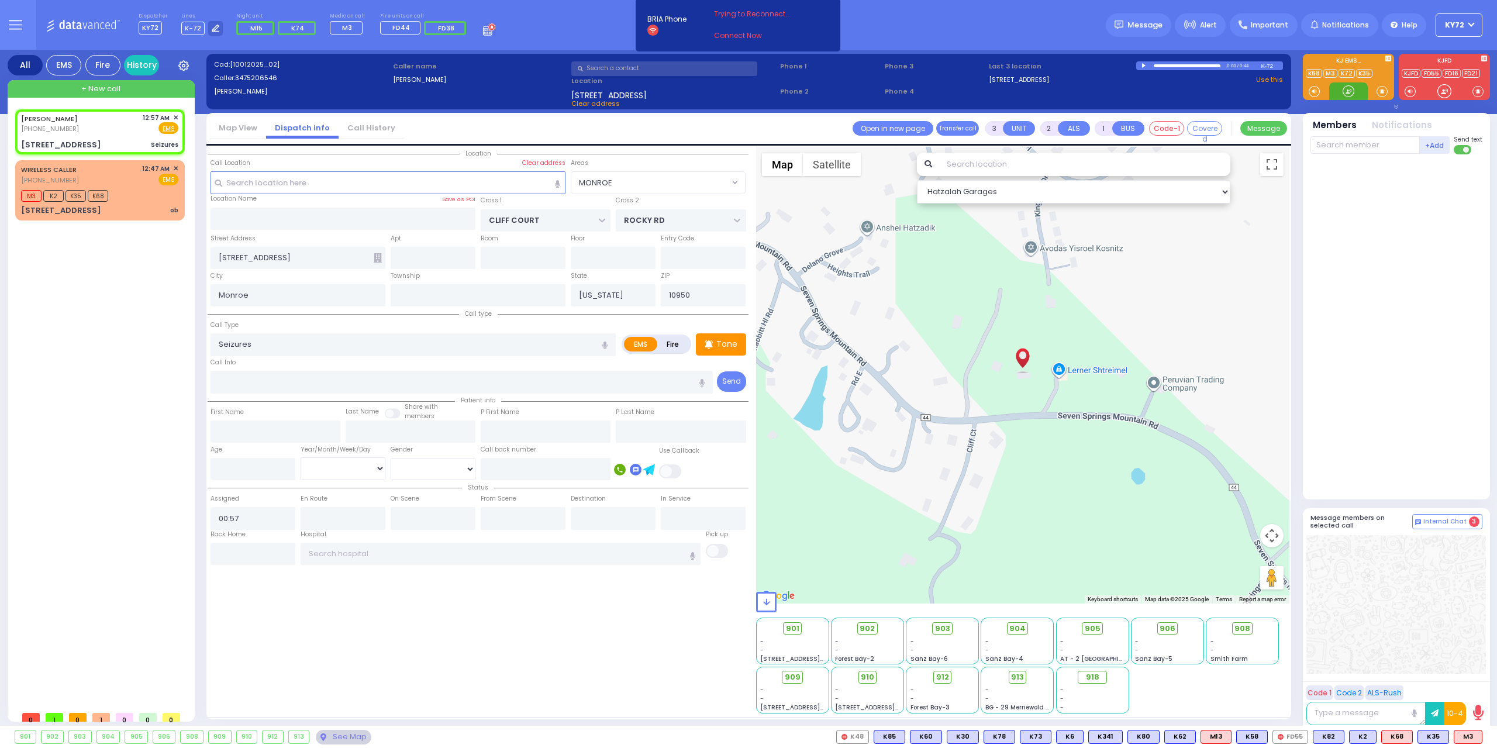
click at [1353, 88] on div at bounding box center [1348, 91] width 12 height 12
click at [1088, 677] on circle at bounding box center [1084, 677] width 6 height 6
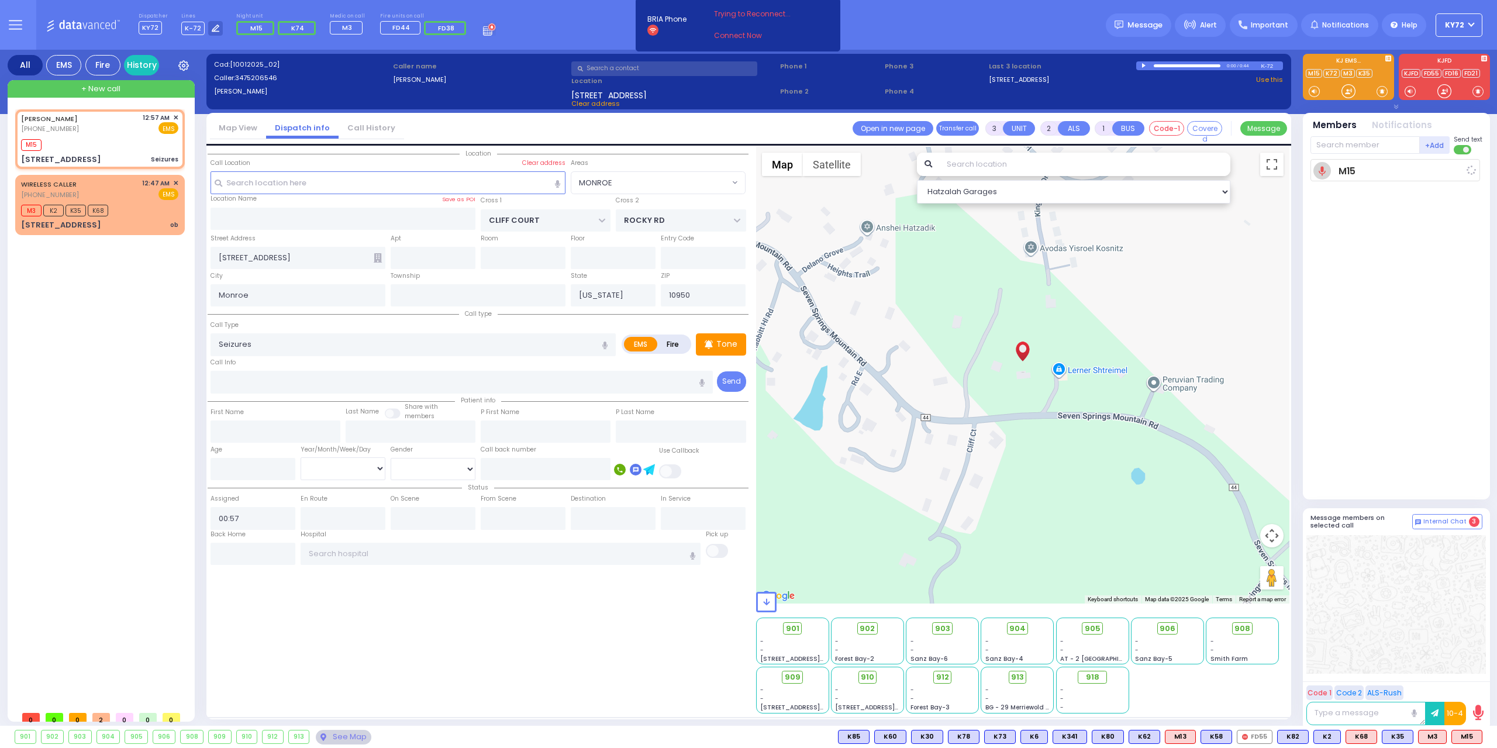
select select
radio input "true"
select select
type input "00:58"
select select "Hatzalah Garages"
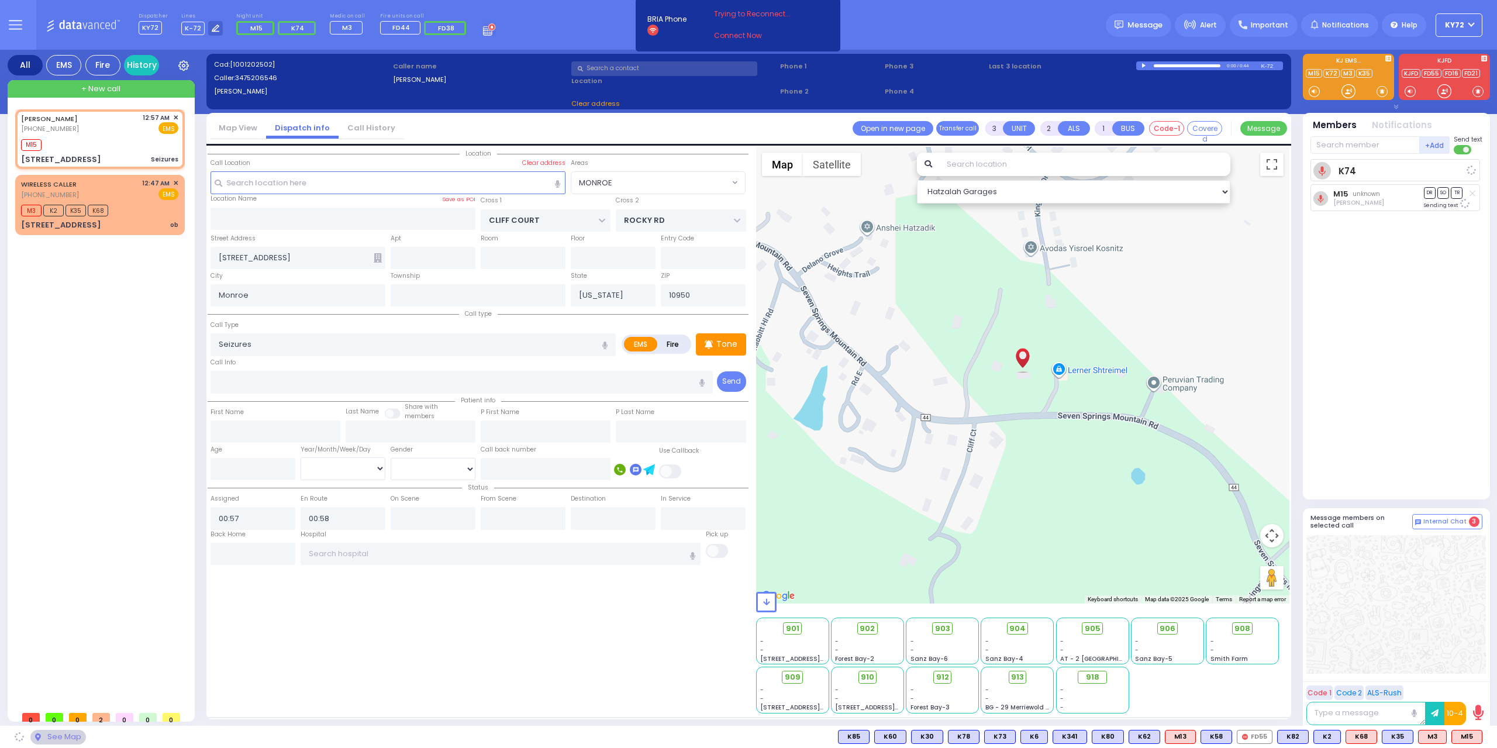
select select "MONROE"
select select
radio input "true"
select select
select select "Hatzalah Garages"
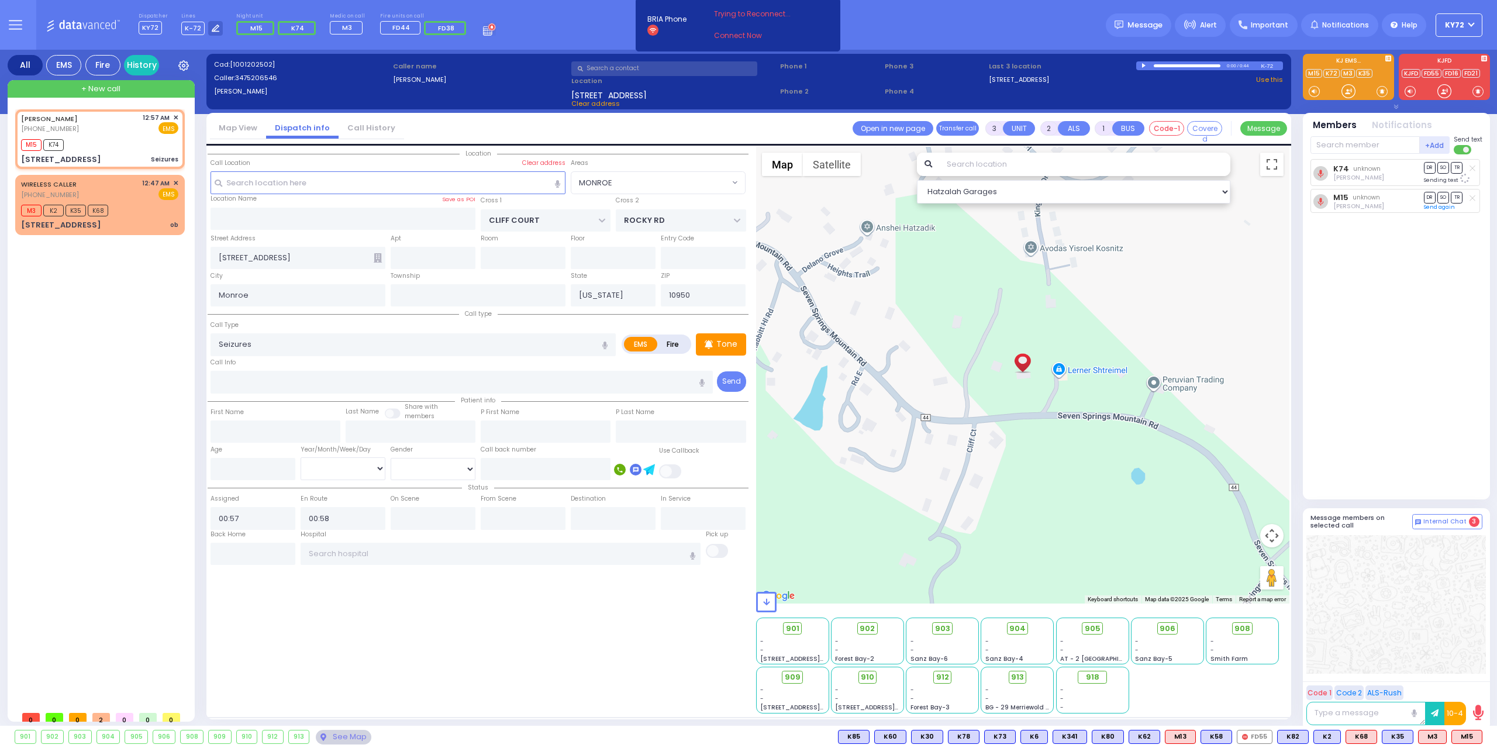
select select "MONROE"
click at [96, 139] on div "M15 K74" at bounding box center [99, 143] width 157 height 15
select select
radio input "true"
select select
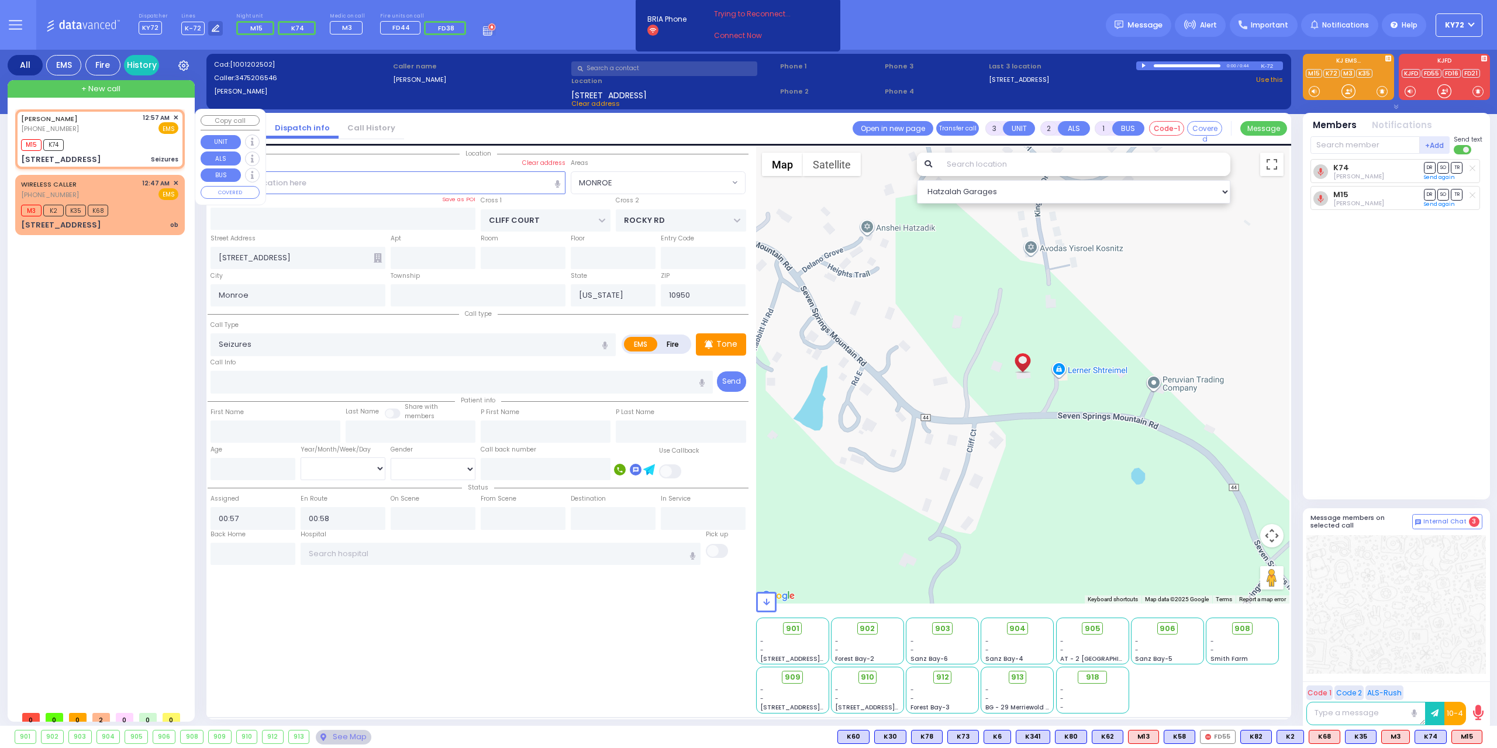
select select "Hatzalah Garages"
select select "MONROE"
click at [96, 141] on div "M15 K74" at bounding box center [99, 143] width 157 height 15
select select
radio input "true"
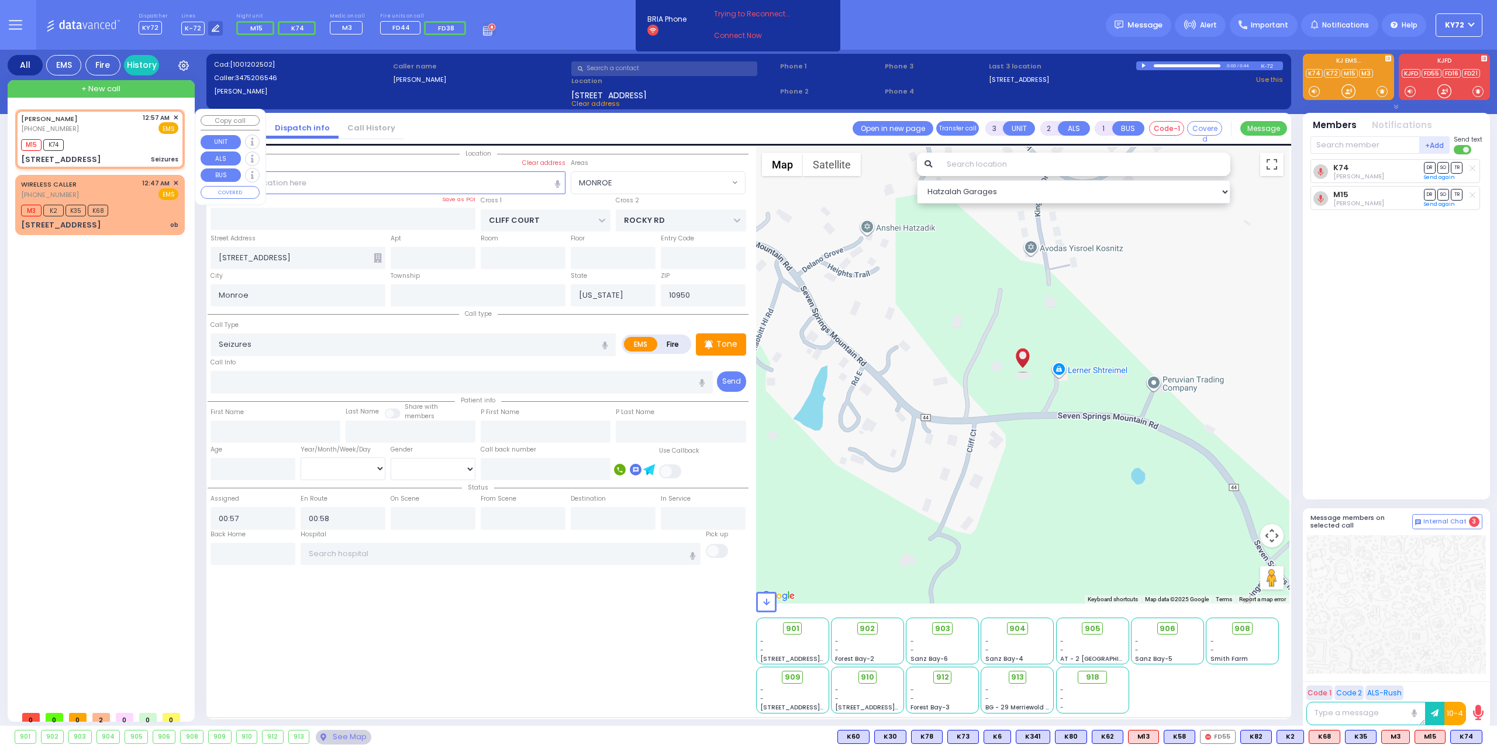
select select
select select "Hatzalah Garages"
select select "MONROE"
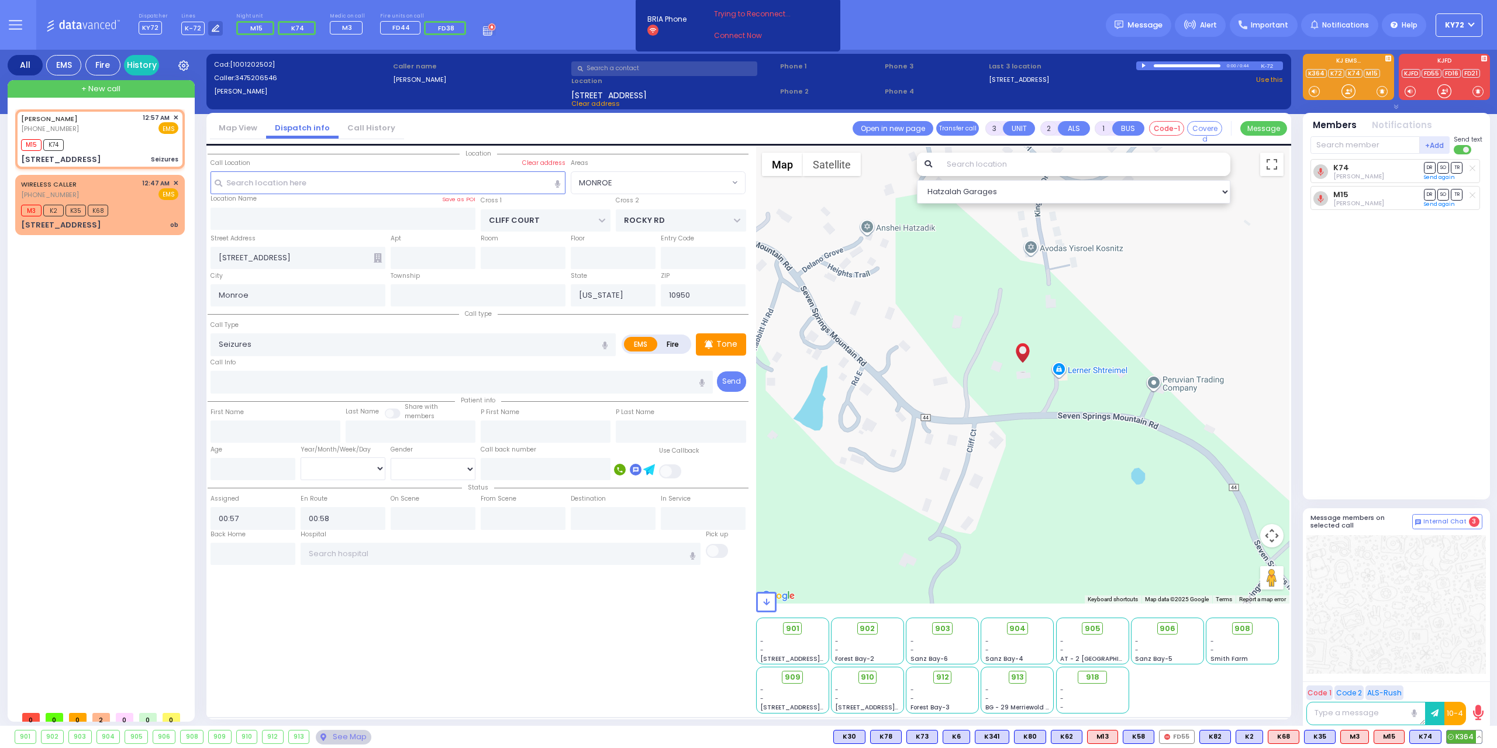
click at [1468, 738] on span "K364" at bounding box center [1464, 736] width 35 height 13
select select
radio input "true"
select select
select select "Hatzalah Garages"
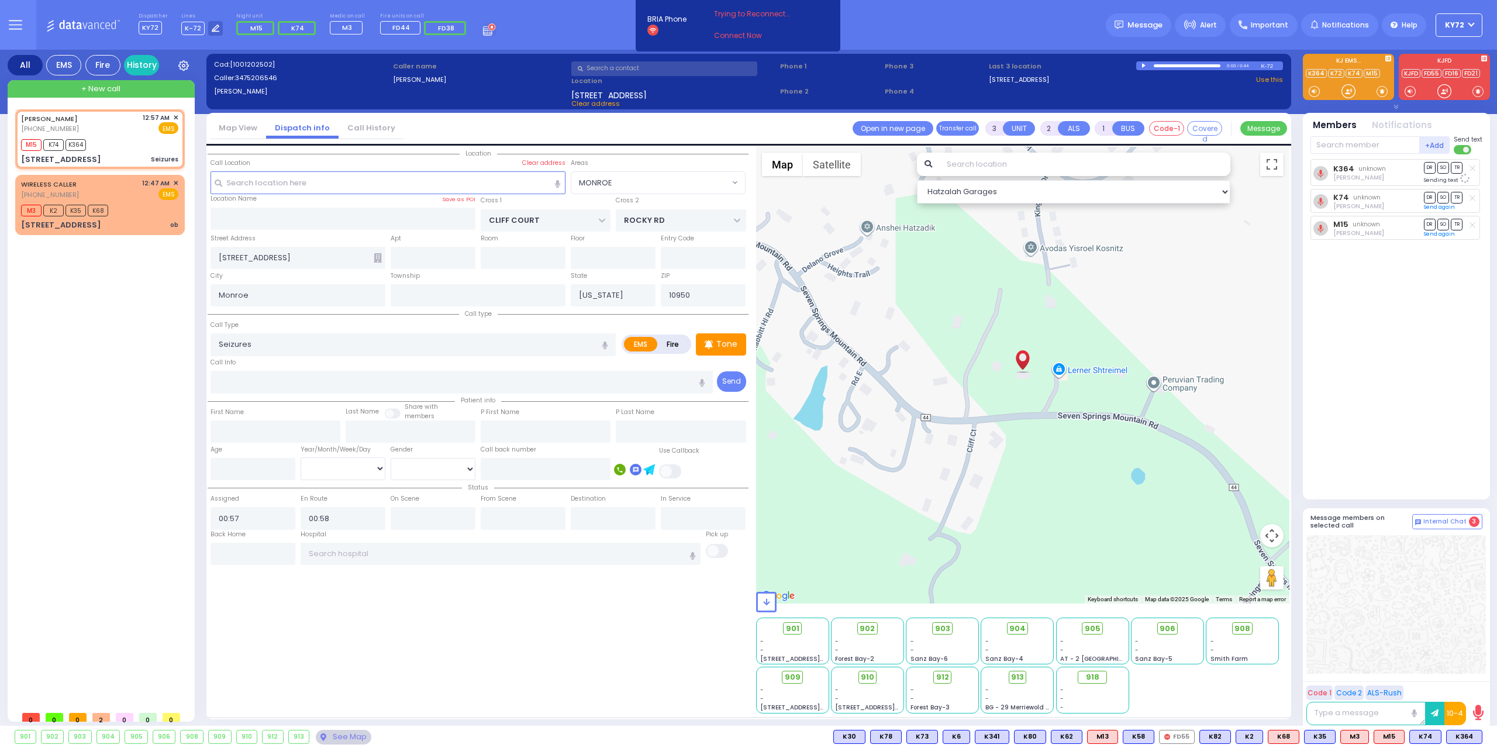
select select "MONROE"
click at [1463, 739] on span "M3" at bounding box center [1467, 736] width 27 height 13
select select
radio input "true"
select select
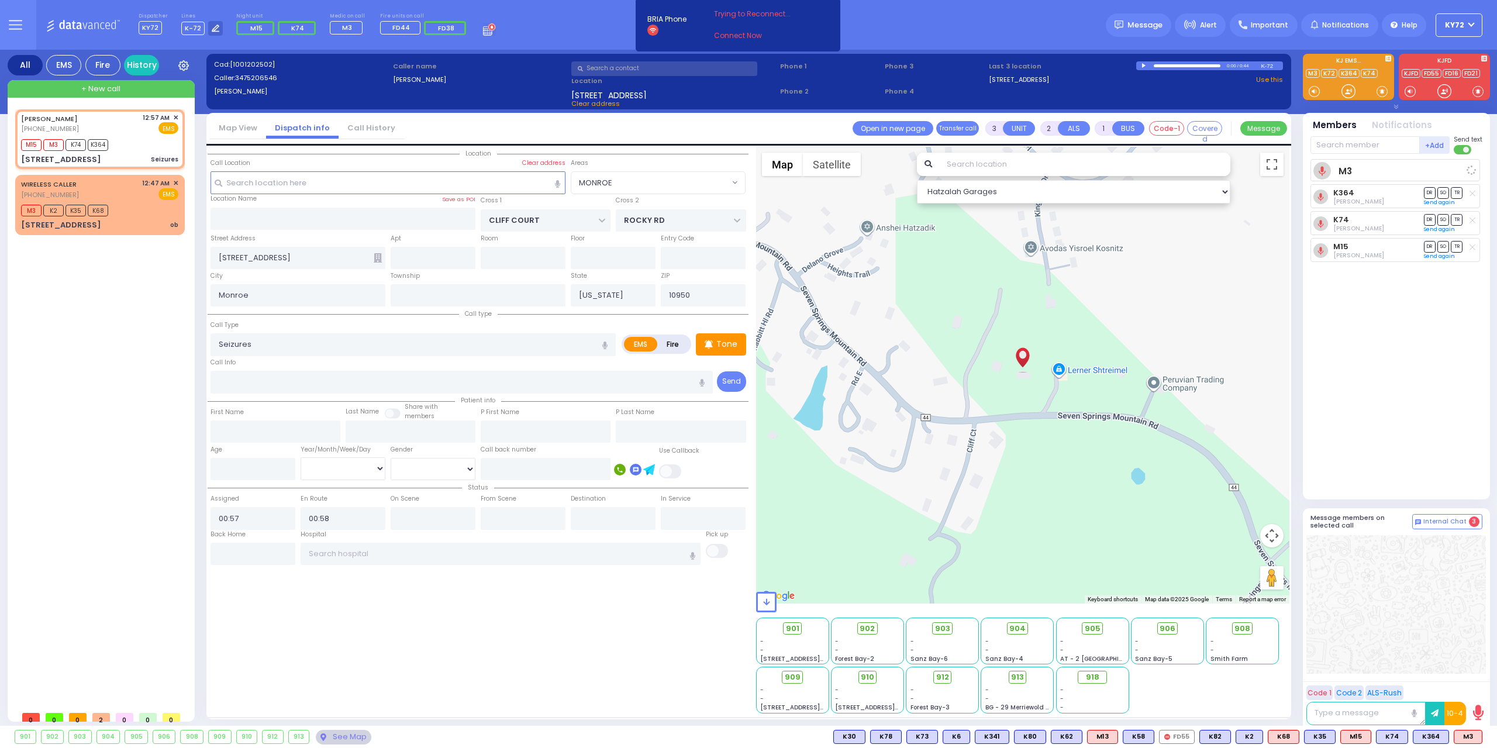
select select "Hatzalah Garages"
select select "MONROE"
click at [126, 210] on div "M3 K2 K35 K68" at bounding box center [99, 209] width 157 height 15
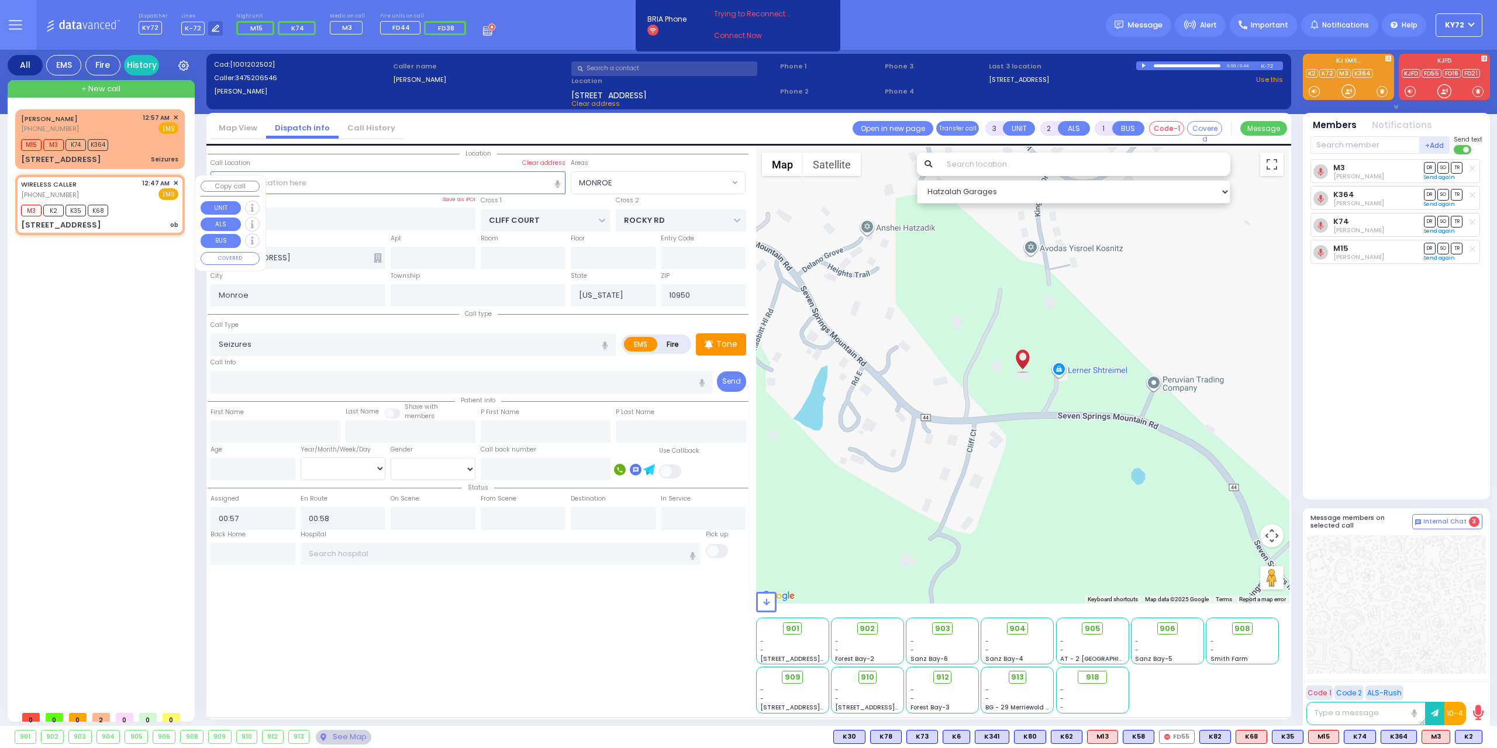
type input "2"
type input "1"
select select
type input "ob"
radio input "true"
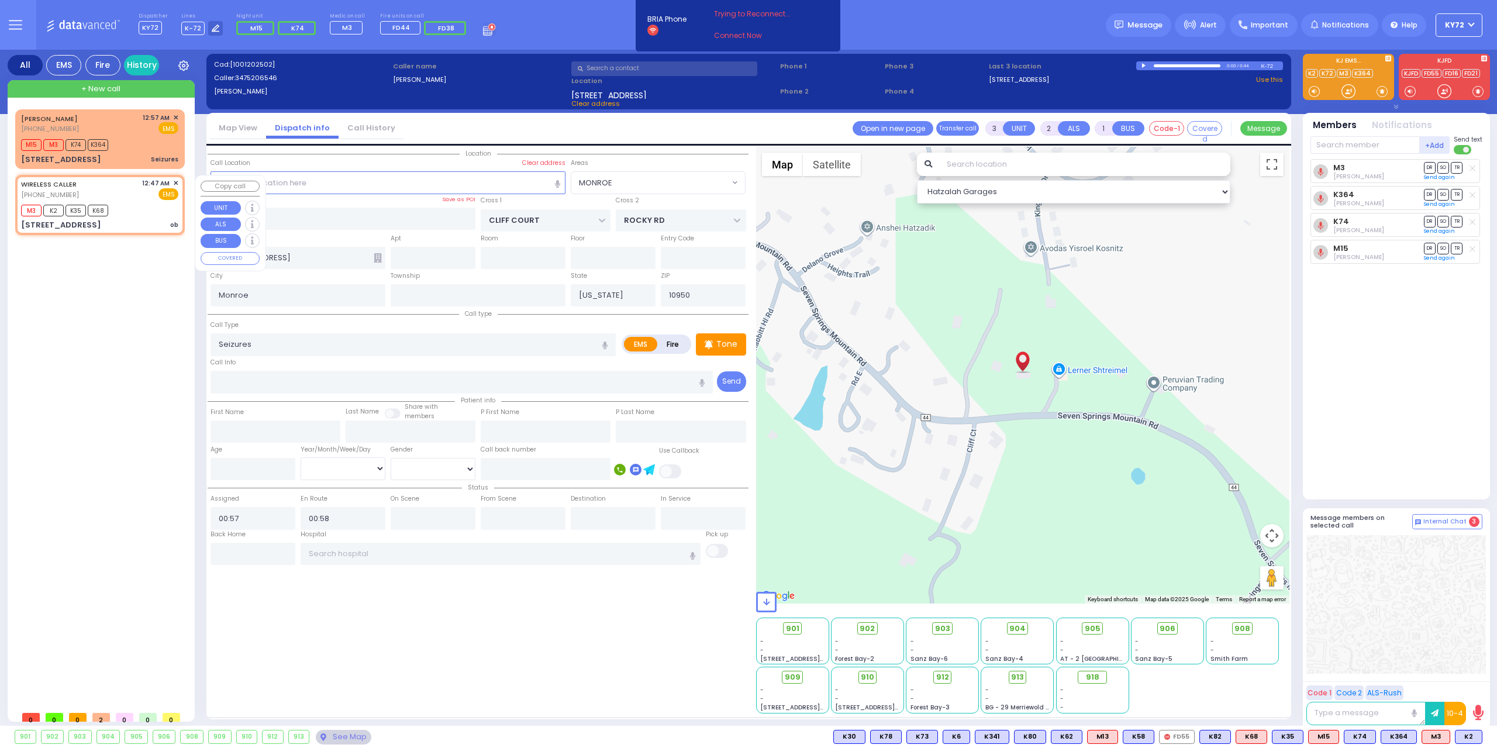
select select
type input "00:47"
type input "00:49"
type input "ACRES RD"
type input "SATMAR DR"
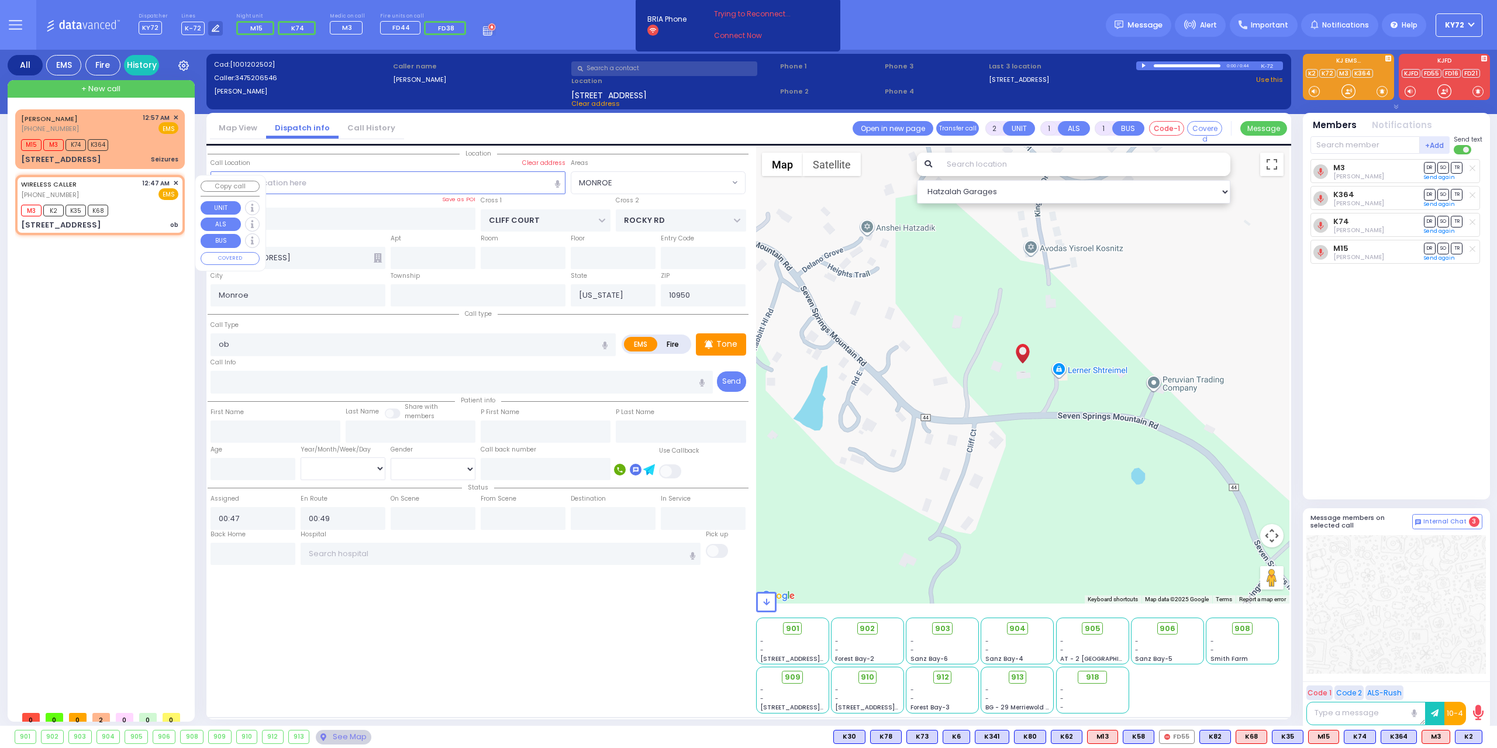
type input "[STREET_ADDRESS]"
type input "301"
select select "PALM TREE"
select select "Hatzalah Garages"
click at [938, 623] on div "903" at bounding box center [942, 628] width 29 height 13
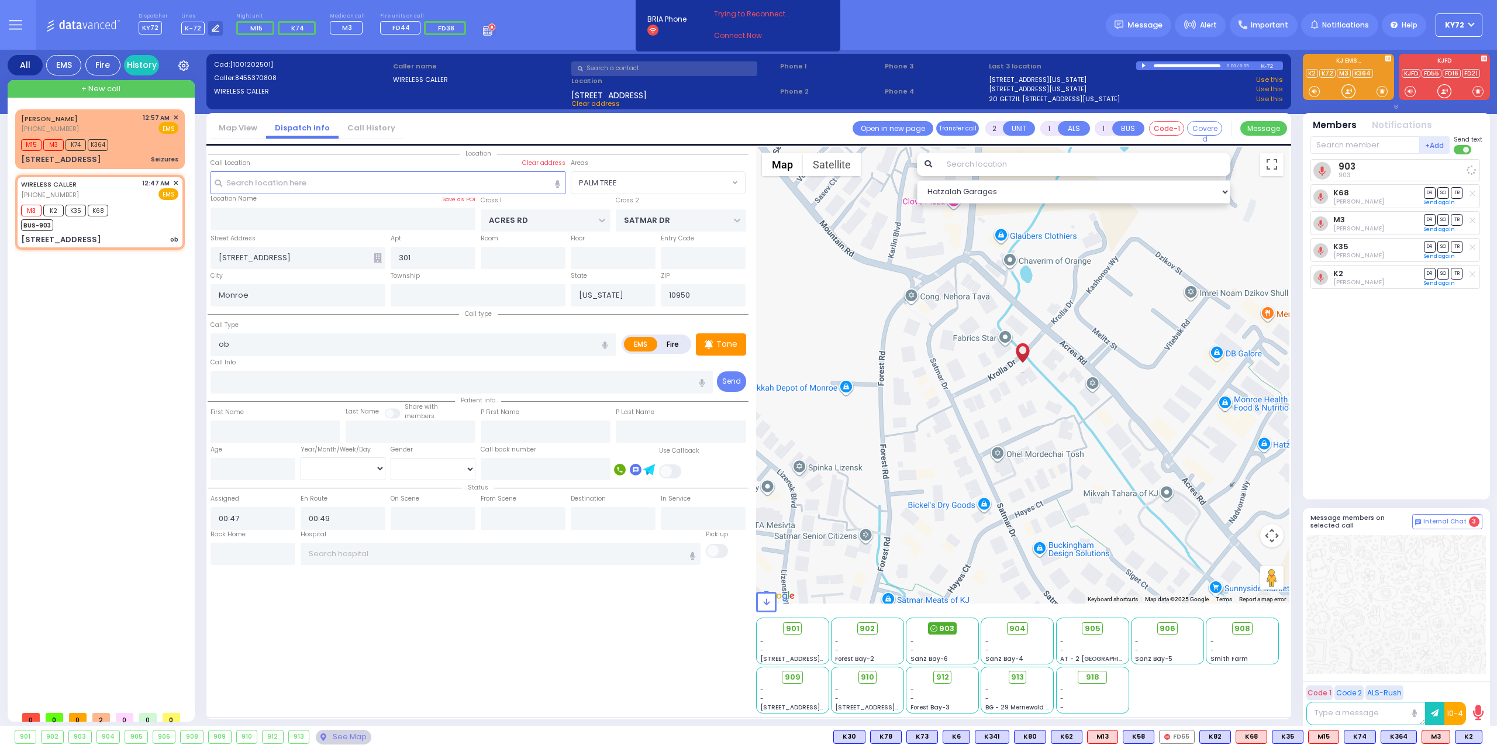
select select
radio input "true"
select select
select select "PALM TREE"
select select "Hatzalah Garages"
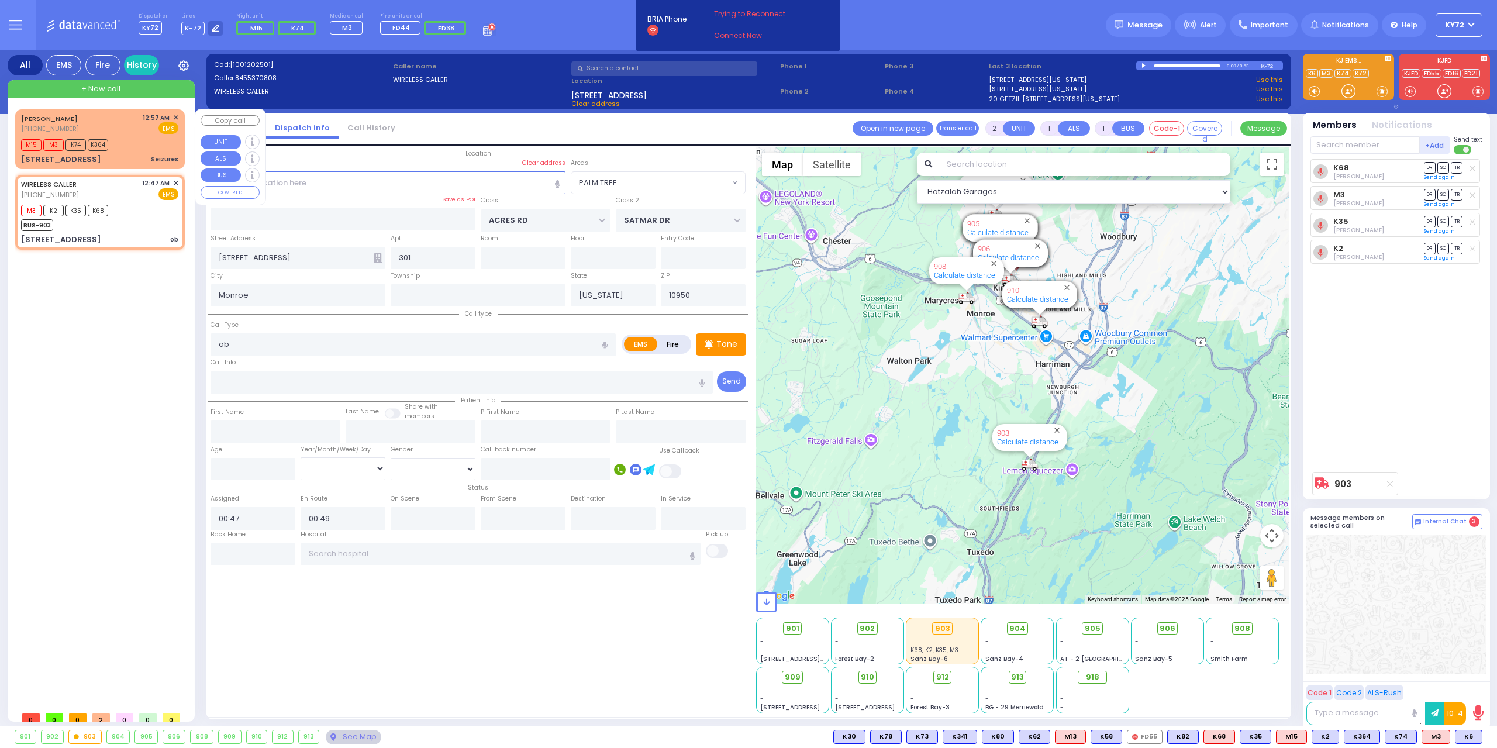
click at [147, 144] on div "M15 M3 K74 K364" at bounding box center [99, 143] width 157 height 15
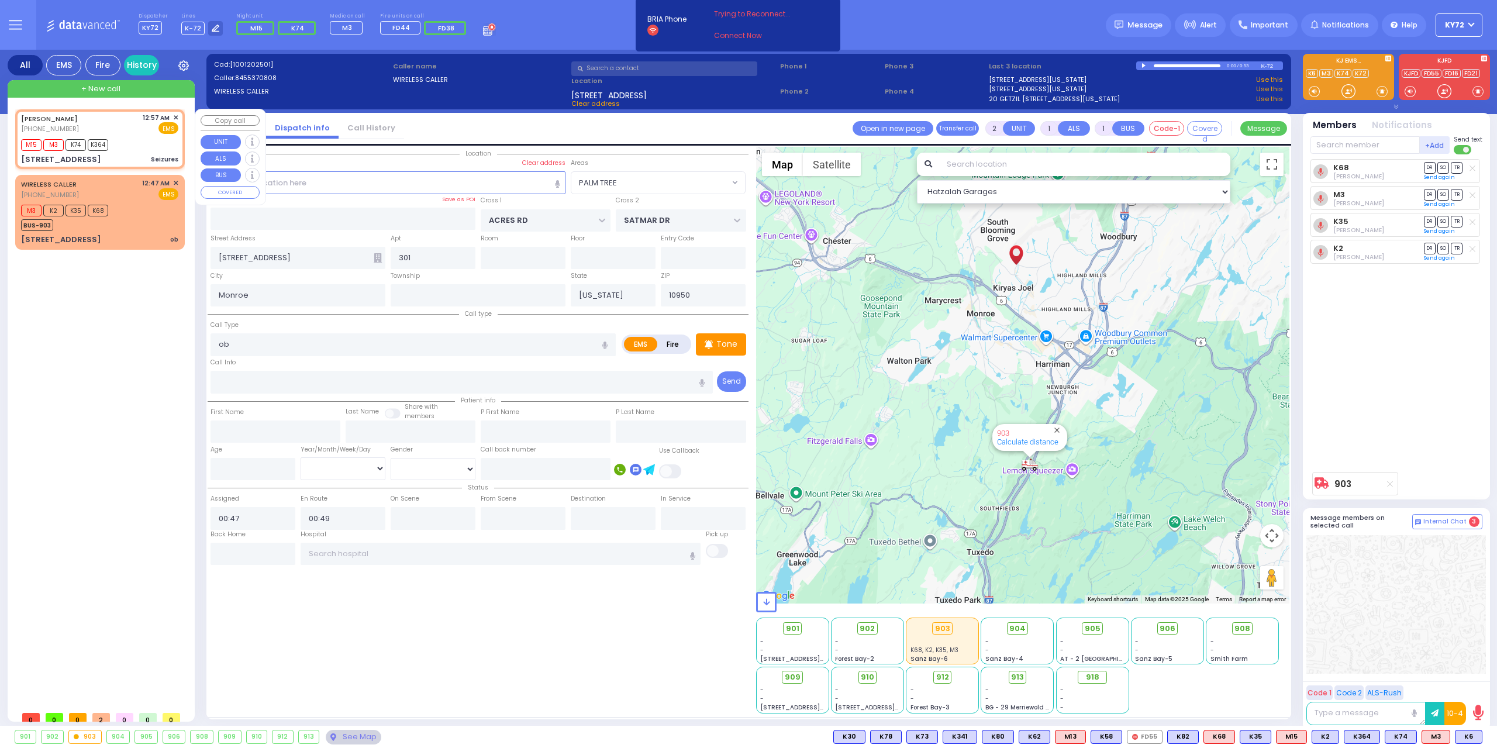
type input "3"
type input "2"
select select
type input "Seizures"
radio input "true"
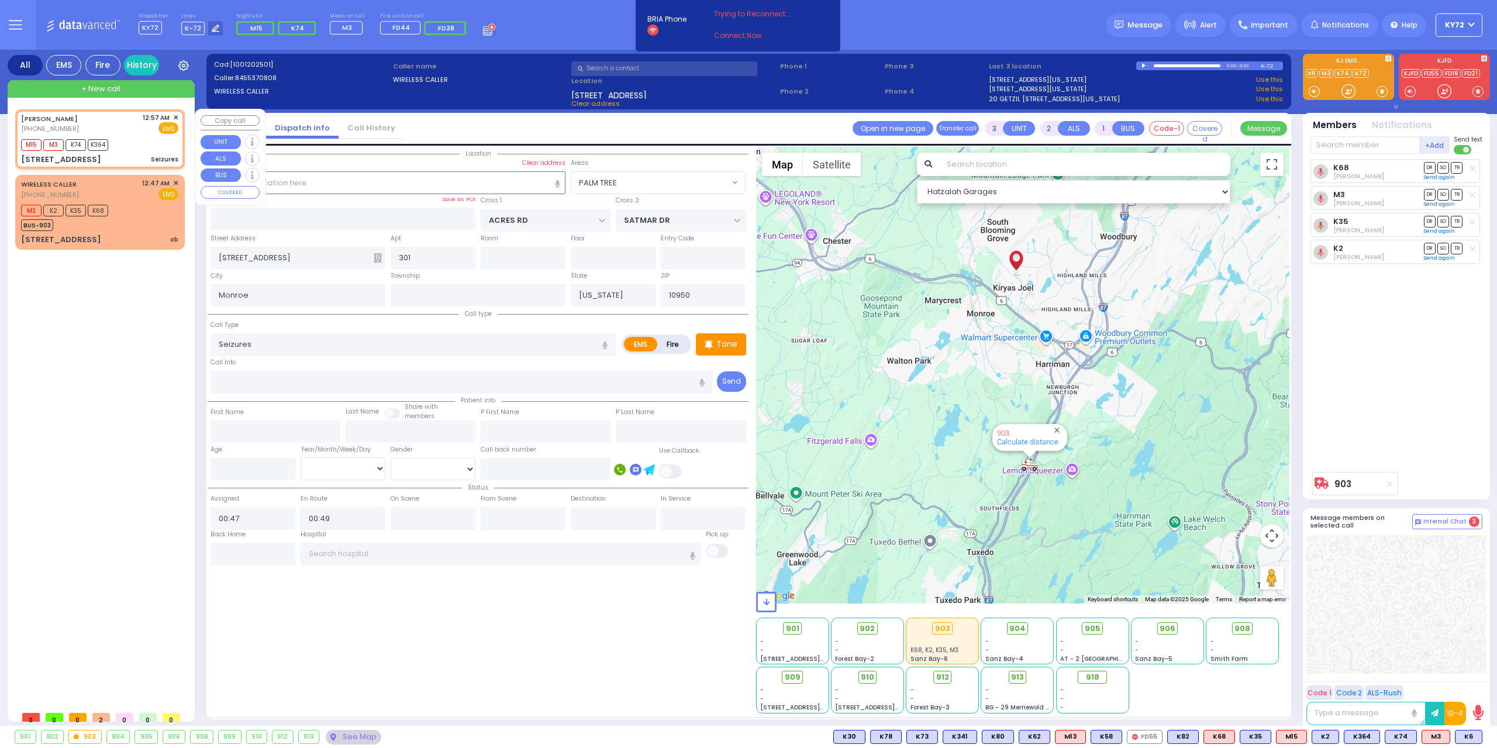
select select
type input "00:57"
type input "00:58"
type input "CLIFF COURT"
type input "ROCKY RD"
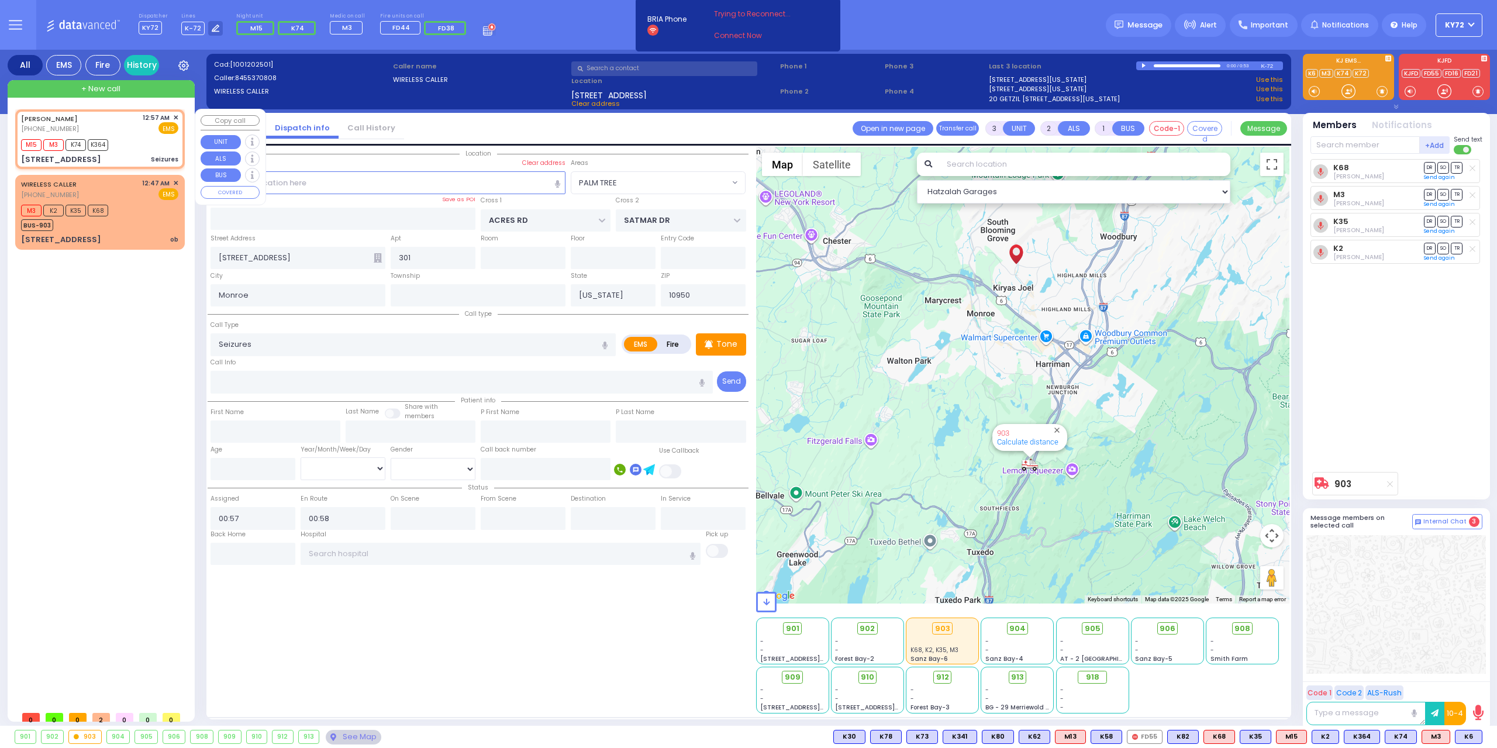
type input "[STREET_ADDRESS]"
select select "Hatzalah Garages"
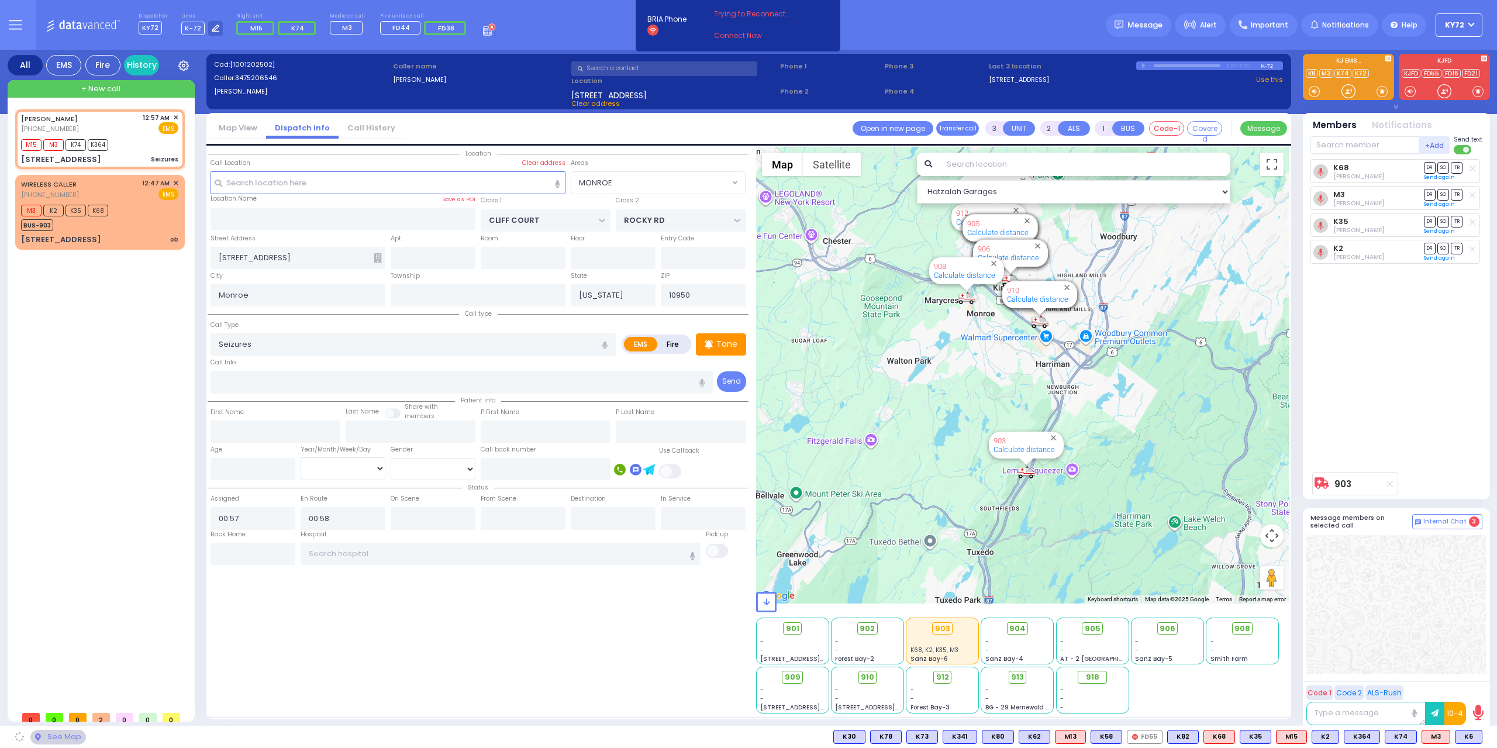
select select "MONROE"
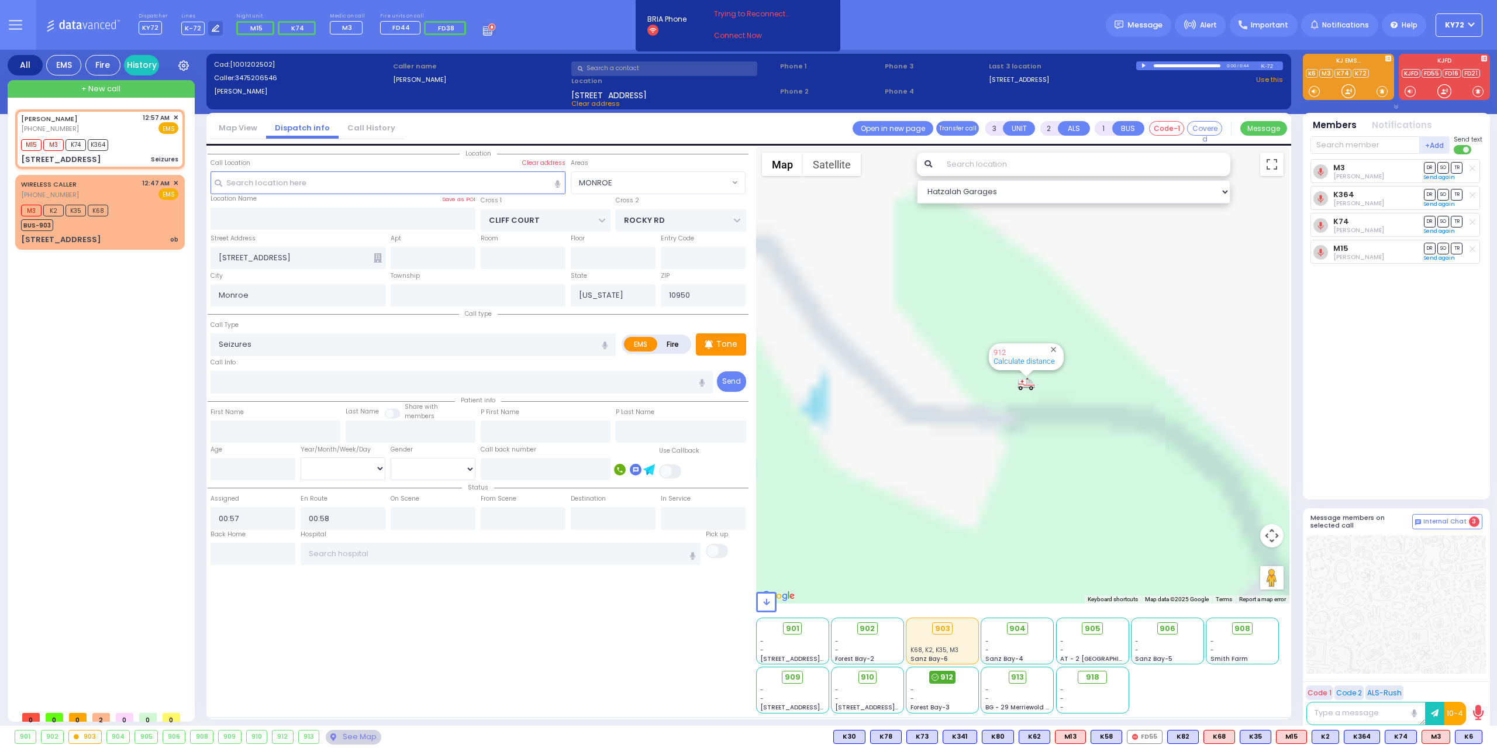
click at [941, 678] on span "912" at bounding box center [946, 677] width 13 height 12
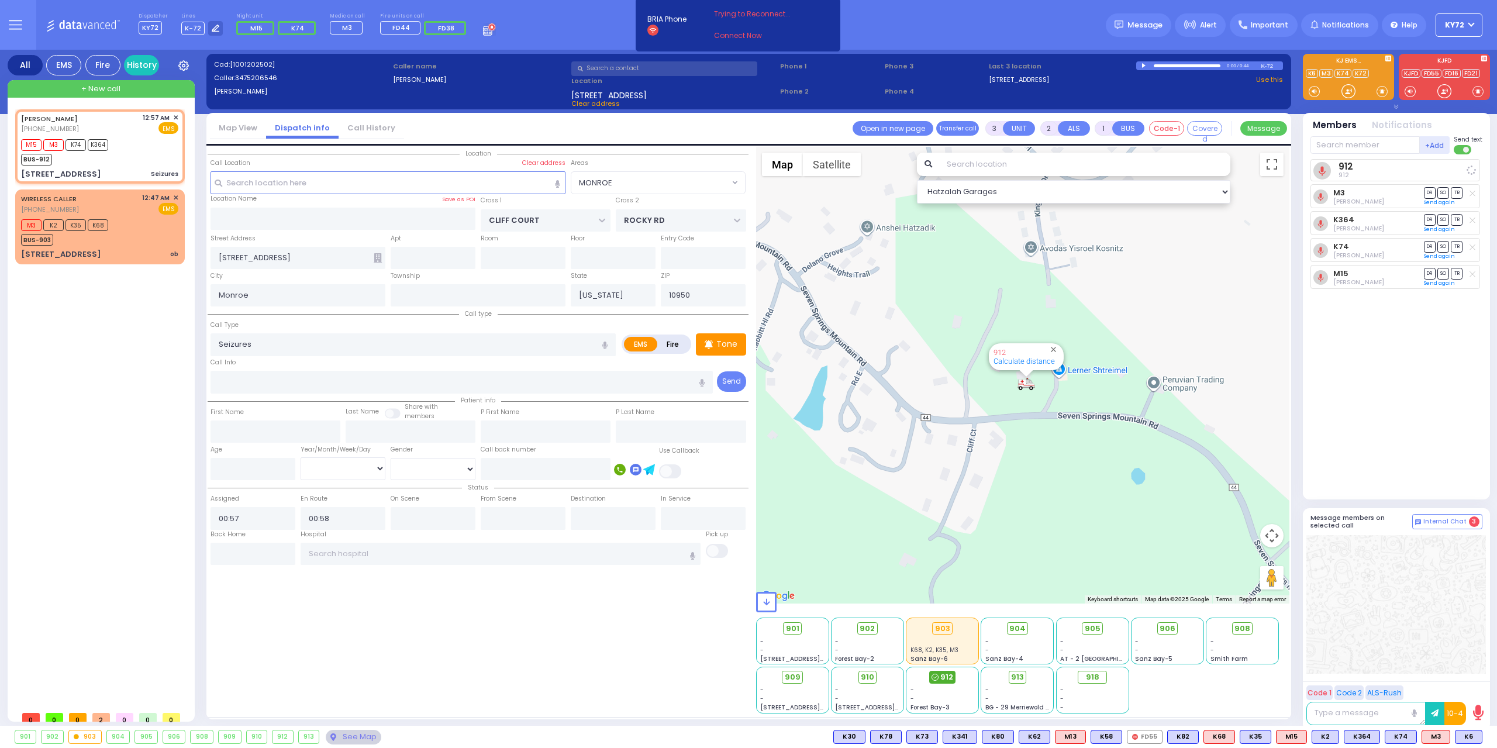
select select
radio input "true"
select select
select select "MONROE"
select select "Hatzalah Garages"
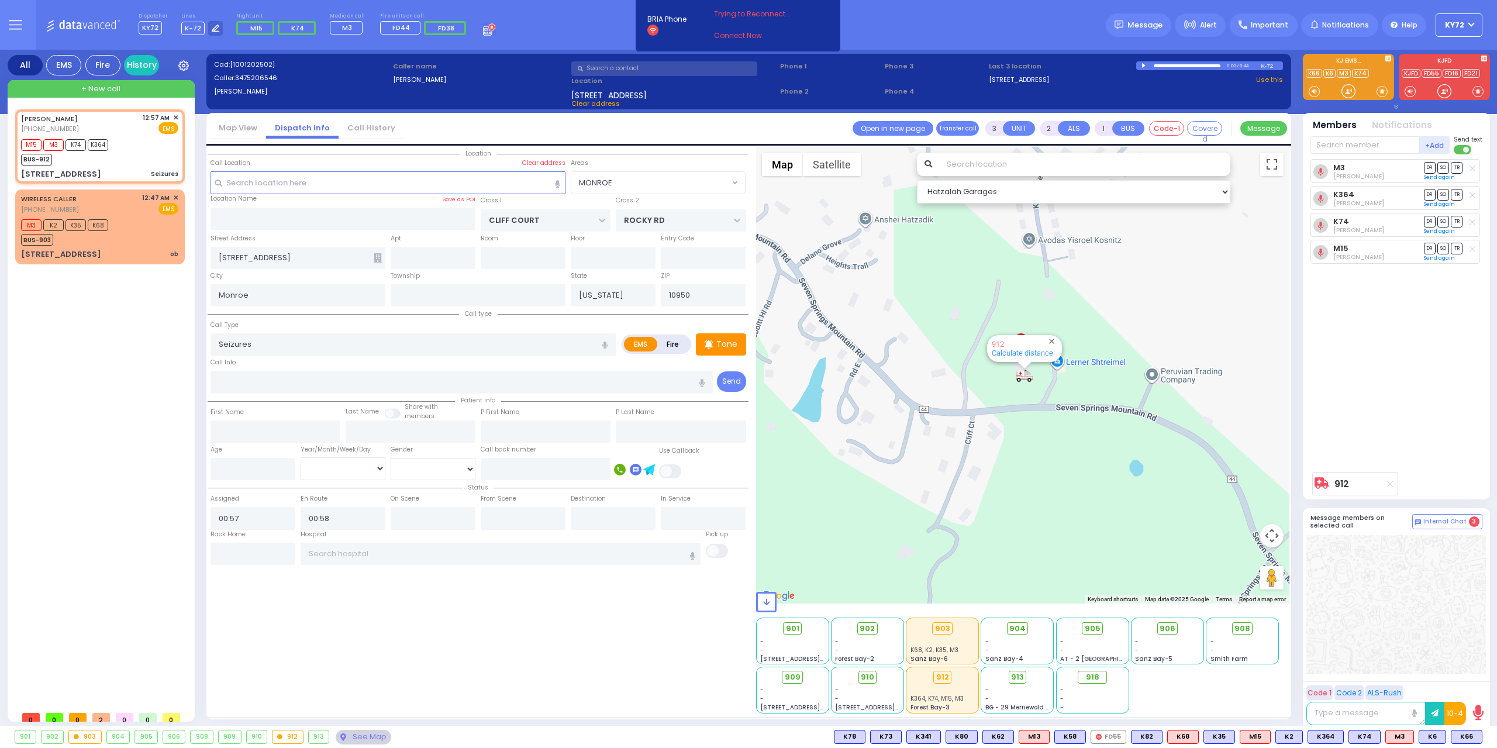
type input "6"
select select
radio input "true"
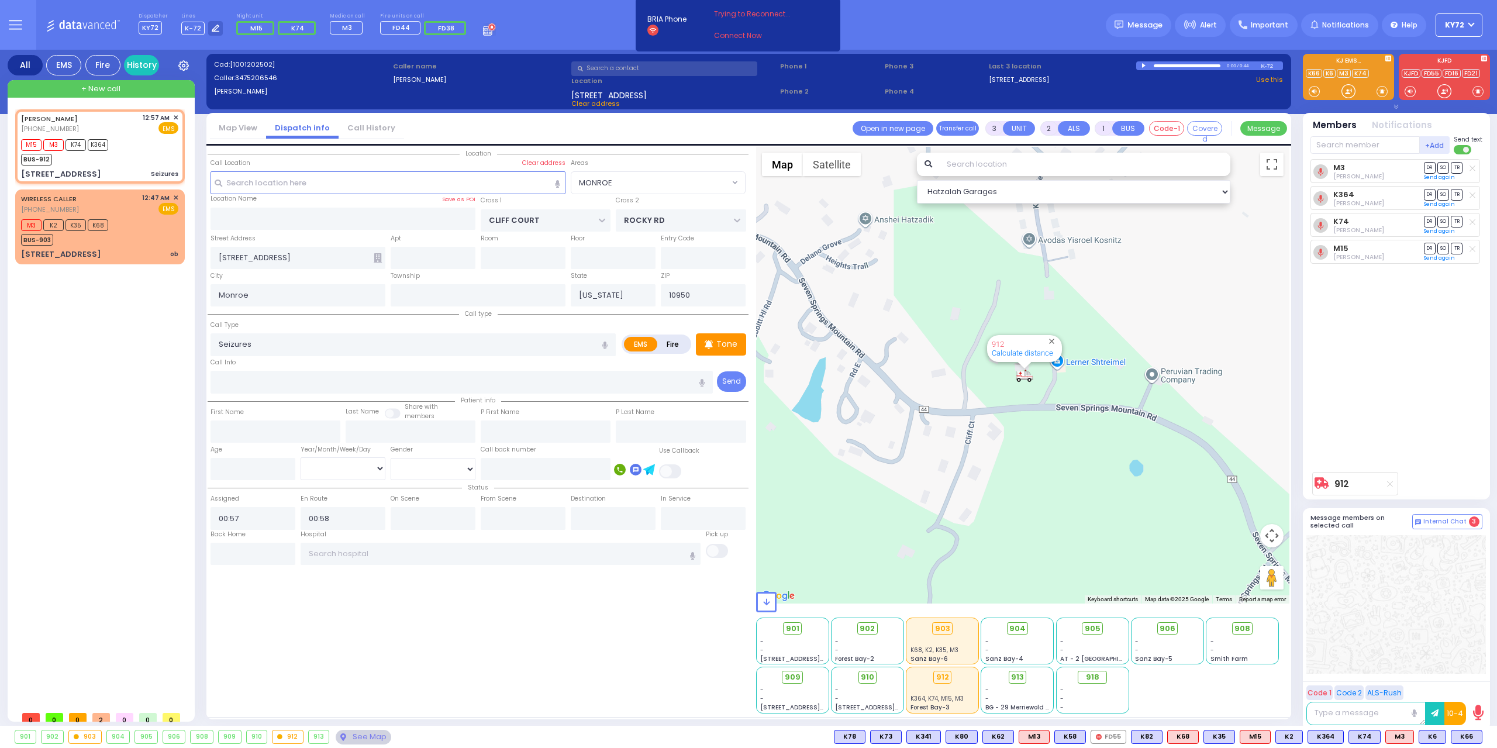
type input "Unknown"
select select "Year"
select select "Hatzalah Garages"
select select "MONROE"
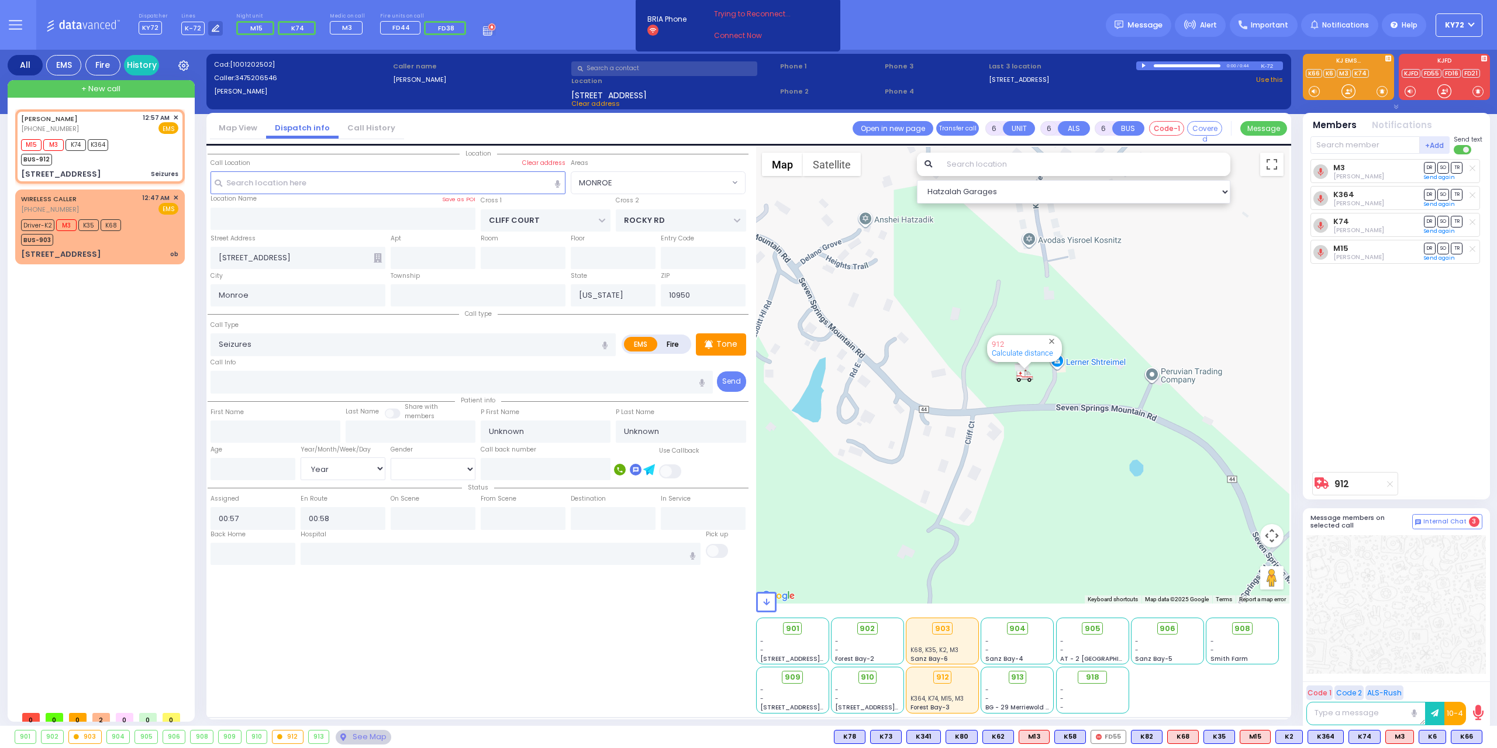
select select
radio input "true"
type input "[PERSON_NAME]"
type input "16"
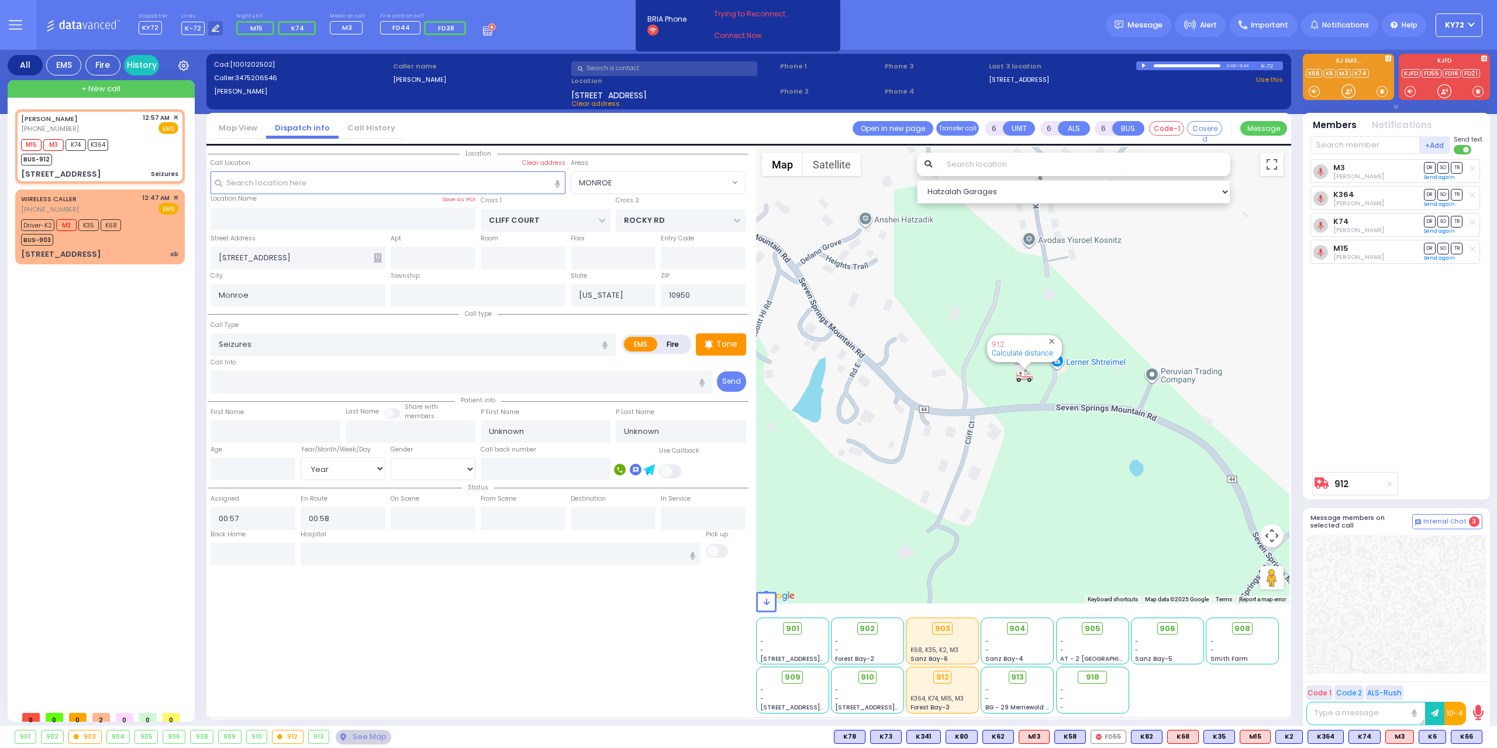
select select "Year"
select select "[DEMOGRAPHIC_DATA]"
select select "Hatzalah Garages"
select select "MONROE"
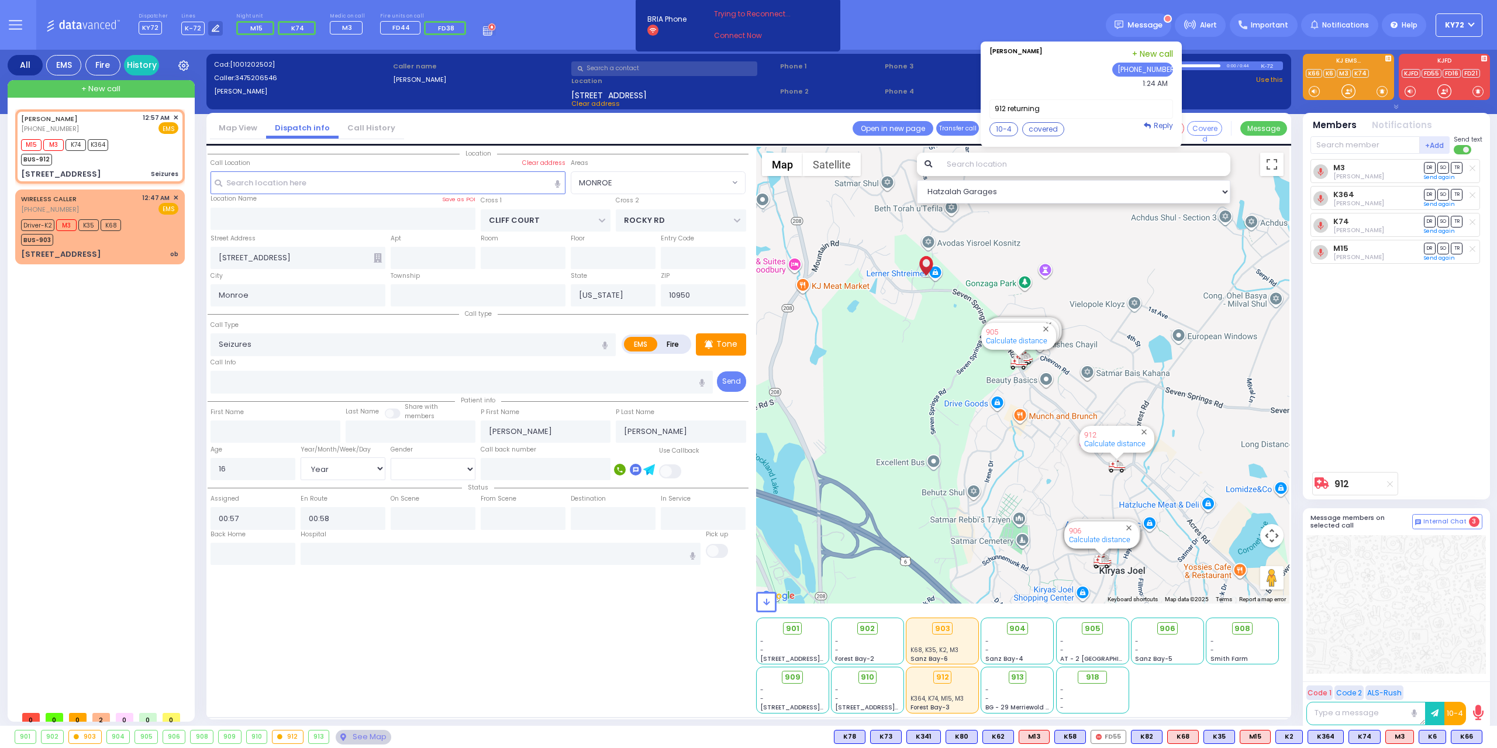
select select "MONROE"
select select "Year"
select select "[DEMOGRAPHIC_DATA]"
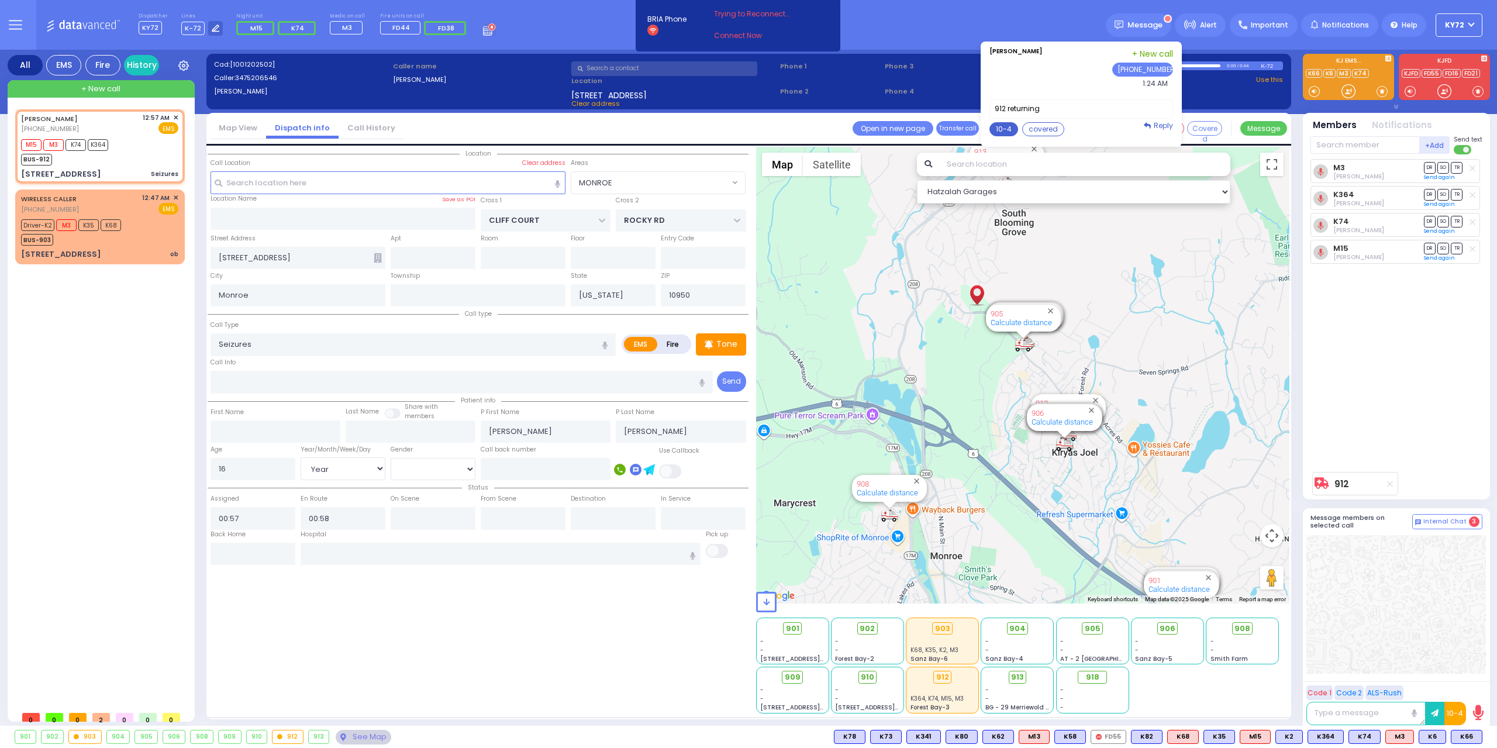
click at [1011, 130] on button "10-4" at bounding box center [1003, 129] width 29 height 14
type textarea "10-4 thank you"
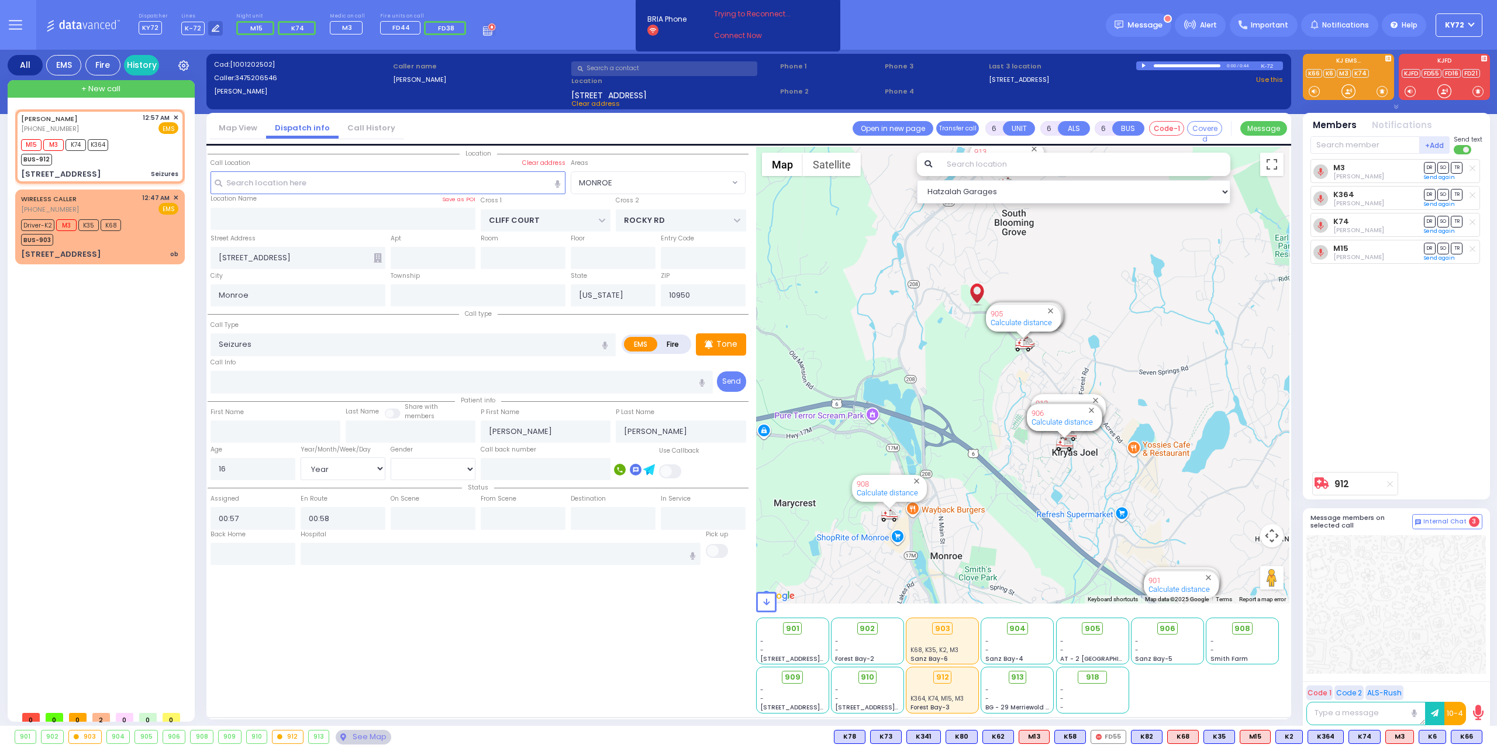
click at [0, 0] on button "Send" at bounding box center [0, 0] width 0 height 0
click at [89, 163] on div "BUS-912" at bounding box center [64, 158] width 87 height 15
select select
radio input "true"
select select "Year"
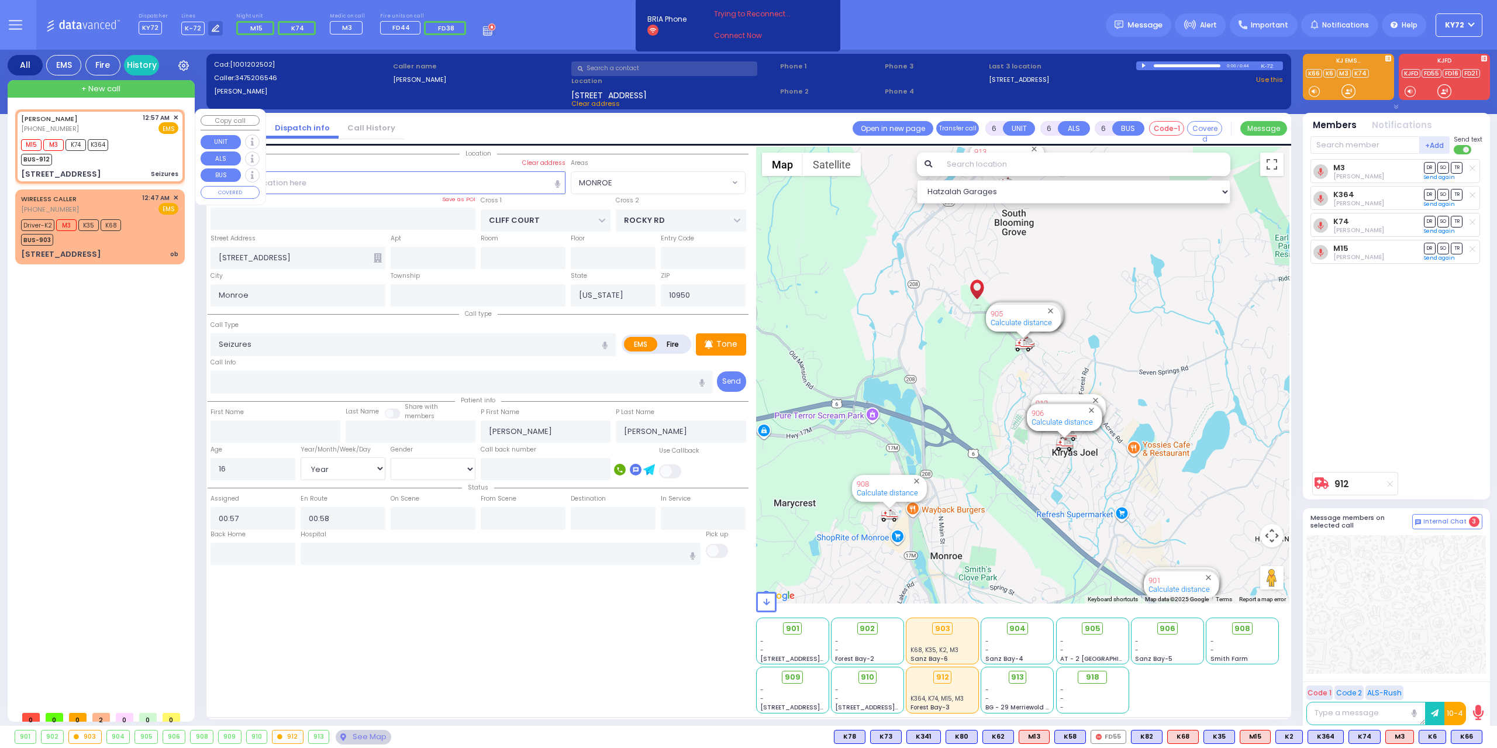
select select "[DEMOGRAPHIC_DATA]"
select select "MONROE"
select select "Hatzalah Garages"
click at [245, 533] on div "Back Home" at bounding box center [252, 536] width 85 height 13
click at [244, 533] on div "Back Home" at bounding box center [252, 536] width 85 height 13
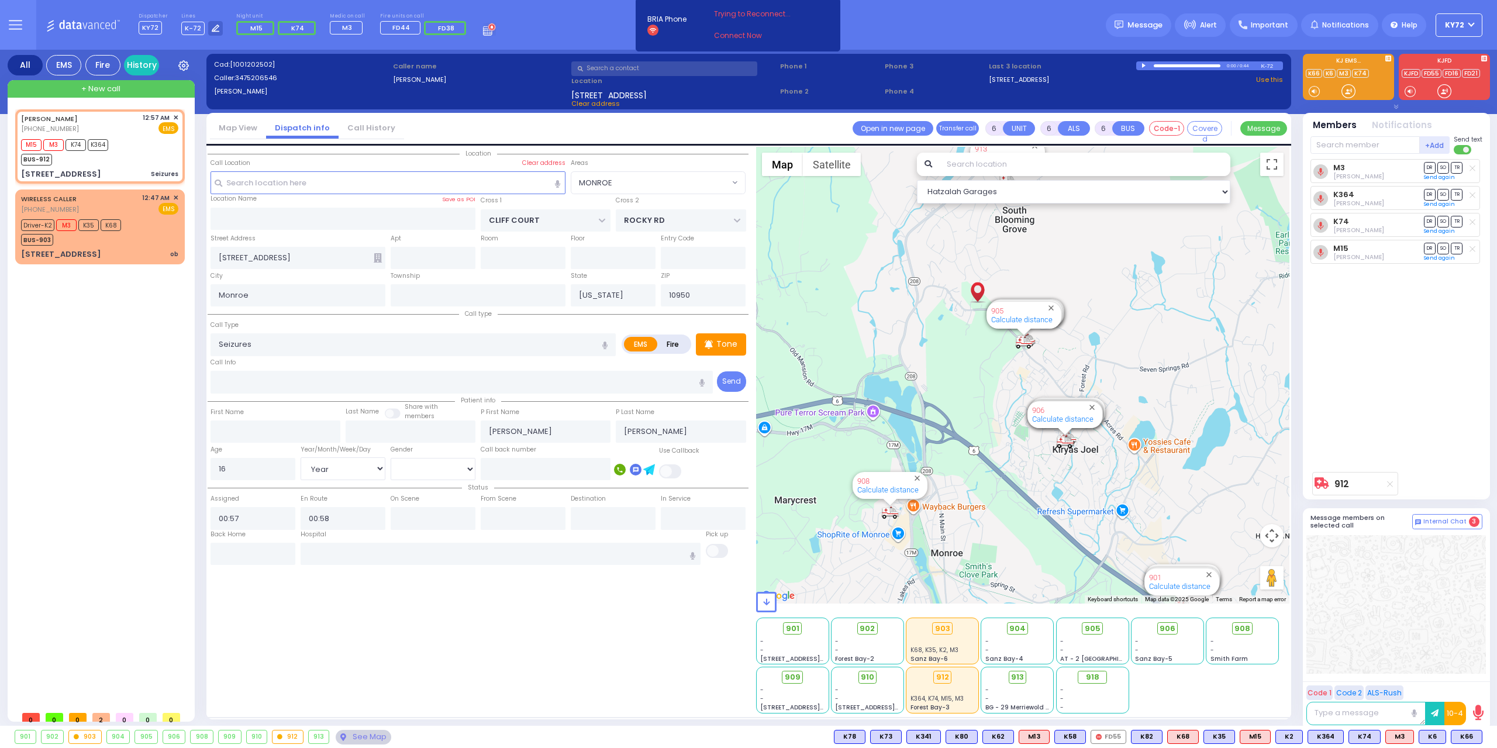
click at [240, 537] on div "Back Home" at bounding box center [252, 536] width 85 height 13
click at [240, 538] on div "Back Home" at bounding box center [252, 536] width 85 height 13
click at [233, 557] on input "text" at bounding box center [252, 554] width 85 height 22
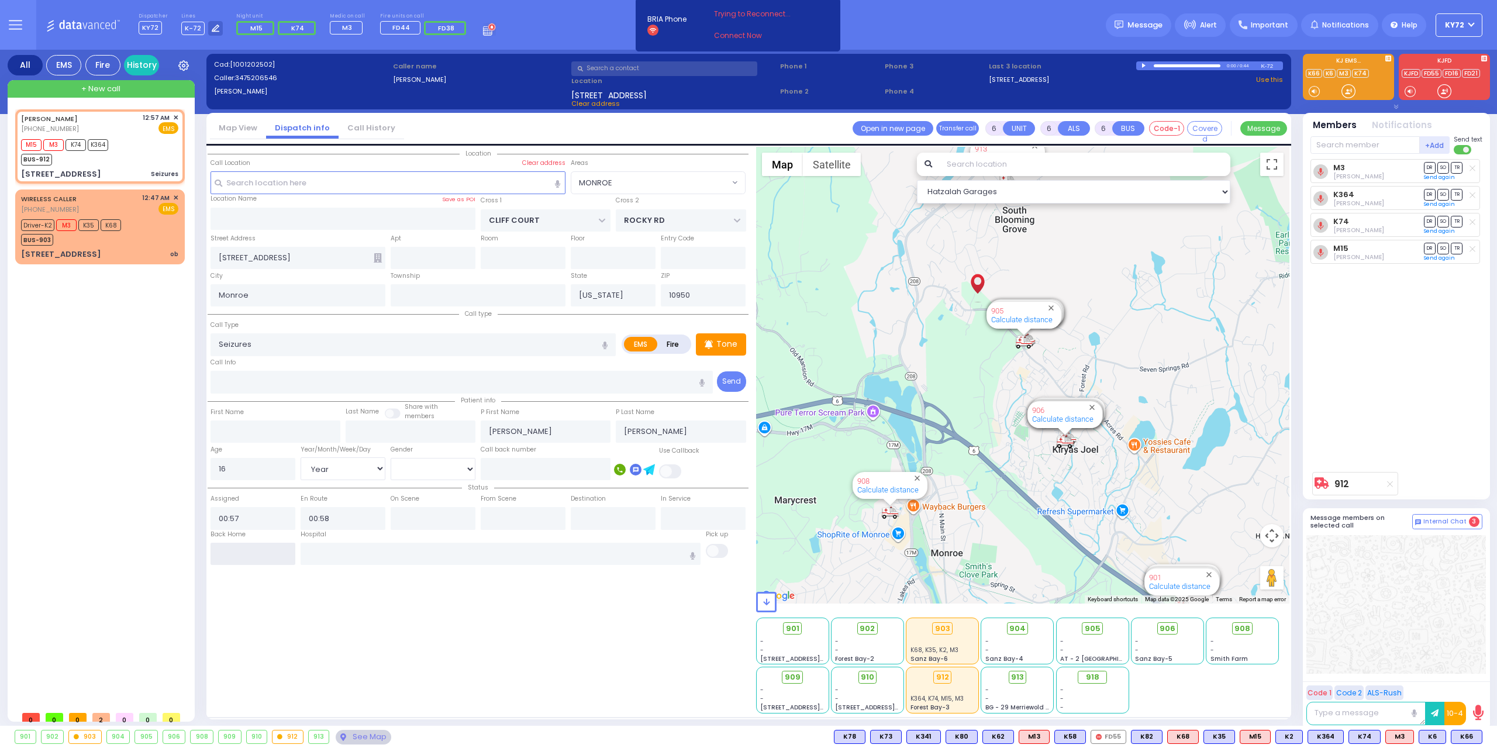
type input "01:24"
click at [233, 557] on input "01:24" at bounding box center [252, 554] width 85 height 22
select select
radio input "true"
select select
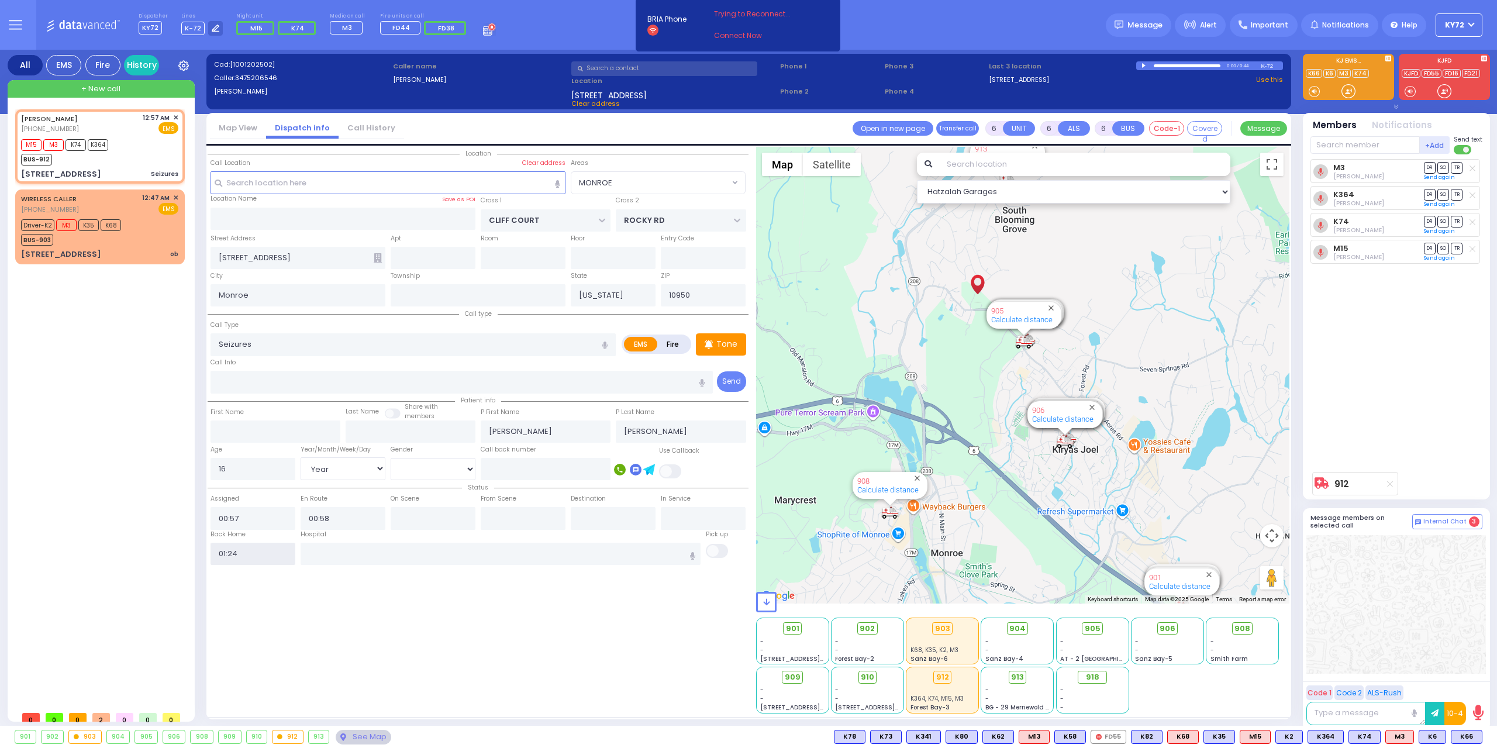
select select
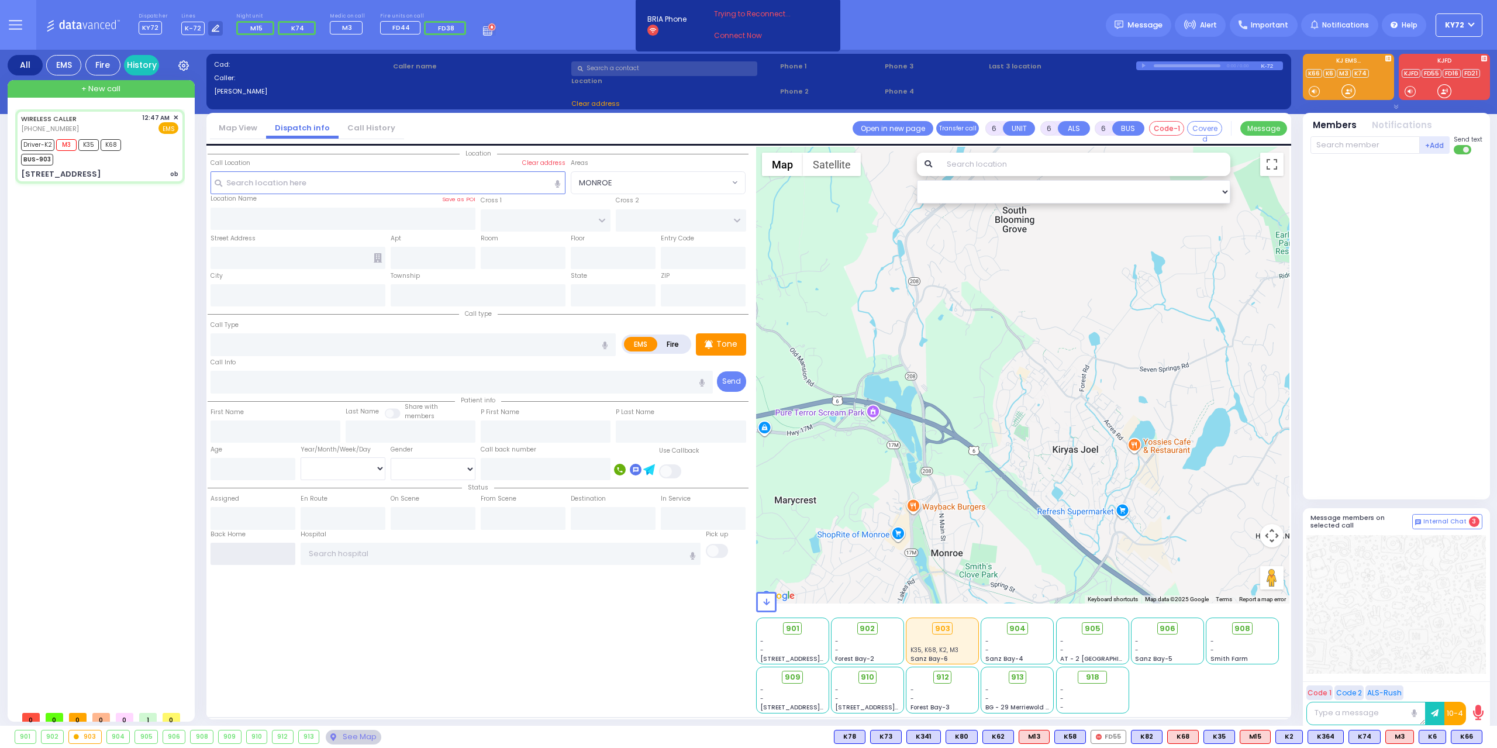
select select
type input "ob"
radio input "true"
type input "Jana"
type input "Maleh"
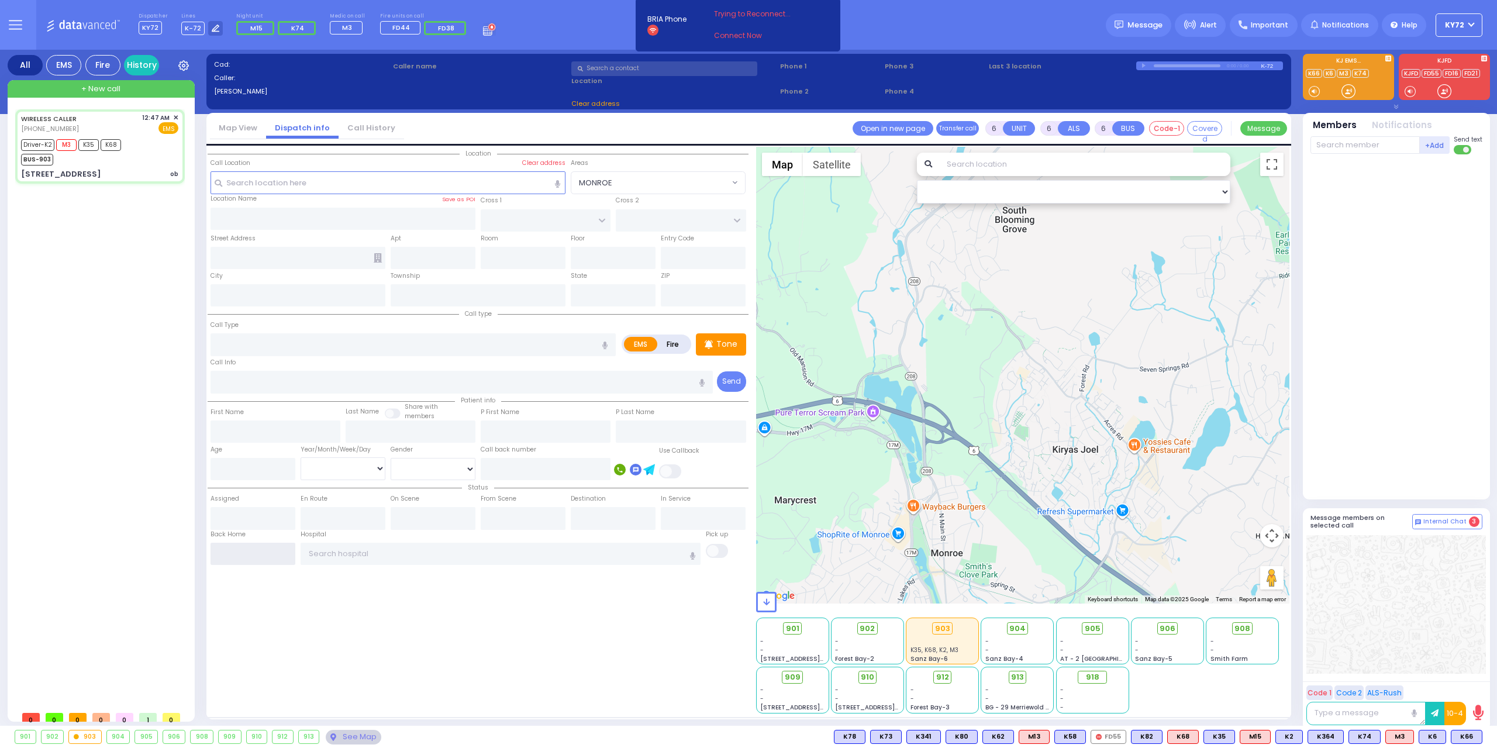
type input "33"
select select "Year"
select select "[DEMOGRAPHIC_DATA]"
type input "00:47"
type input "00:49"
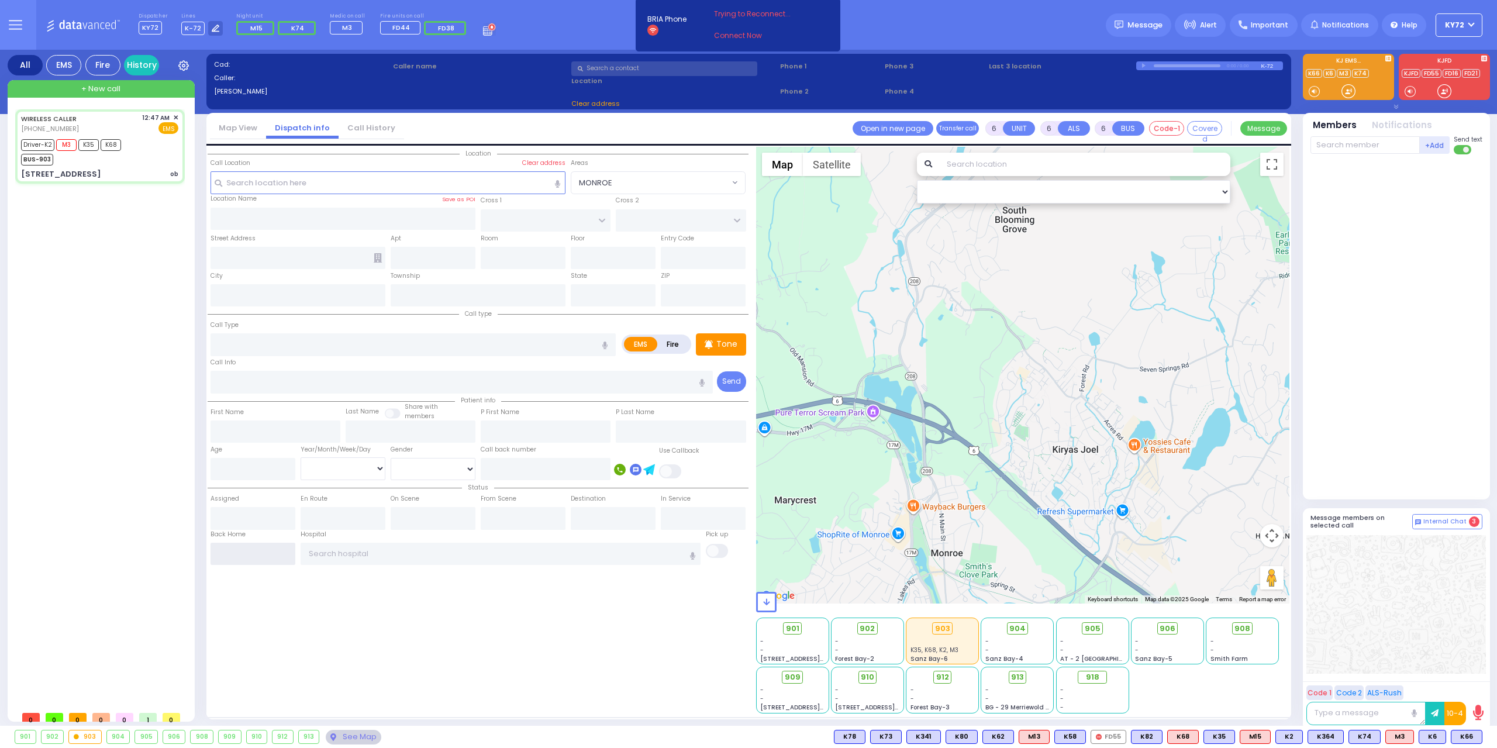
type input "00:50"
type input "00:55"
type input "01:15"
type input "01:45"
type input "Good Samaritan Hospital 257 Lafayette Avenue 8457909405 Suffern"
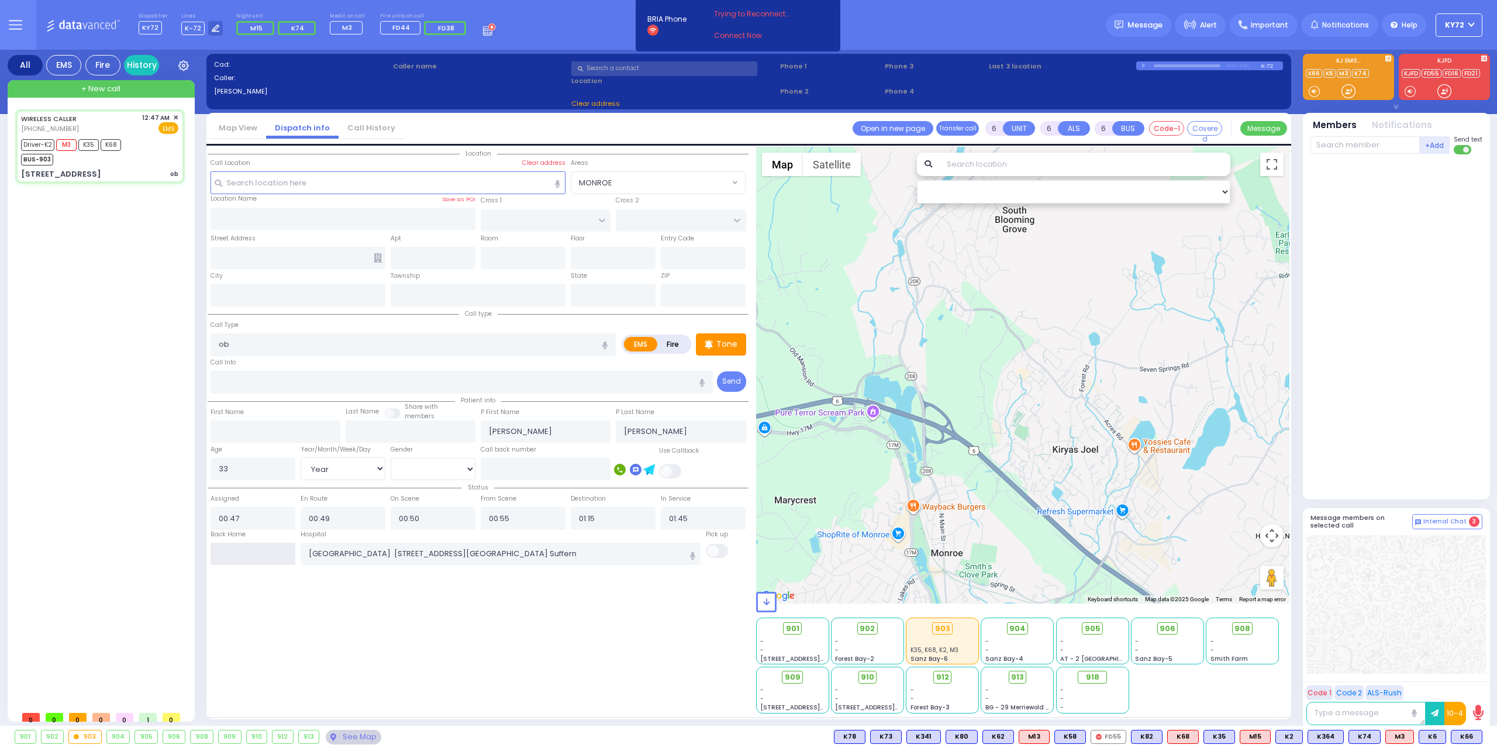
select select "Hatzalah Garages"
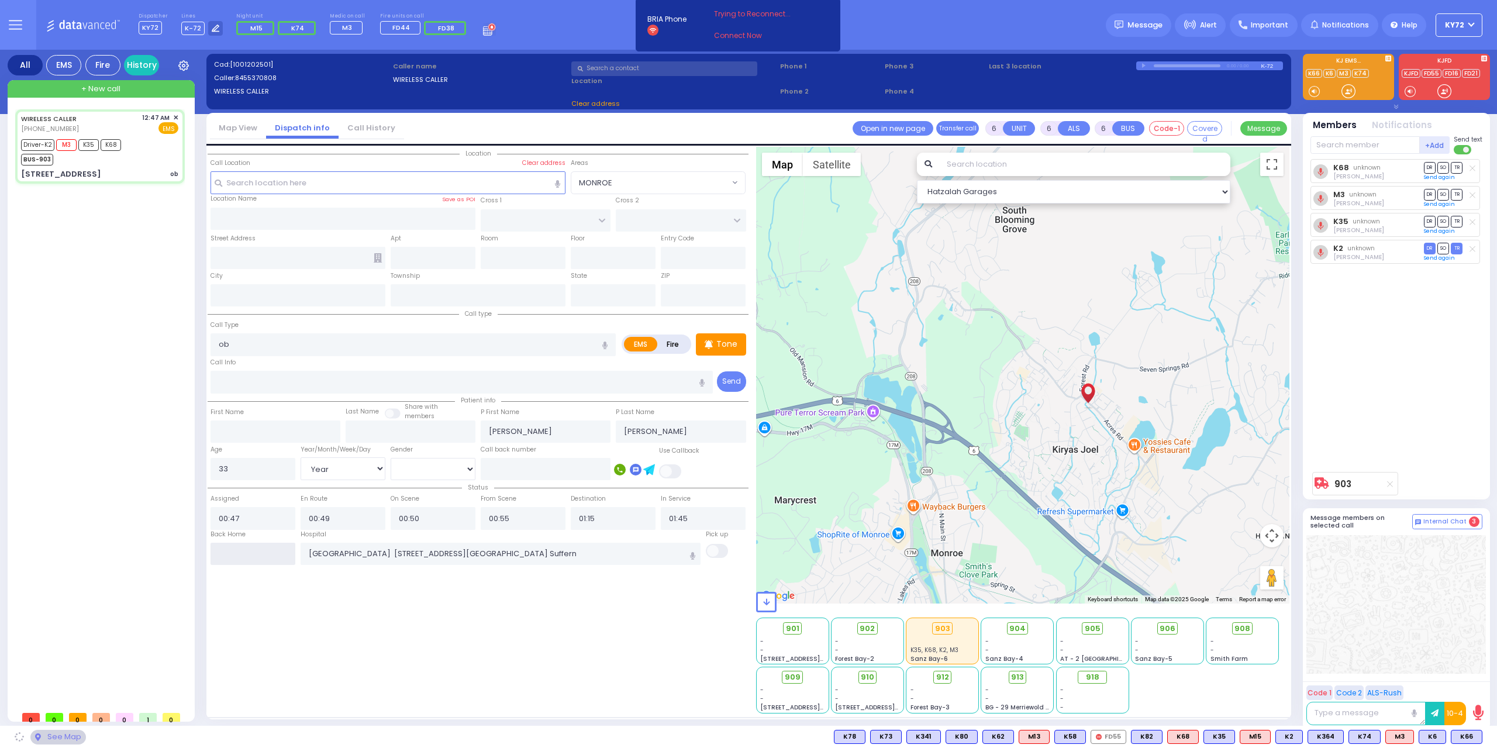
type input "ACRES RD"
type input "SATMAR DR"
type input "[STREET_ADDRESS]"
type input "301"
type input "Monroe"
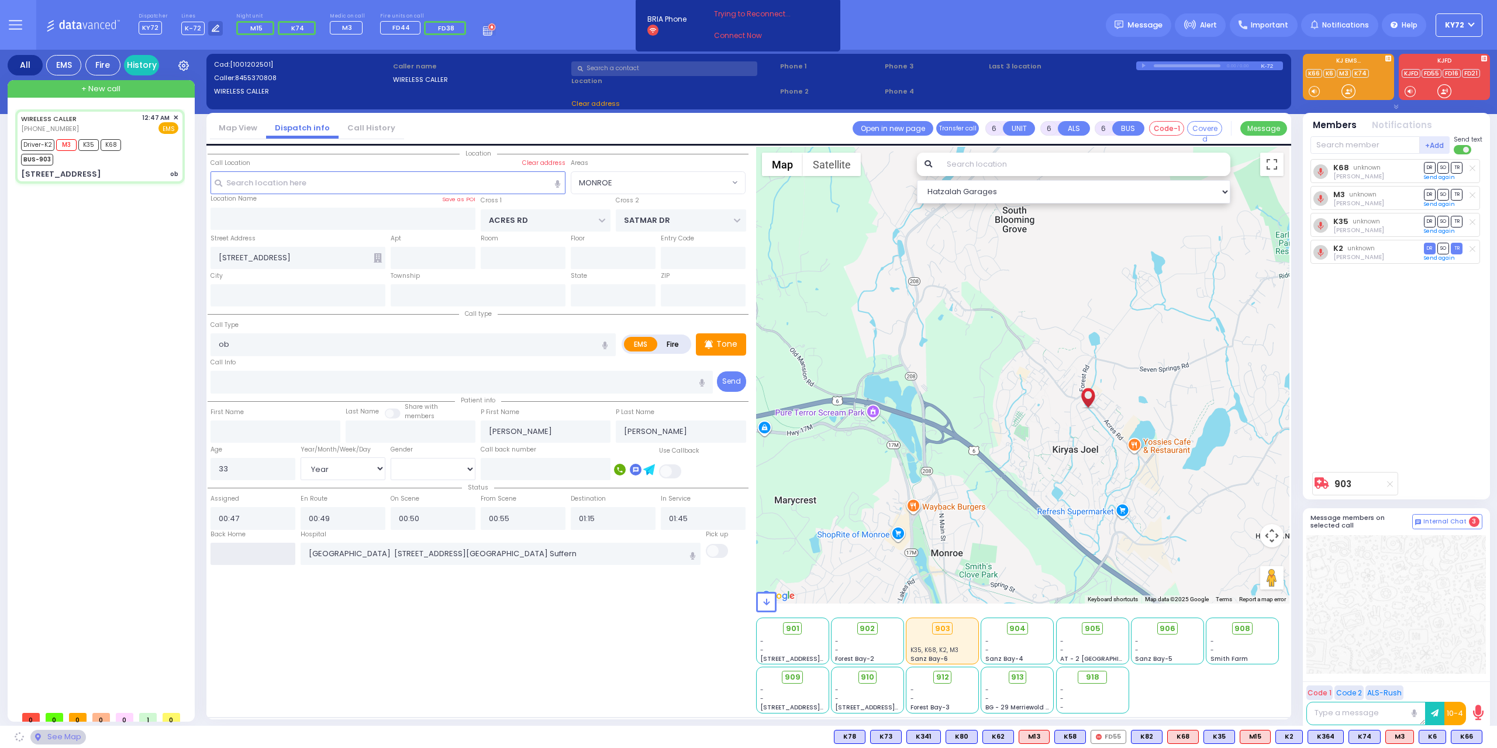
type input "[US_STATE]"
type input "10950"
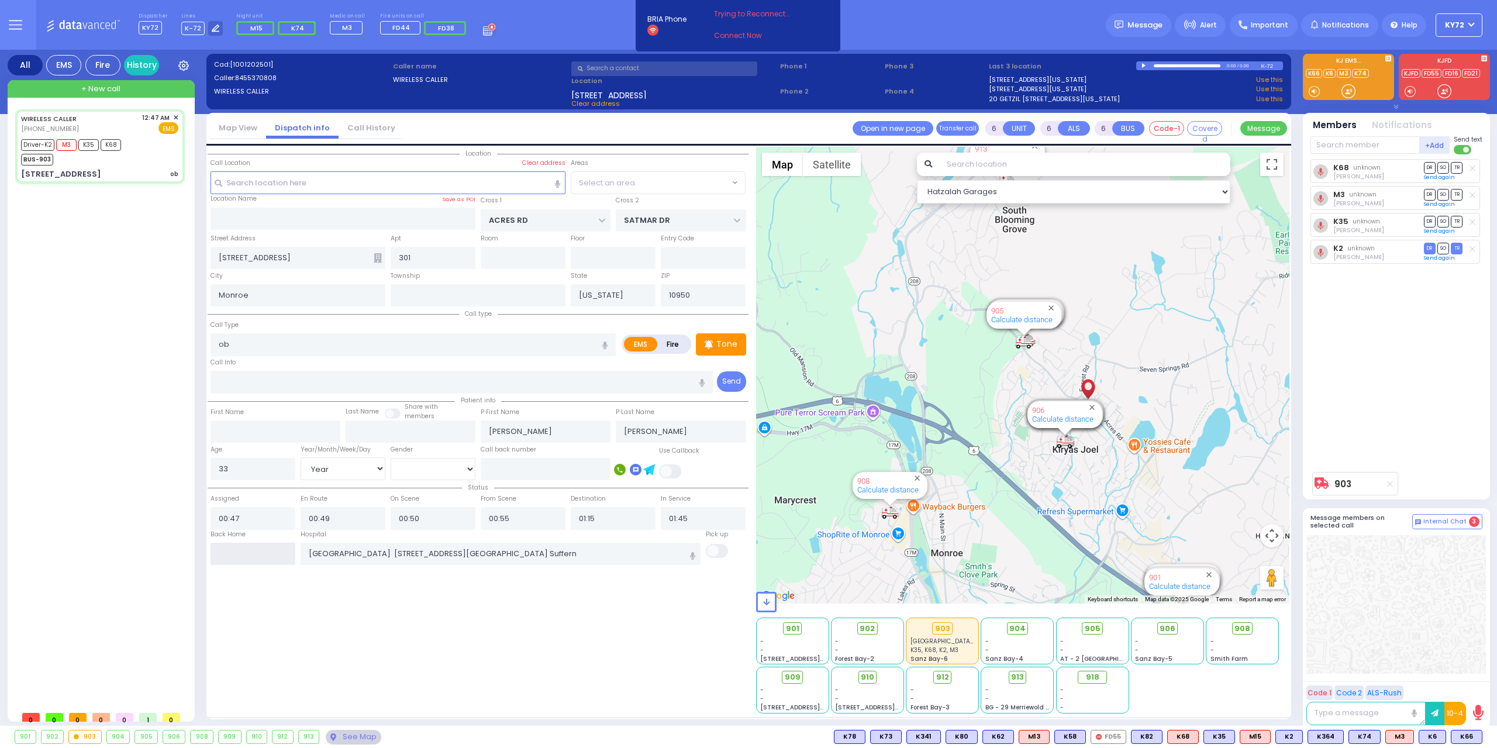
select select "PALM TREE"
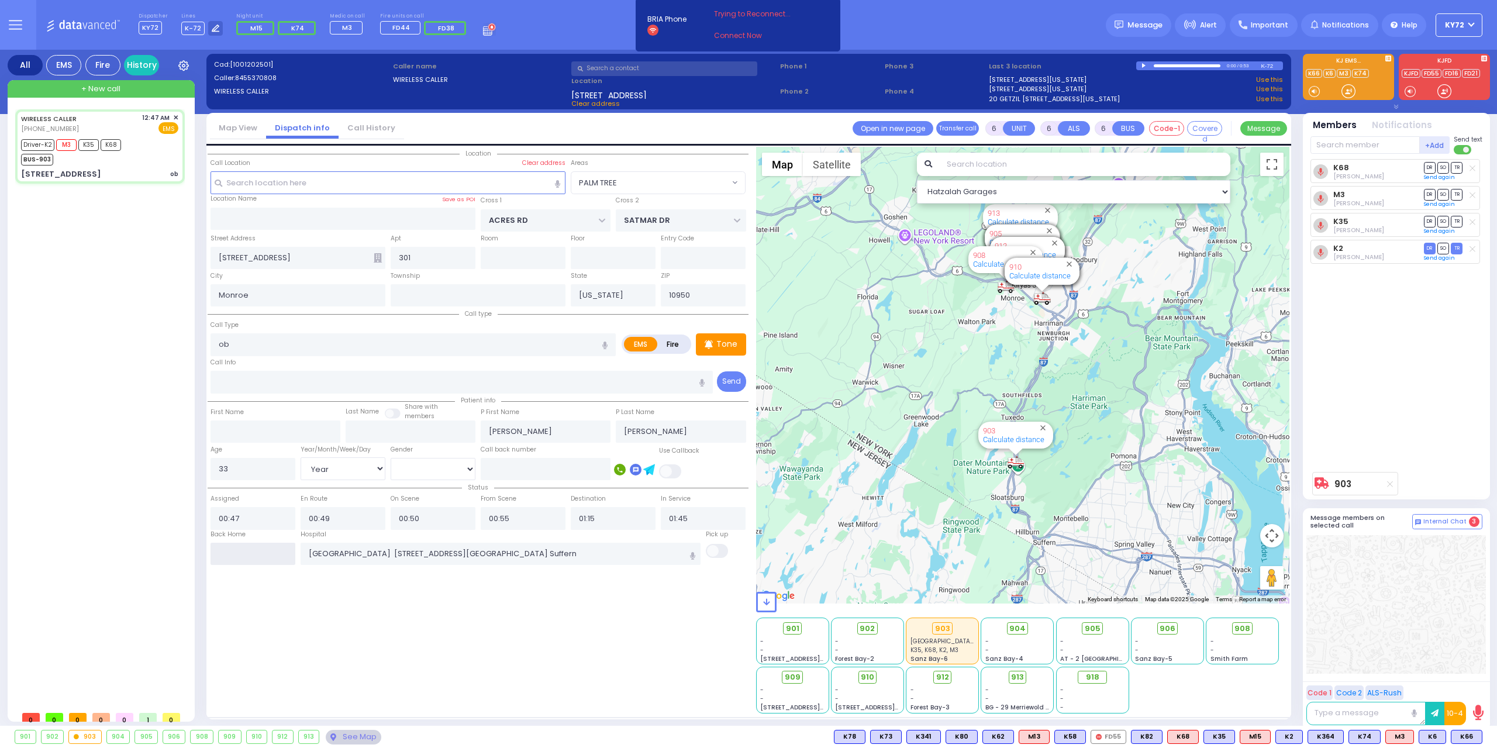
select select
radio input "true"
select select "Year"
select select "[DEMOGRAPHIC_DATA]"
select select "Hatzalah Garages"
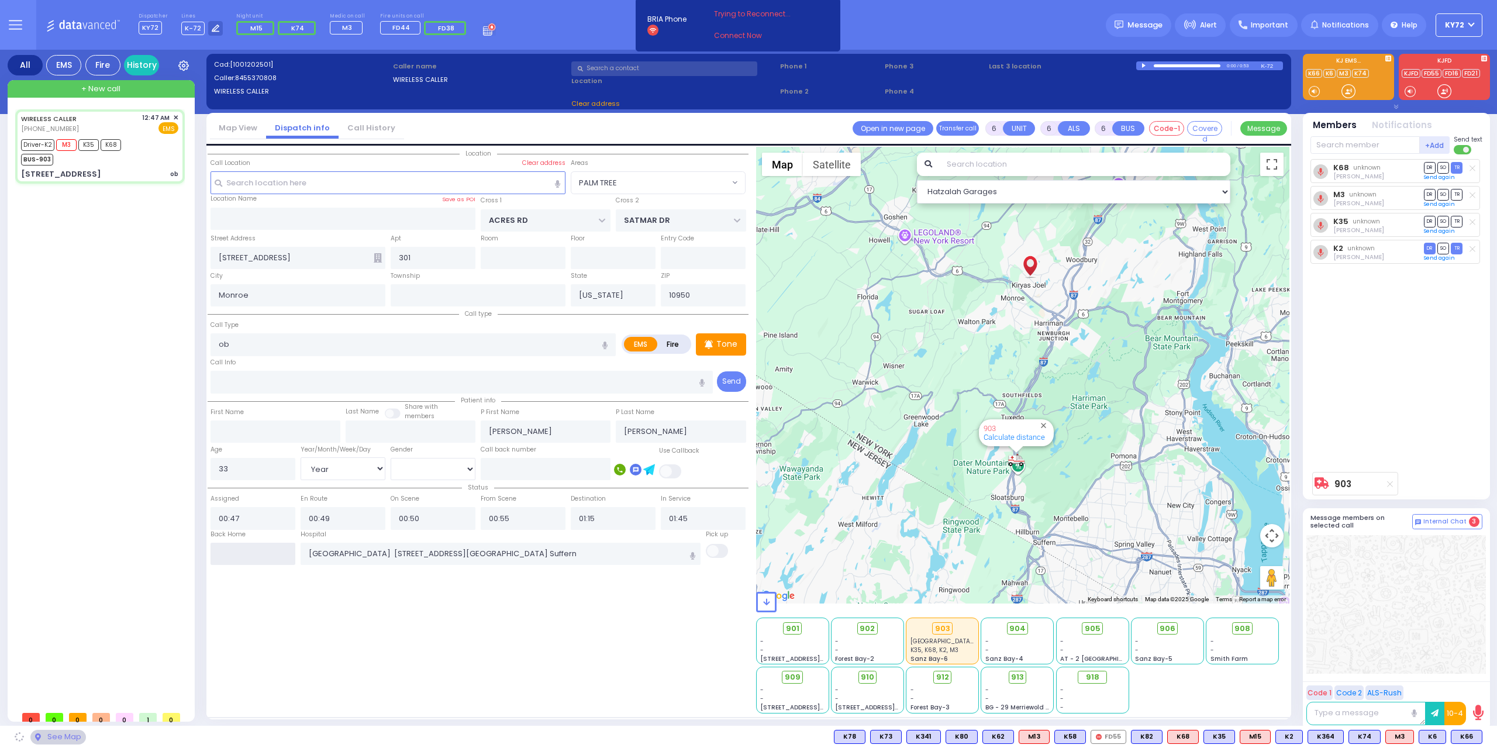
select select "PALM TREE"
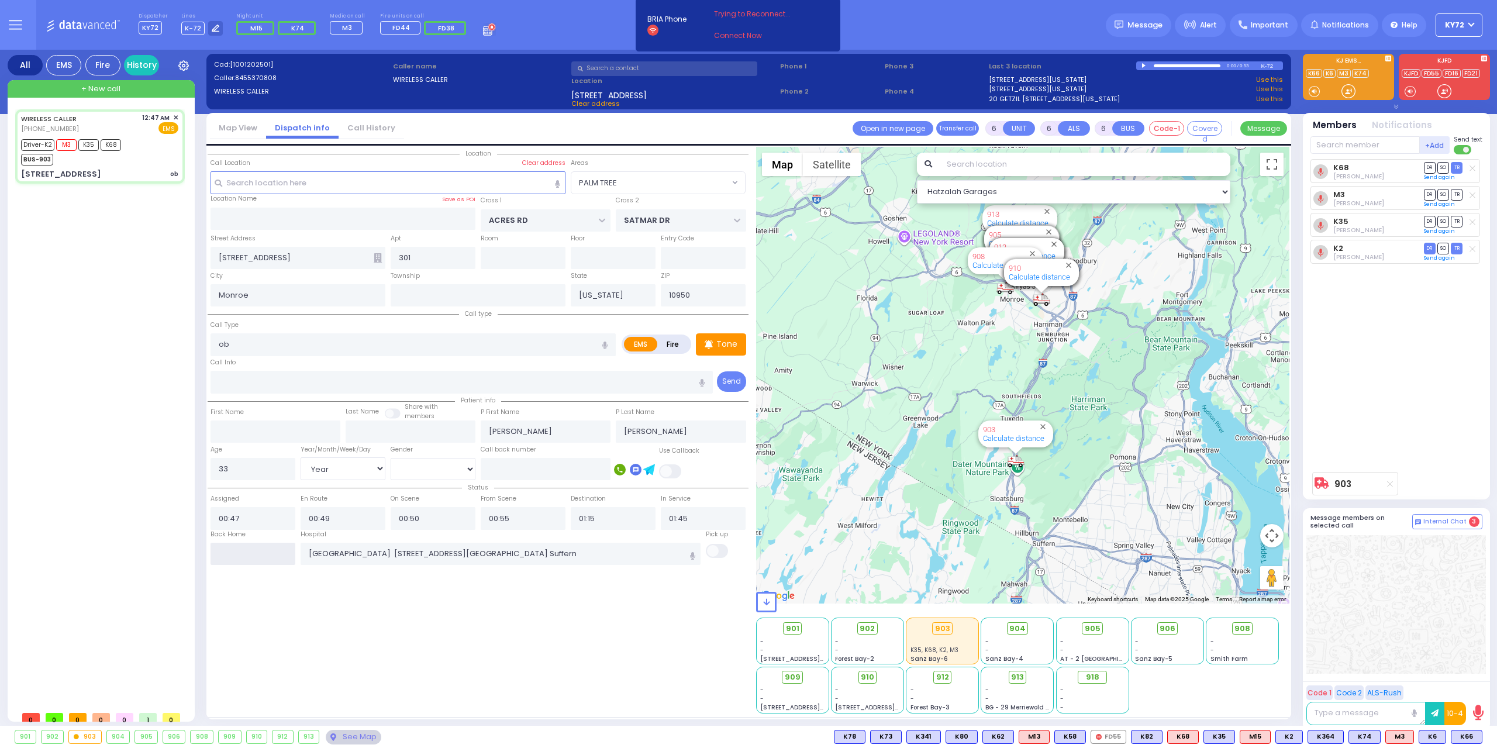
select select
radio input "true"
select select "Year"
select select "[DEMOGRAPHIC_DATA]"
select select "Hatzalah Garages"
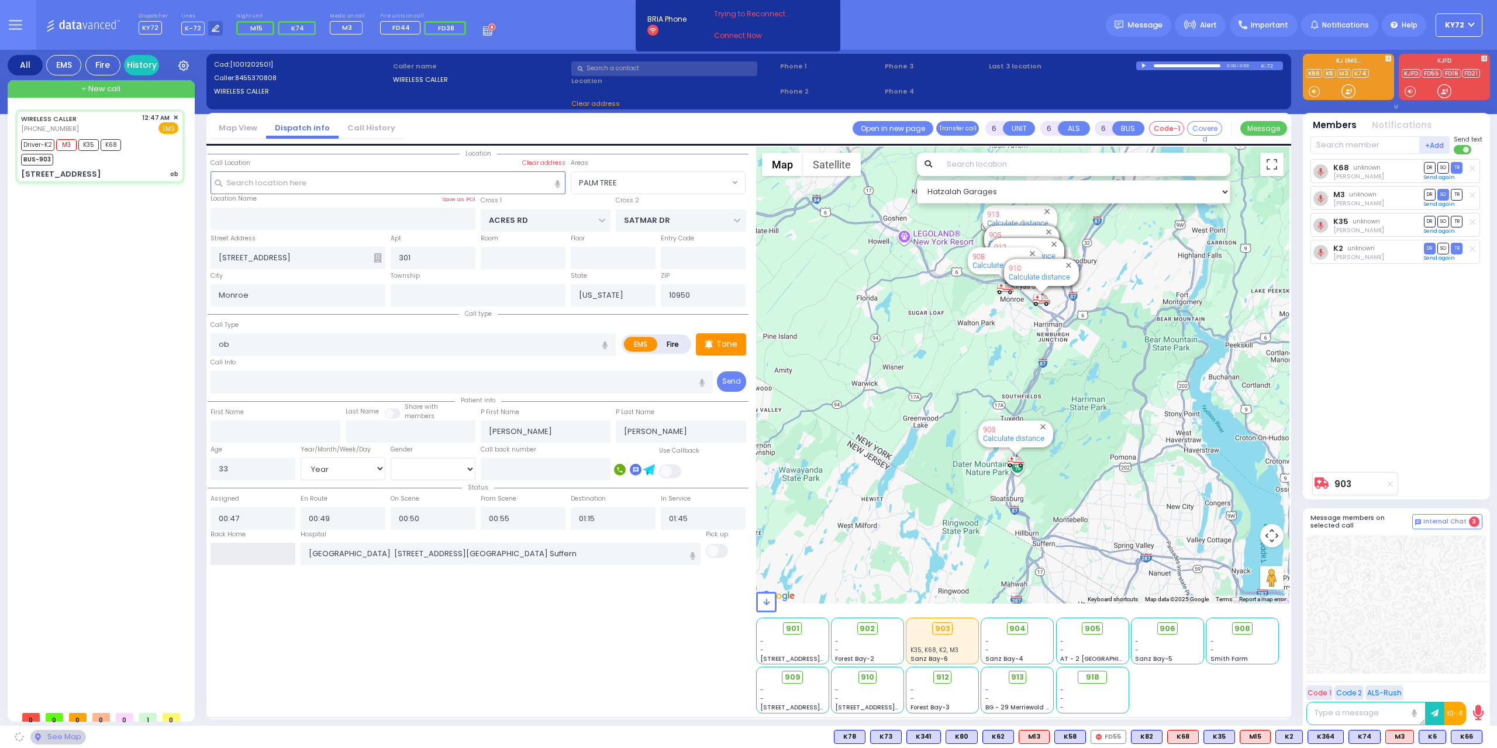
select select "PALM TREE"
select select
radio input "true"
select select "Year"
select select "[DEMOGRAPHIC_DATA]"
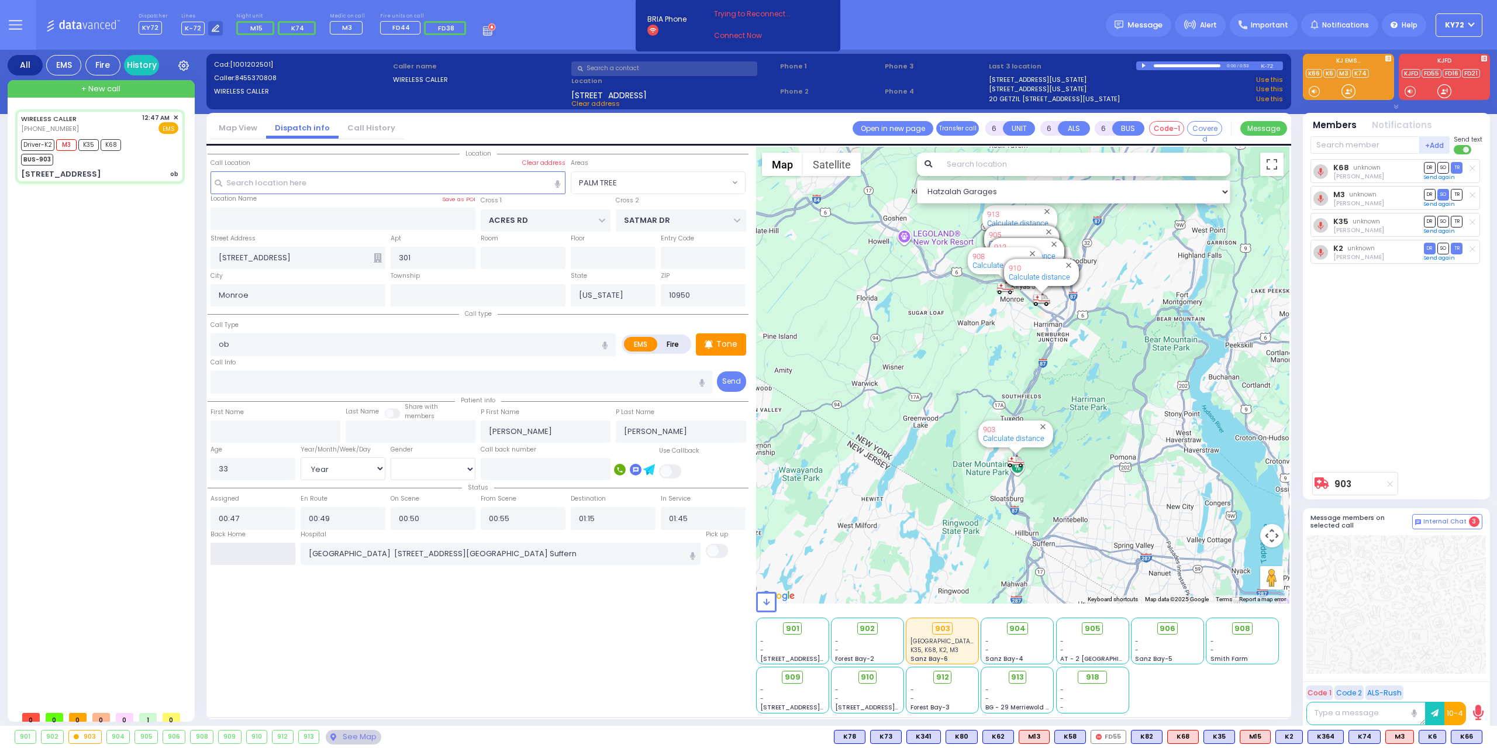
select select "Hatzalah Garages"
select select "PALM TREE"
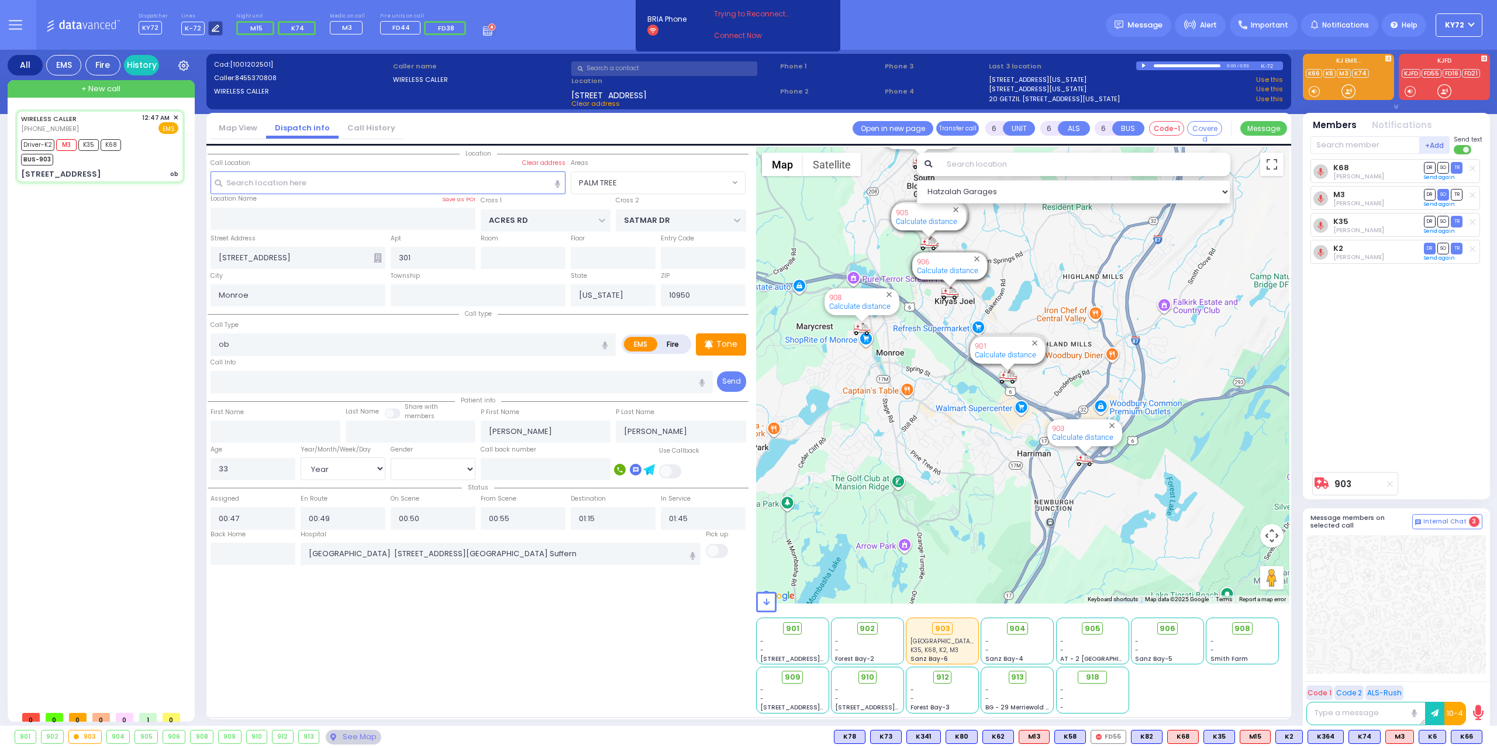
click at [212, 26] on icon at bounding box center [216, 29] width 8 height 8
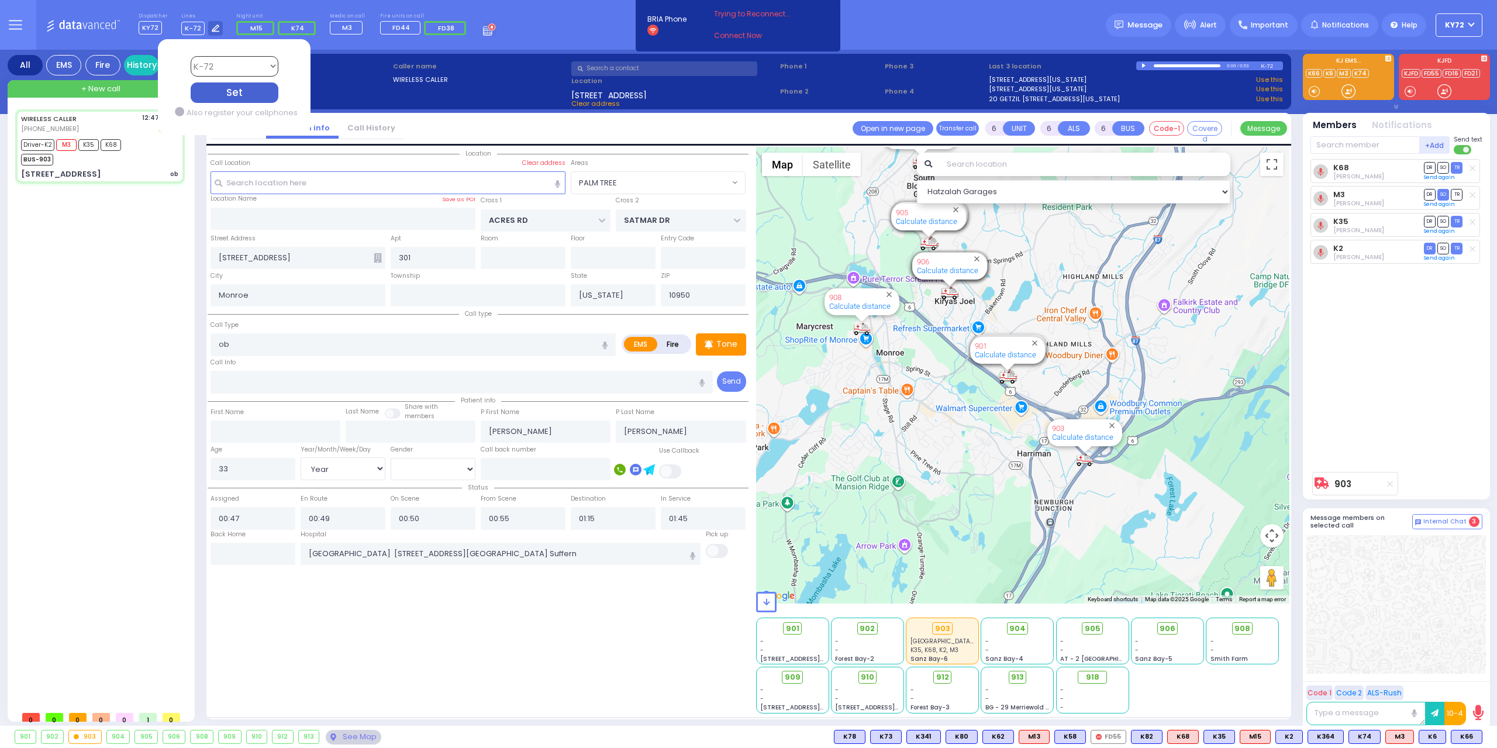
click at [229, 57] on select "Bay K-14 K-16 K-18 K-40 K-6 K-61 K-63 K-67 K-72 Medic 7 K-68 K-48 D-801 D-802 D…" at bounding box center [234, 66] width 88 height 20
select select "4"
click at [190, 56] on select "Bay K-14 K-16 K-18 K-40 K-6 K-61 K-63 K-67 K-72 Medic 7 K-68 K-48 D-801 D-802 D…" at bounding box center [234, 66] width 88 height 20
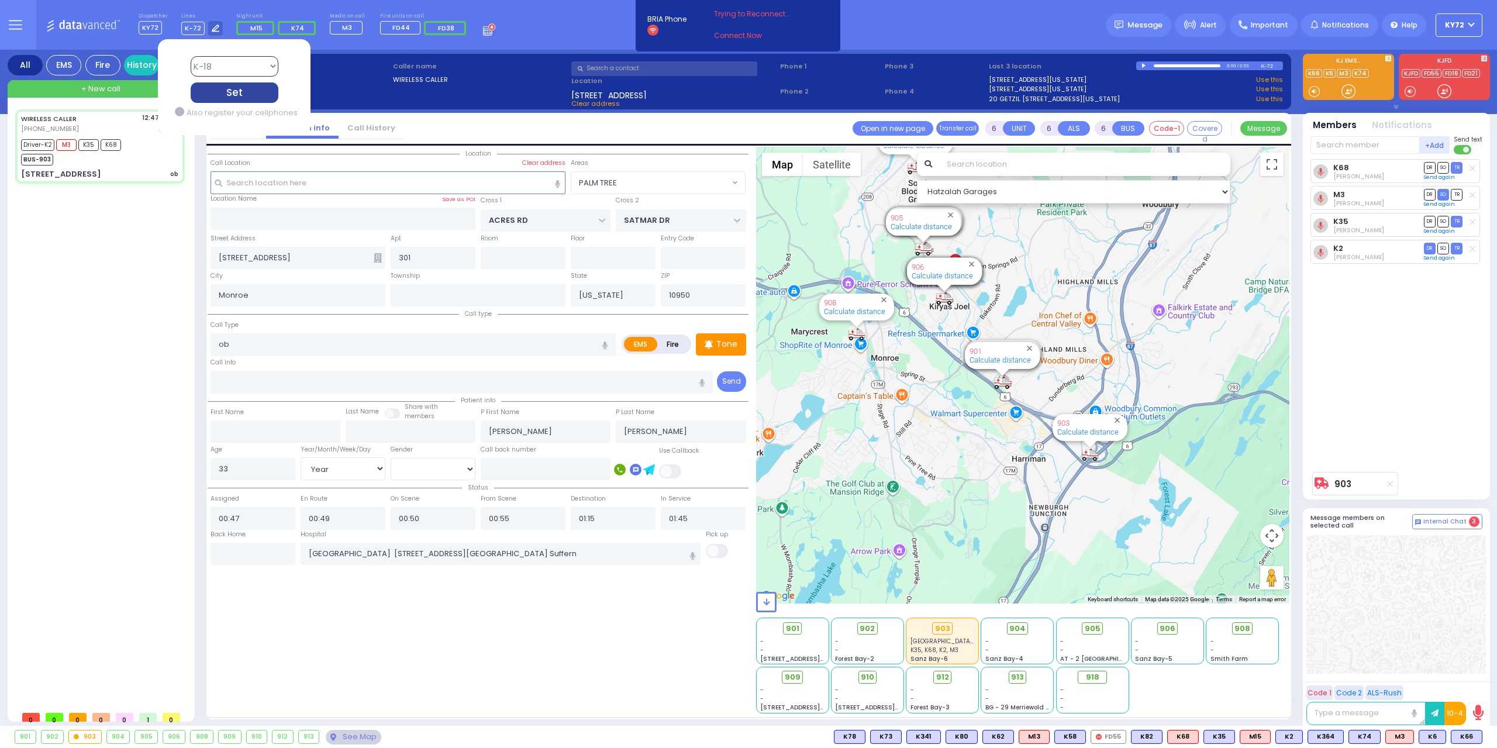
click at [225, 93] on div "Set" at bounding box center [234, 92] width 88 height 20
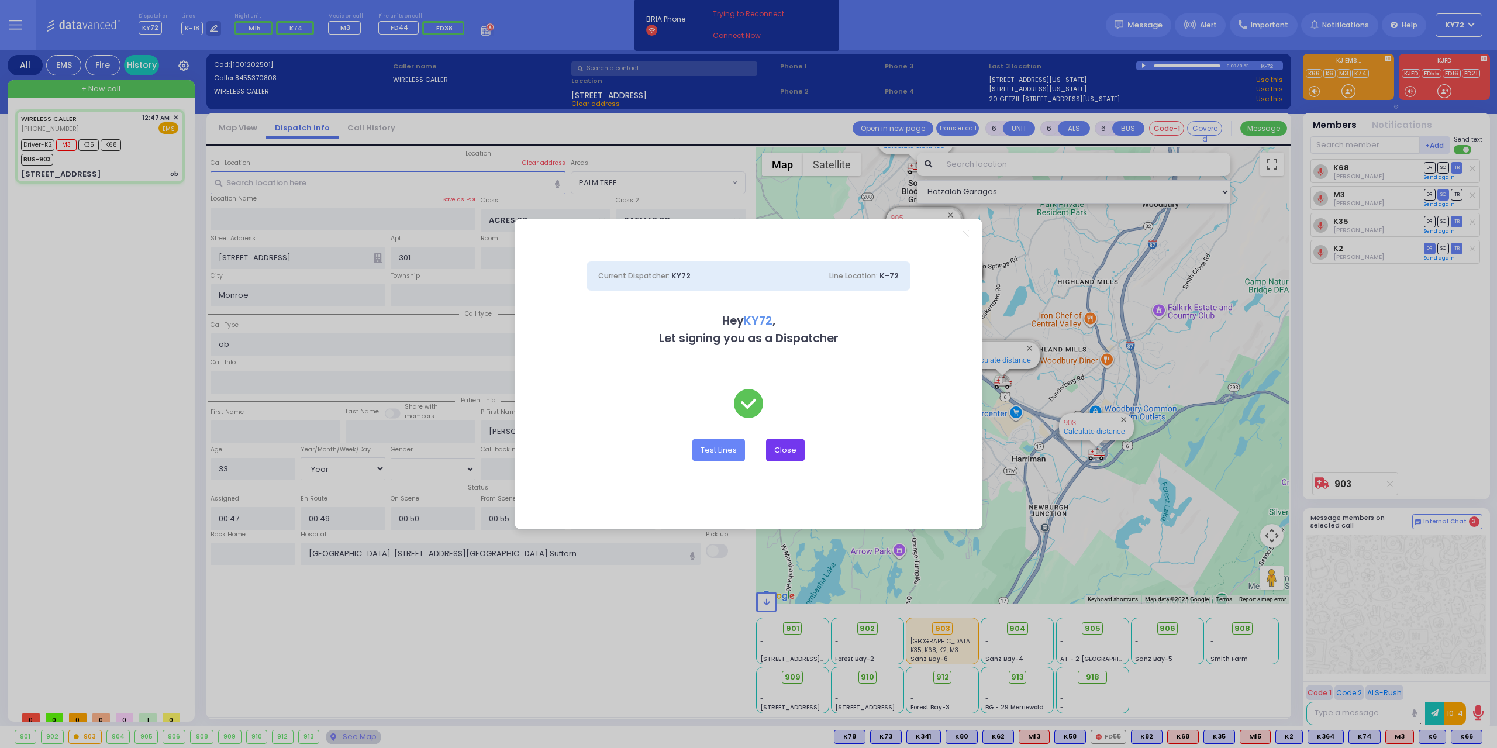
click at [772, 451] on button "Close" at bounding box center [785, 450] width 39 height 22
